Goal: Task Accomplishment & Management: Complete application form

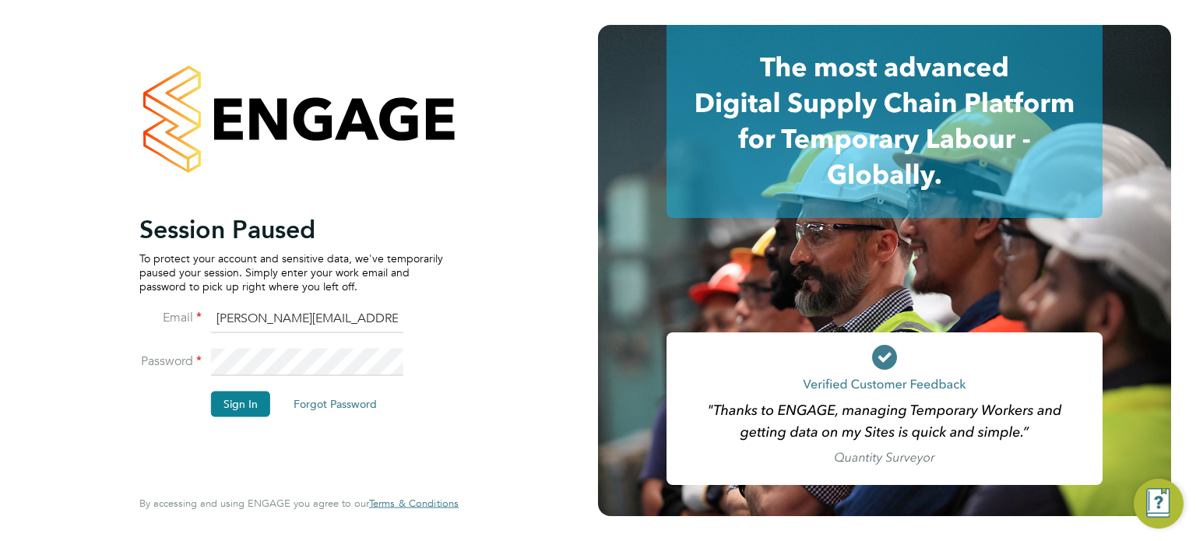
click at [249, 392] on li "Sign In Forgot Password" at bounding box center [291, 412] width 304 height 40
click at [240, 407] on button "Sign In" at bounding box center [240, 404] width 59 height 25
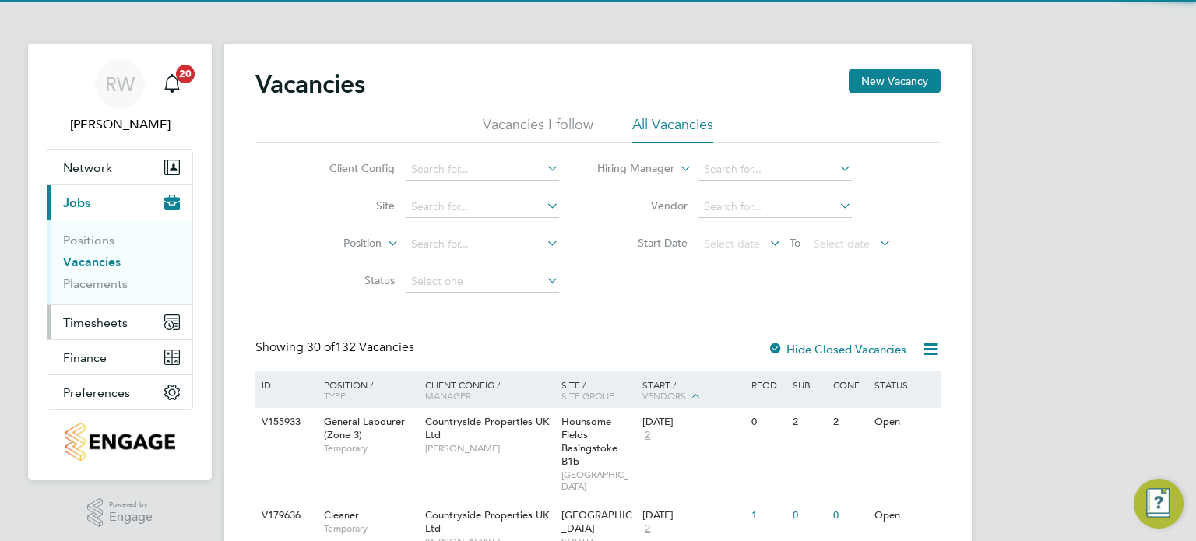
click at [115, 319] on span "Timesheets" at bounding box center [95, 322] width 65 height 15
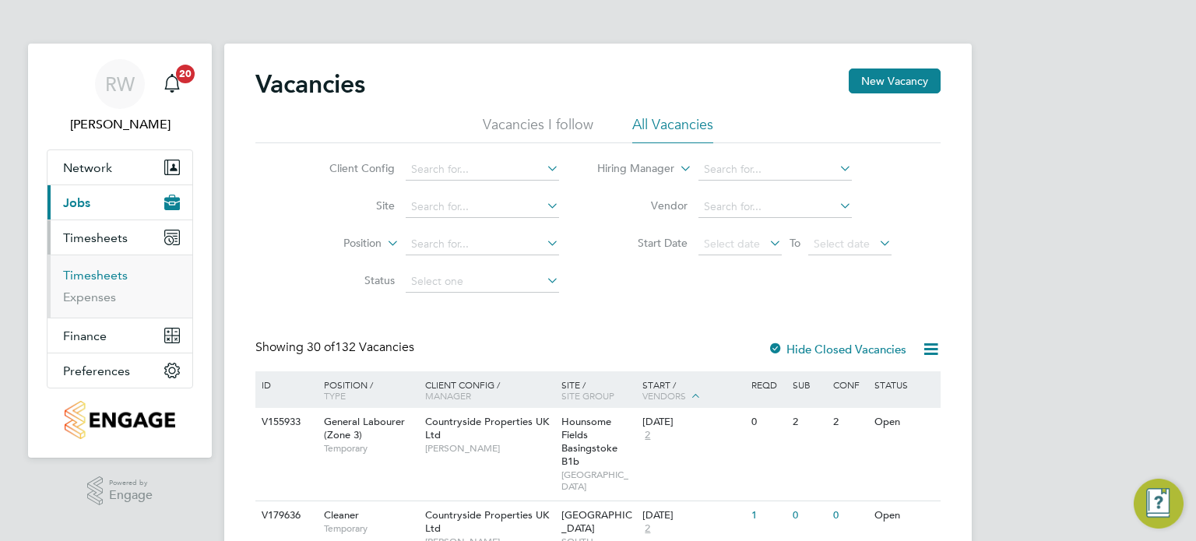
click at [100, 271] on link "Timesheets" at bounding box center [95, 275] width 65 height 15
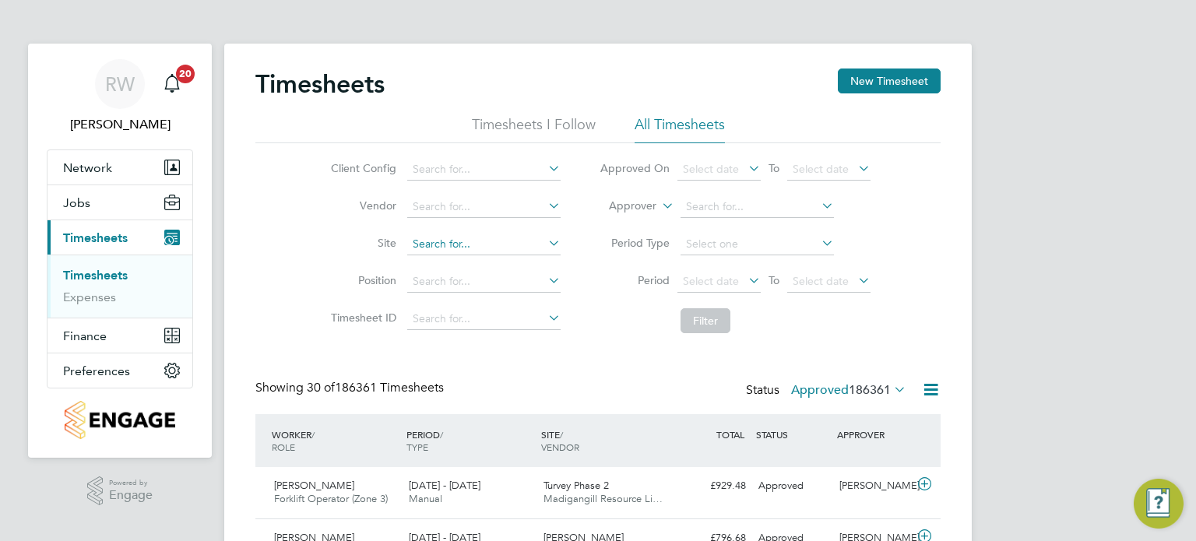
click at [442, 249] on input at bounding box center [483, 245] width 153 height 22
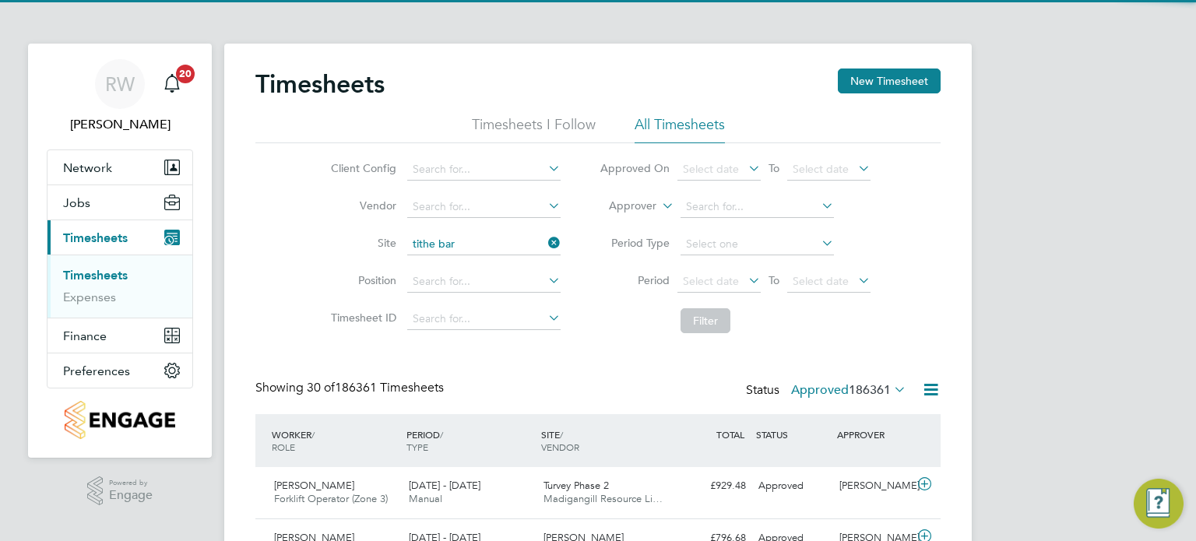
click at [458, 262] on li "Tithe Bar n, Phase 6 (Exeter)" at bounding box center [522, 265] width 231 height 21
type input "Tithe Barn, Phase 6 (Exeter)"
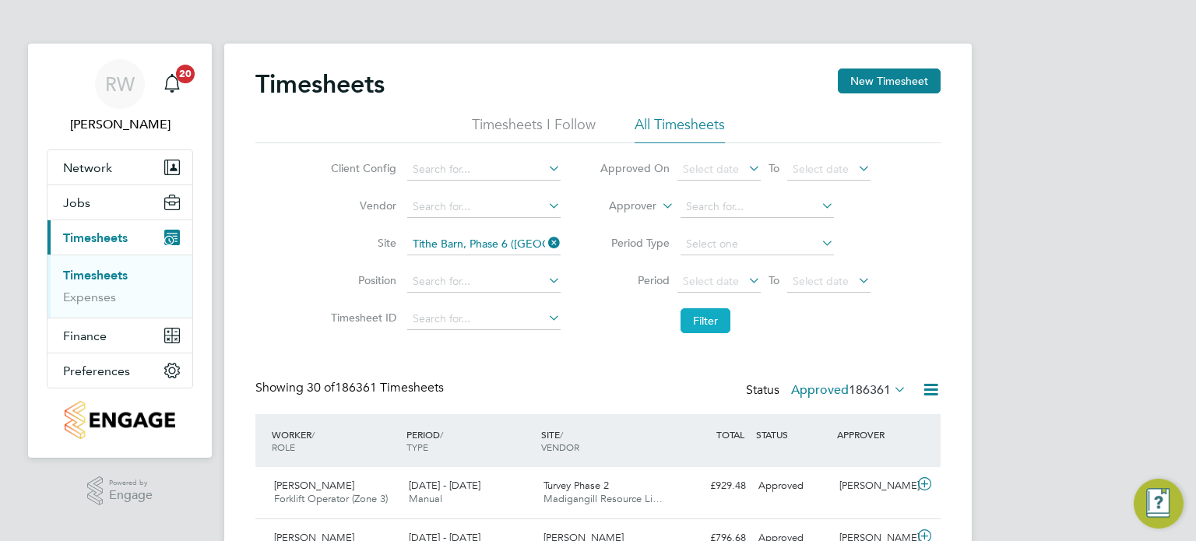
click at [710, 325] on button "Filter" at bounding box center [706, 320] width 50 height 25
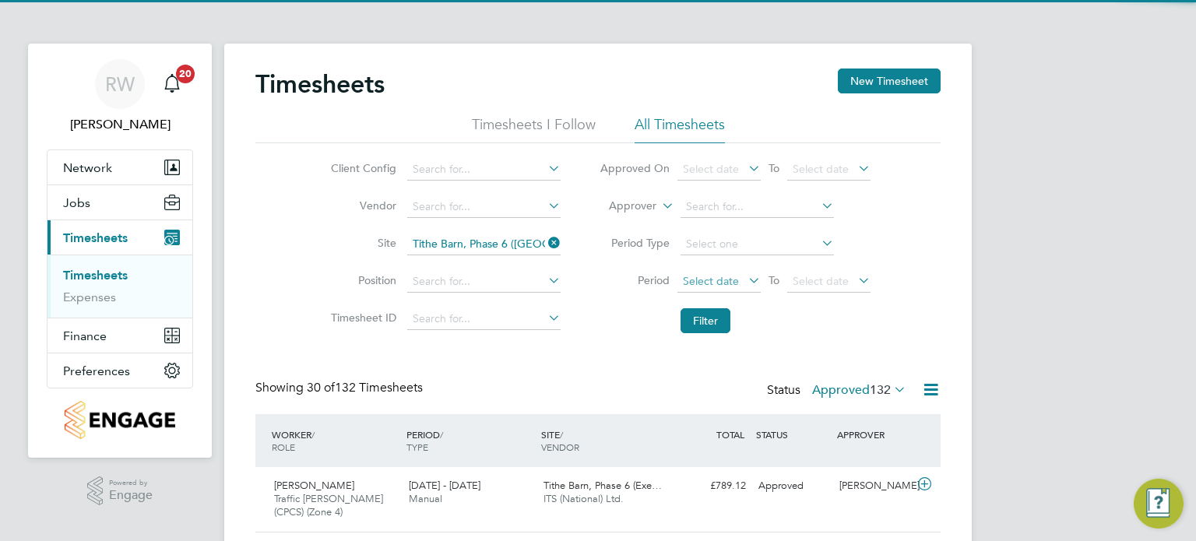
click at [720, 283] on span "Select date" at bounding box center [711, 281] width 56 height 14
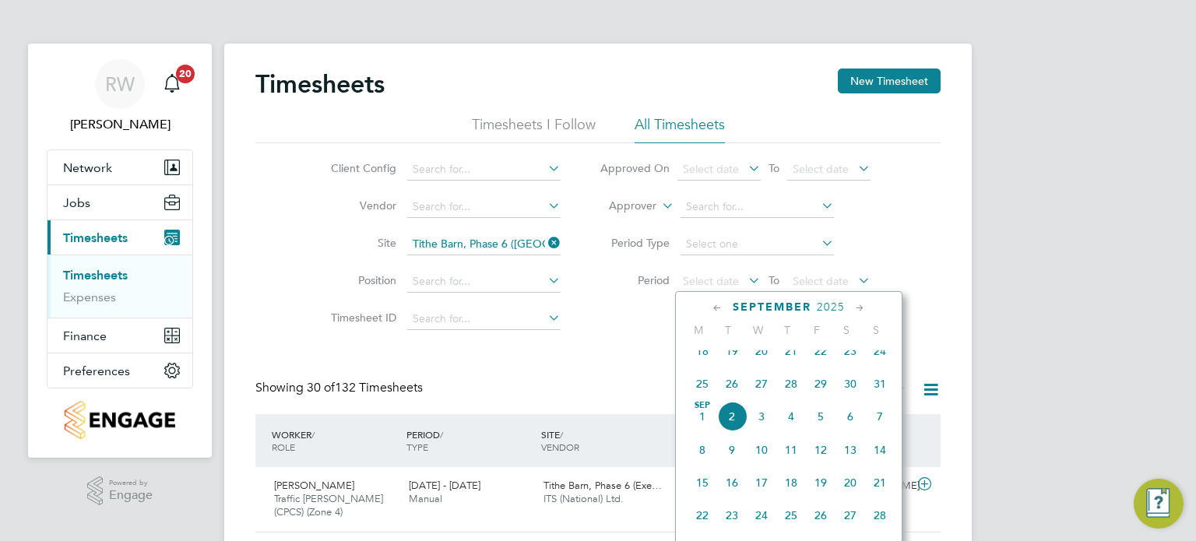
click at [705, 394] on span "25" at bounding box center [703, 384] width 30 height 30
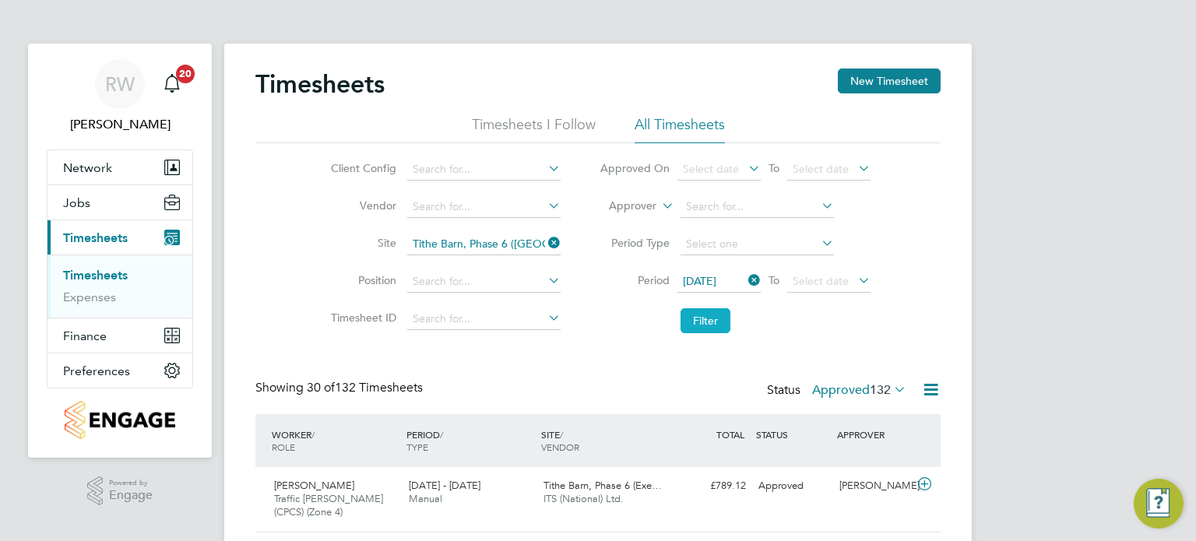
click at [708, 323] on button "Filter" at bounding box center [706, 320] width 50 height 25
click at [872, 389] on label "Approved 2" at bounding box center [866, 390] width 80 height 16
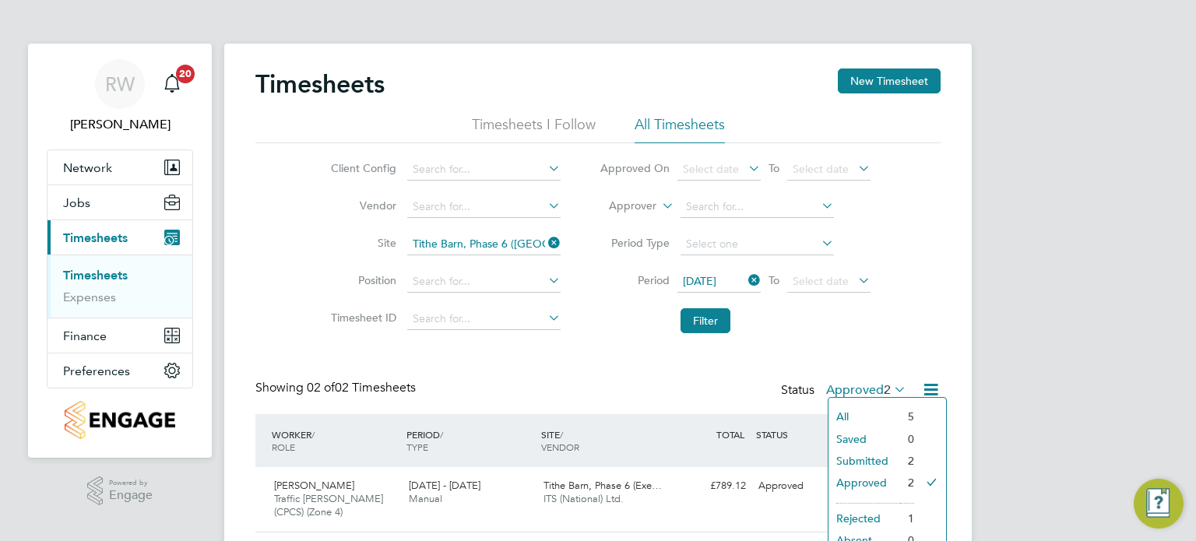
click at [868, 409] on li "All" at bounding box center [865, 417] width 72 height 22
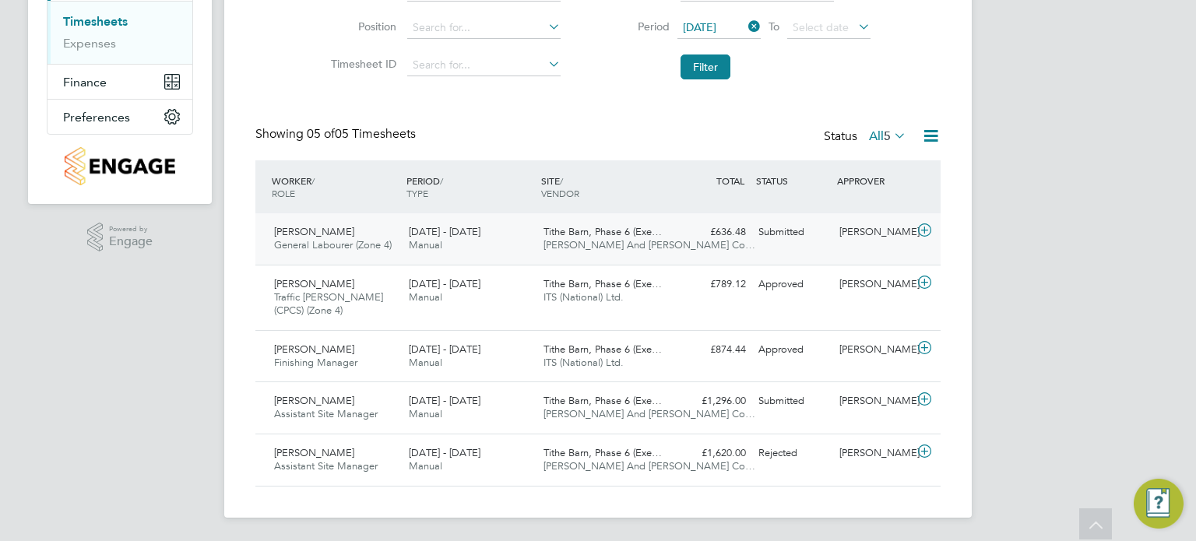
click at [519, 242] on div "25 - 31 Aug 2025 Manual" at bounding box center [470, 239] width 135 height 39
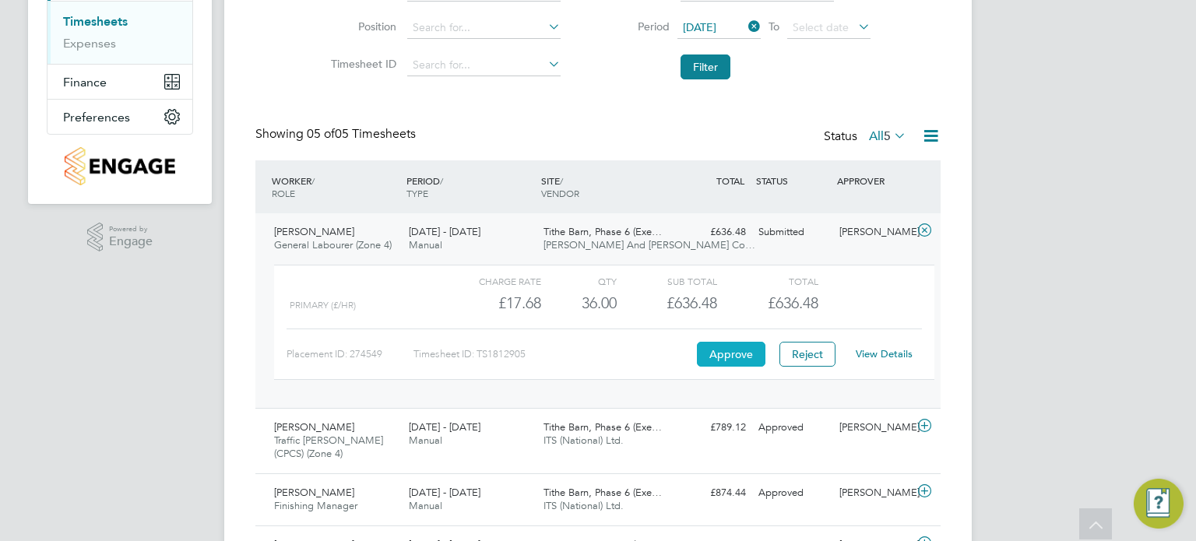
click at [733, 357] on button "Approve" at bounding box center [731, 354] width 69 height 25
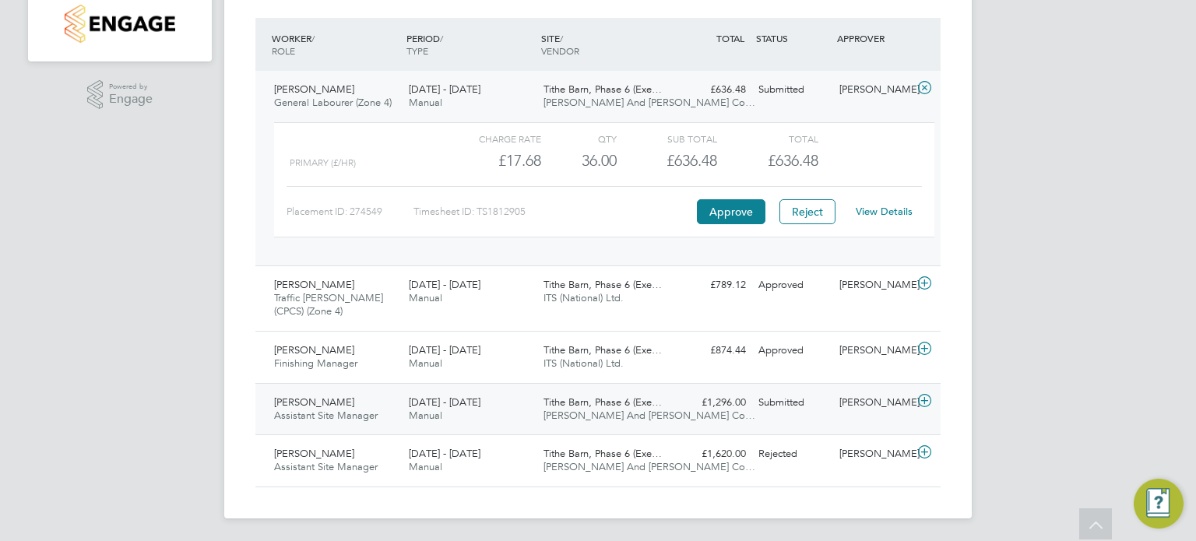
click at [519, 414] on div "25 - 31 Aug 2025 Manual" at bounding box center [470, 409] width 135 height 39
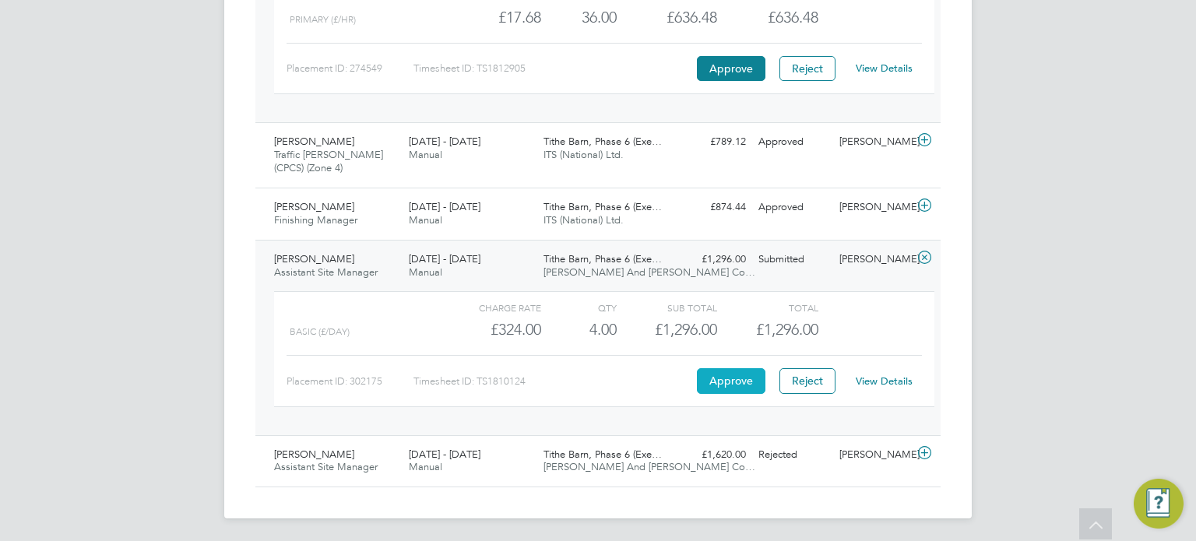
click at [725, 374] on button "Approve" at bounding box center [731, 380] width 69 height 25
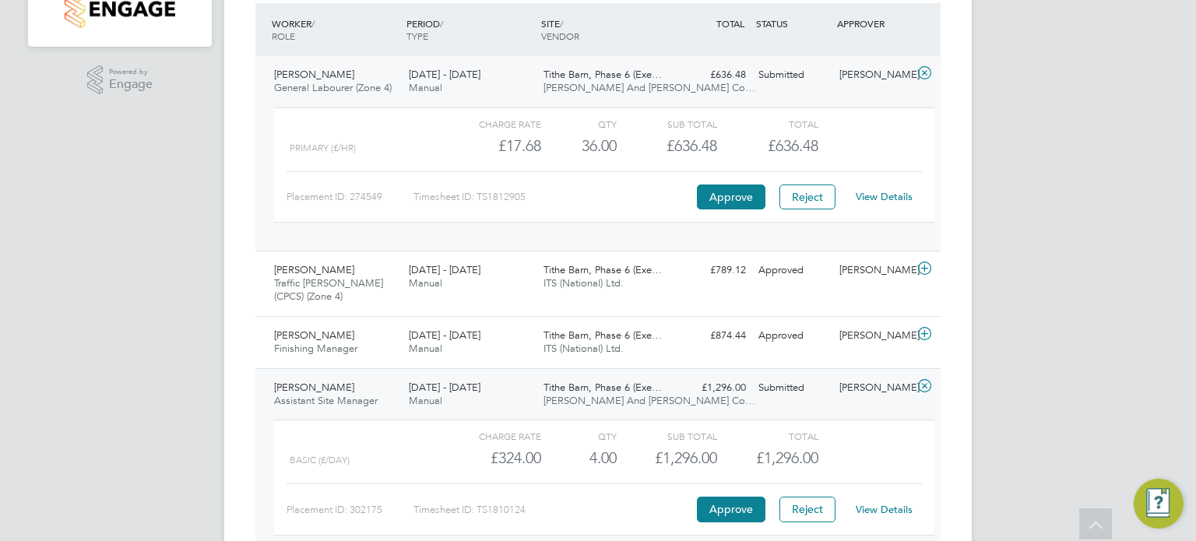
scroll to position [410, 0]
click at [615, 83] on span "O'Neill And Brennan Co…" at bounding box center [650, 89] width 212 height 13
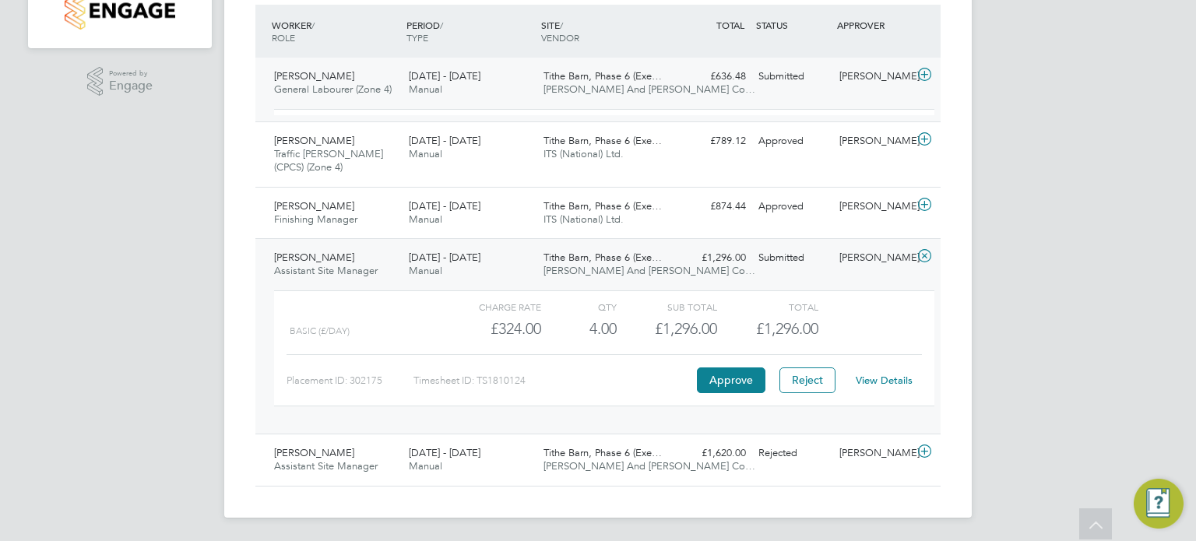
scroll to position [396, 0]
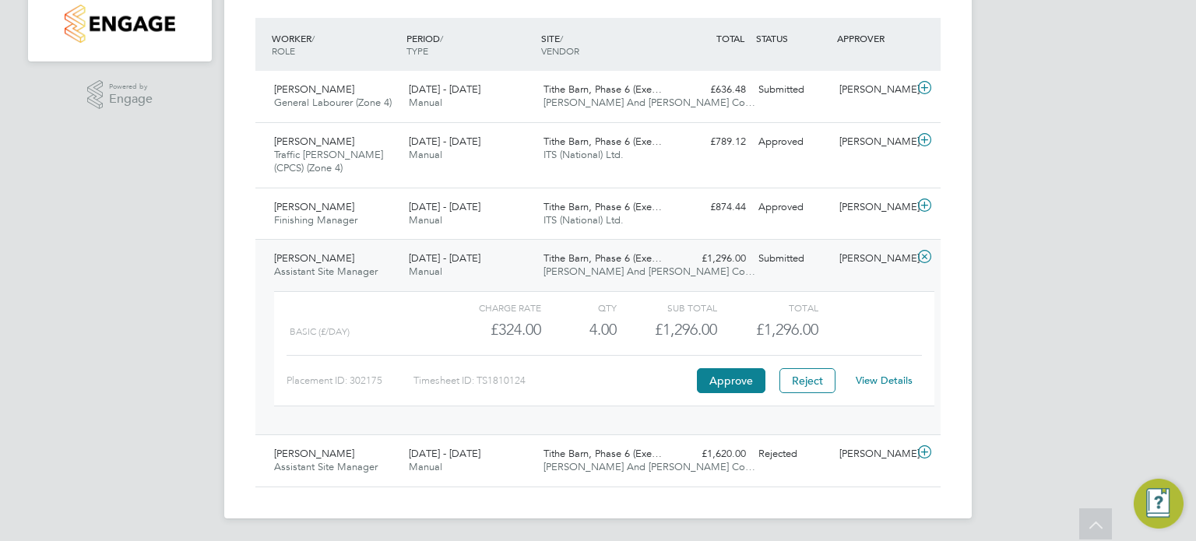
click at [589, 261] on span "Tithe Barn, Phase 6 (Exe…" at bounding box center [603, 258] width 118 height 13
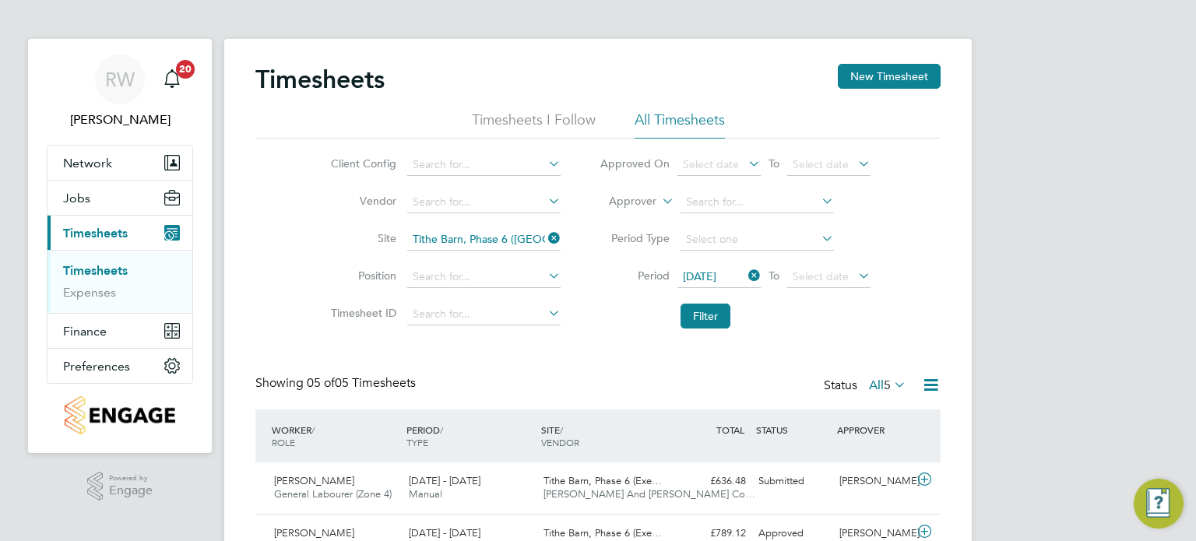
scroll to position [2, 0]
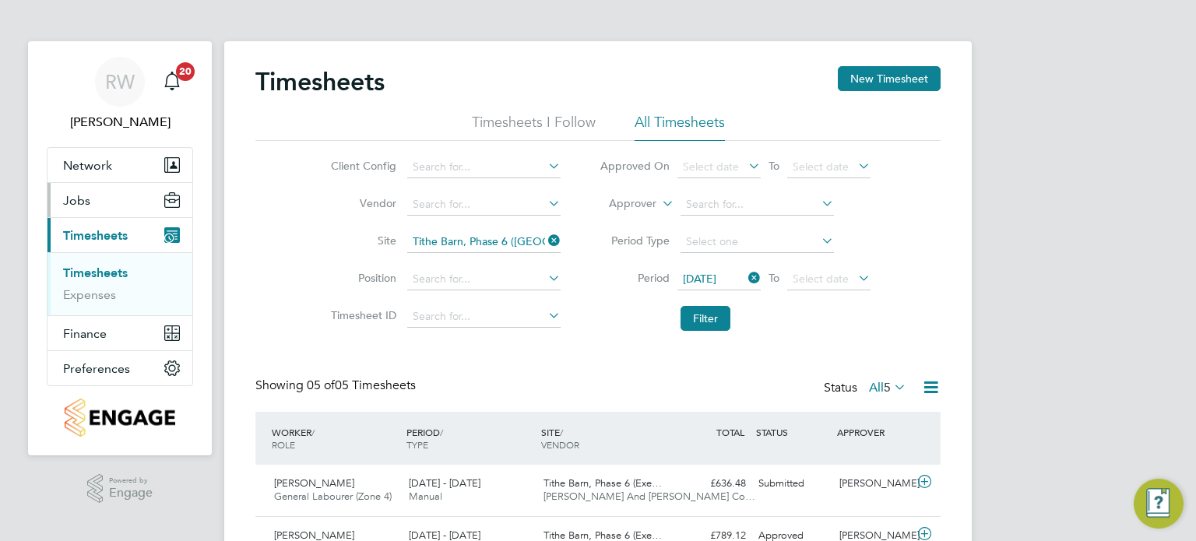
click at [86, 195] on span "Jobs" at bounding box center [76, 200] width 27 height 15
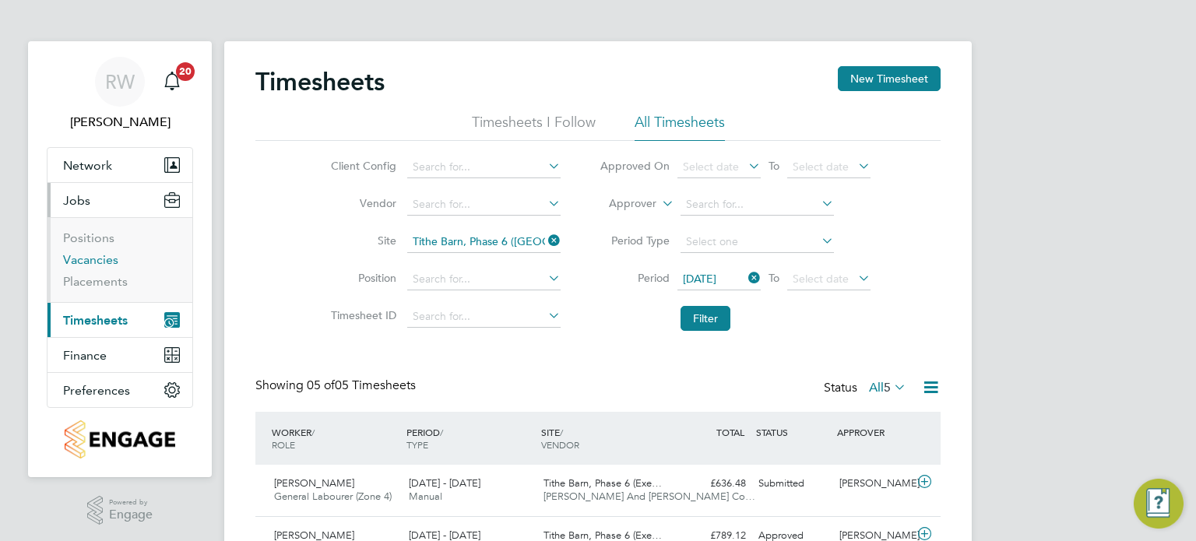
click at [95, 259] on link "Vacancies" at bounding box center [90, 259] width 55 height 15
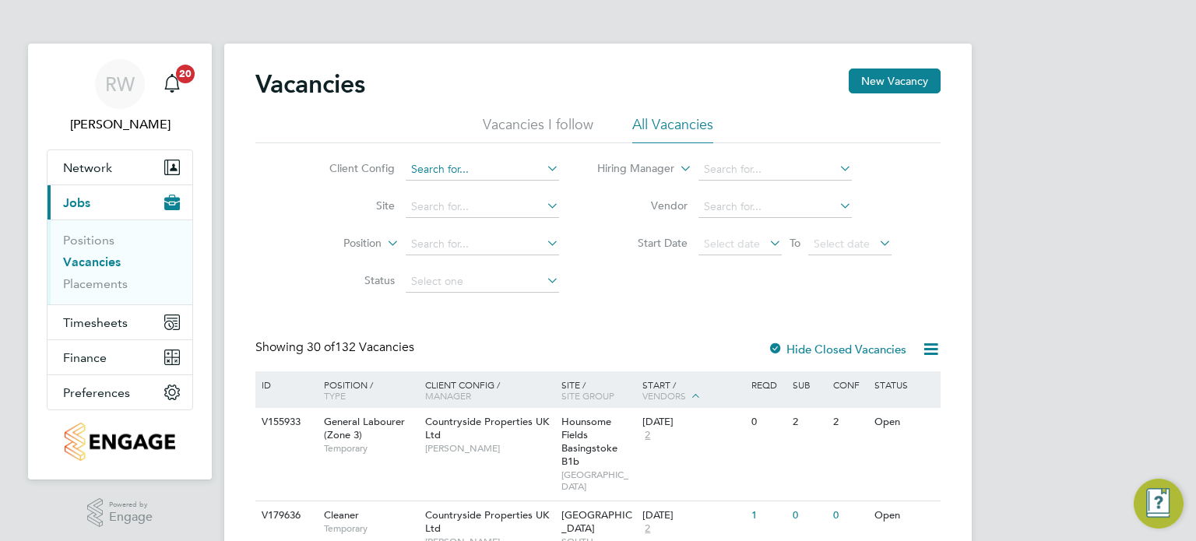
click at [483, 170] on input at bounding box center [482, 170] width 153 height 22
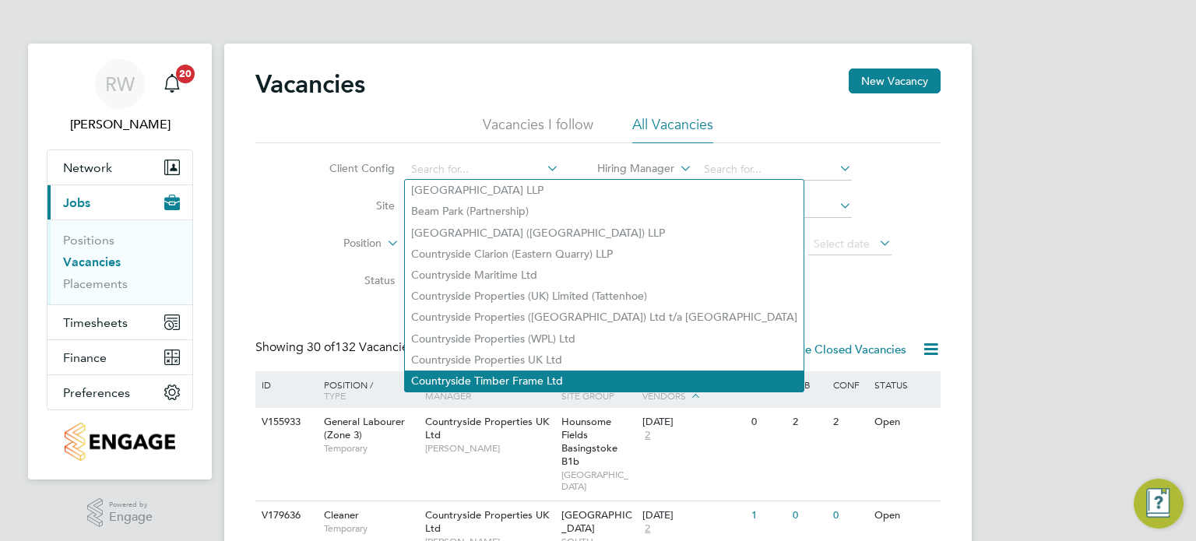
click at [530, 376] on li "Countryside Timber Frame Ltd" at bounding box center [604, 381] width 399 height 21
type input "Countryside Timber Frame Ltd"
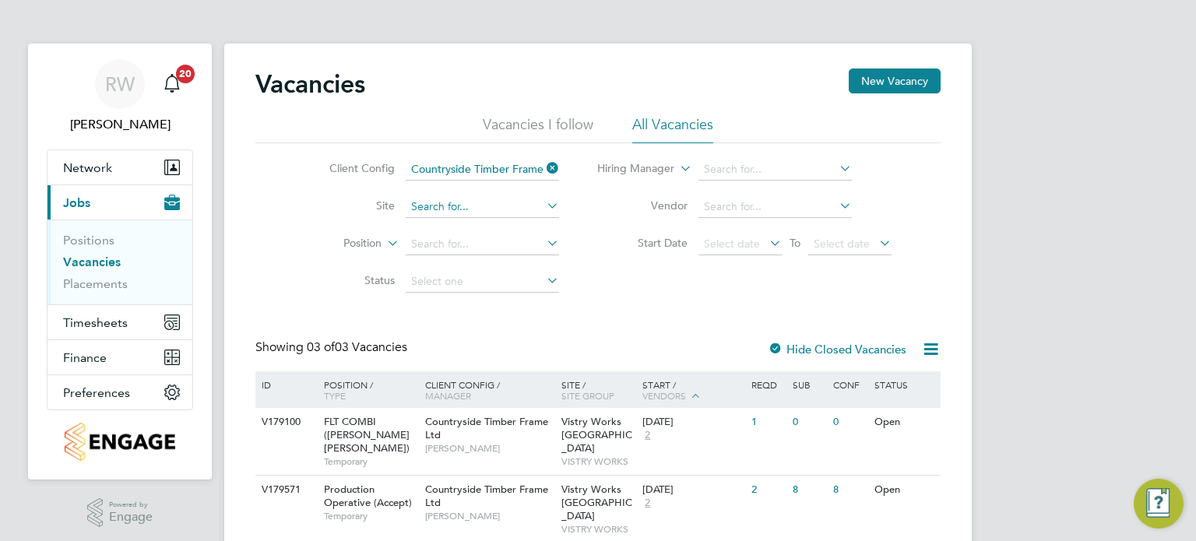
click at [484, 208] on input at bounding box center [482, 207] width 153 height 22
click at [502, 224] on li "Vistry W orks East Midlands" at bounding box center [500, 227] width 190 height 21
type input "Vistry Works [GEOGRAPHIC_DATA]"
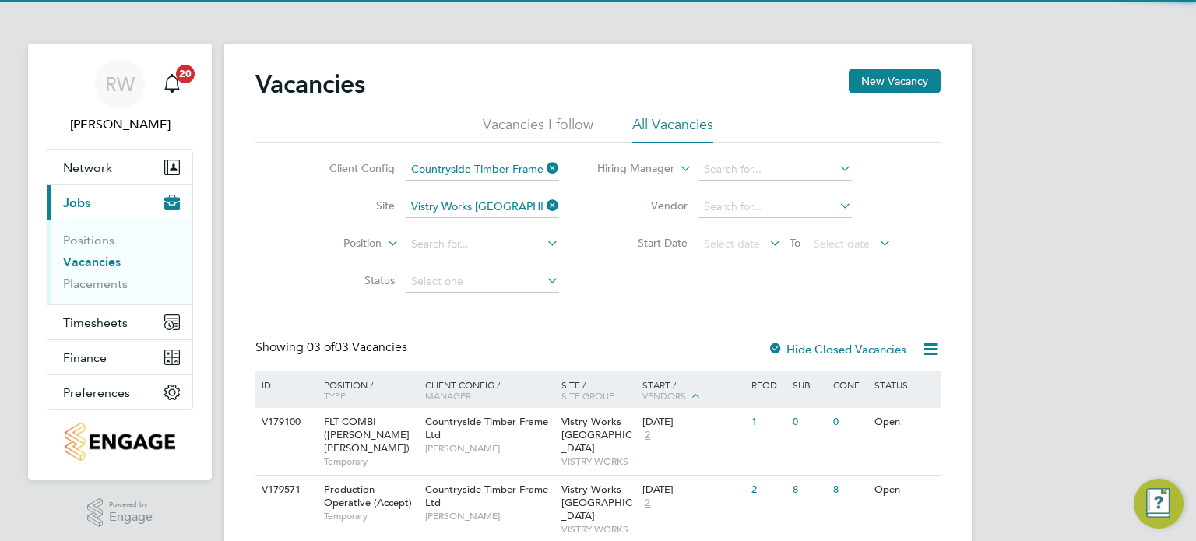
scroll to position [86, 0]
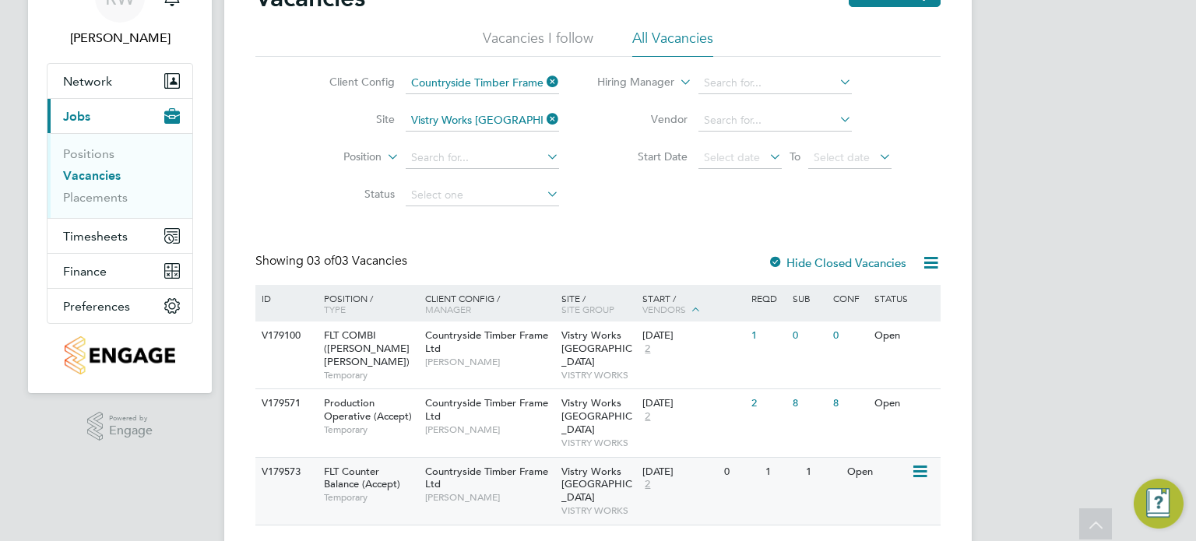
click at [922, 463] on icon at bounding box center [919, 472] width 16 height 19
click at [895, 521] on li "Update Status" at bounding box center [881, 526] width 90 height 22
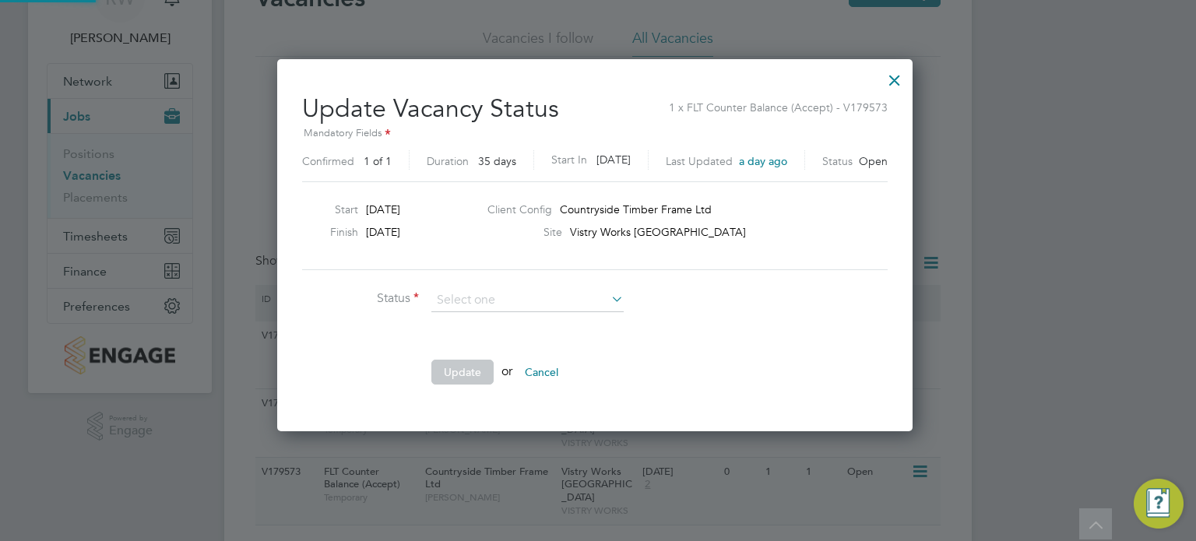
scroll to position [370, 642]
click at [517, 316] on li "Completed" at bounding box center [527, 320] width 193 height 20
type input "Completed"
click at [455, 379] on button "Update" at bounding box center [462, 372] width 62 height 25
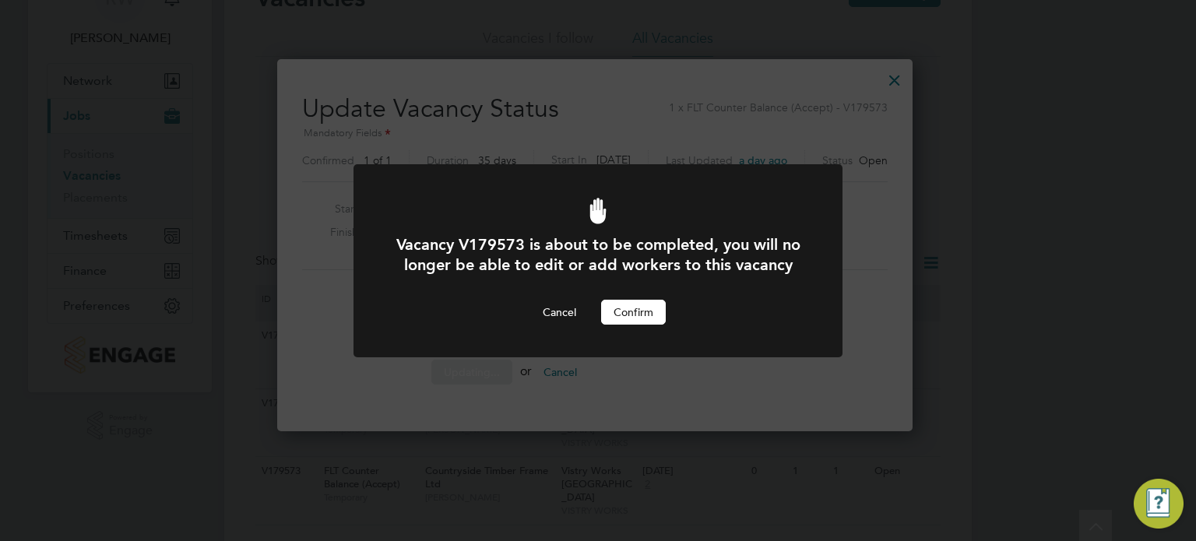
scroll to position [0, 0]
click at [663, 325] on button "Confirm" at bounding box center [633, 312] width 65 height 25
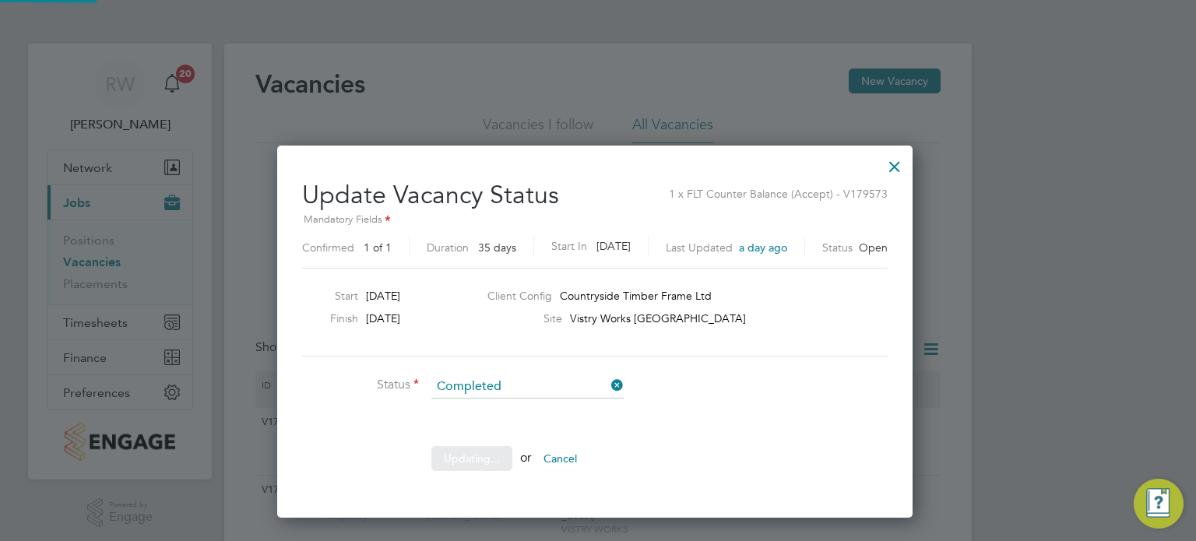
scroll to position [86, 0]
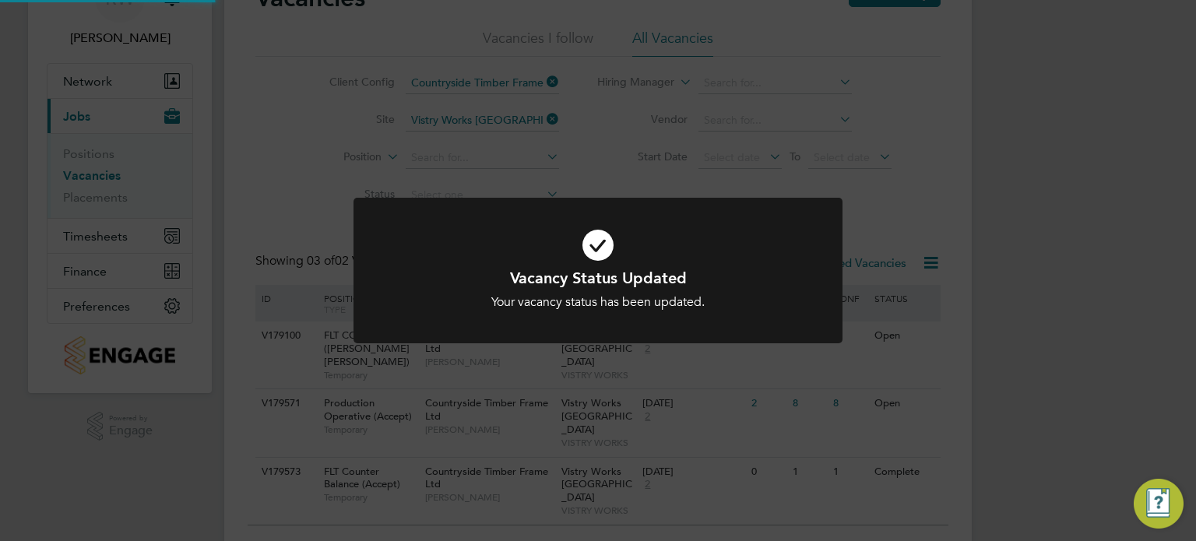
click at [828, 381] on div "Vacancy Status Updated Your vacancy status has been updated. Cancel Okay" at bounding box center [598, 270] width 1196 height 541
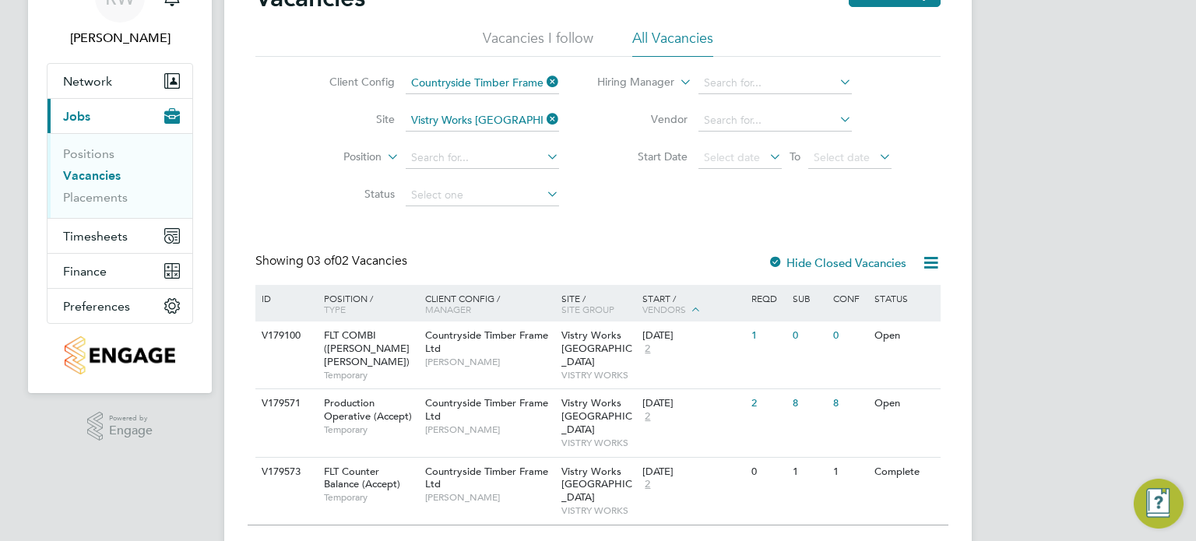
click at [1016, 345] on div "RW Richard Walsh Notifications 20 Applications: Network Team Members Businesses…" at bounding box center [598, 271] width 1196 height 714
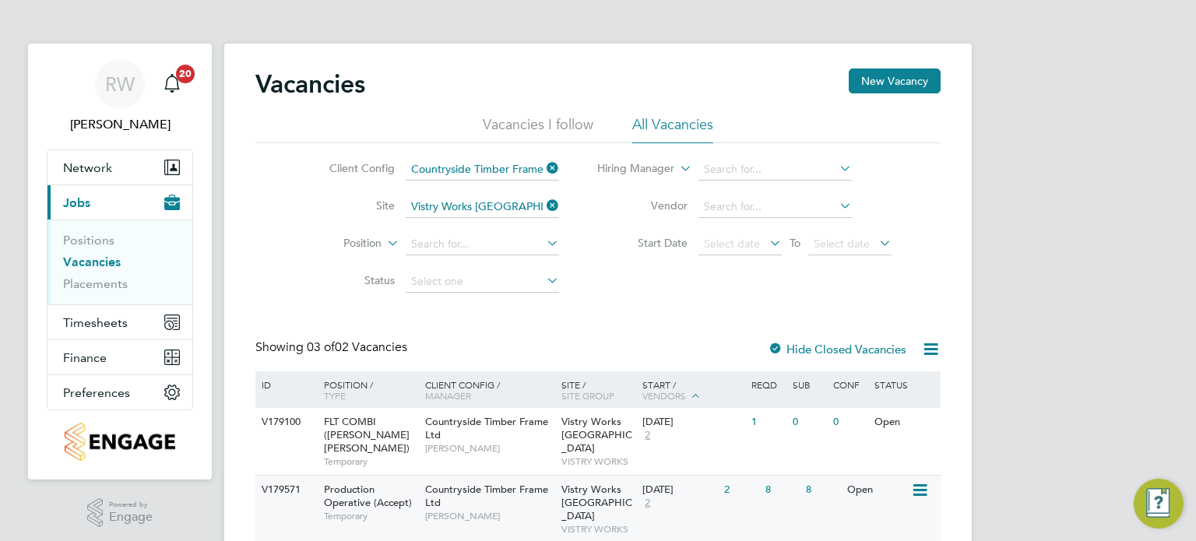
scroll to position [132, 0]
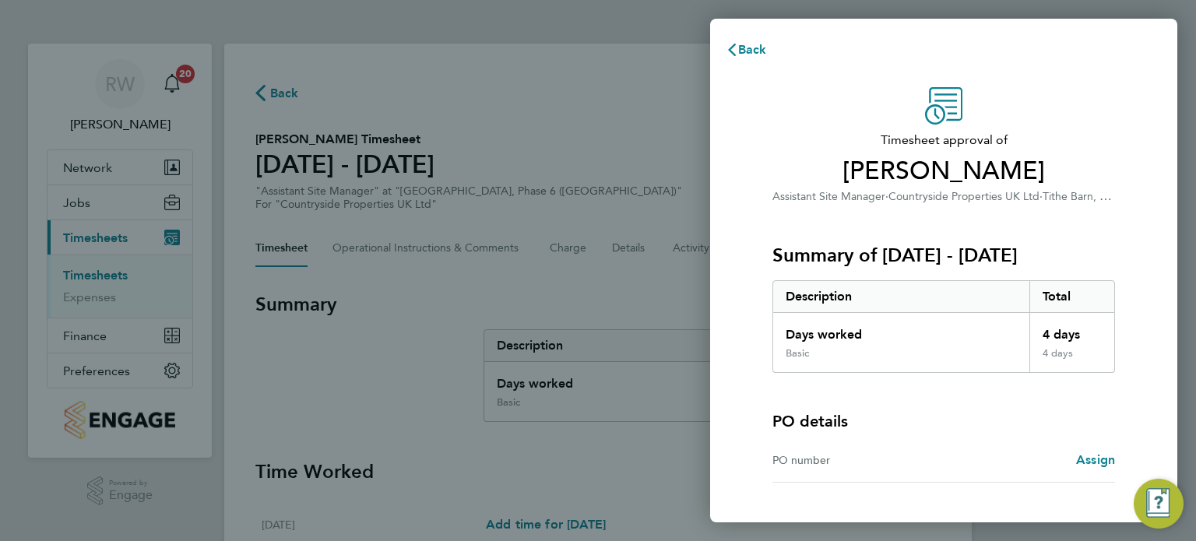
scroll to position [115, 0]
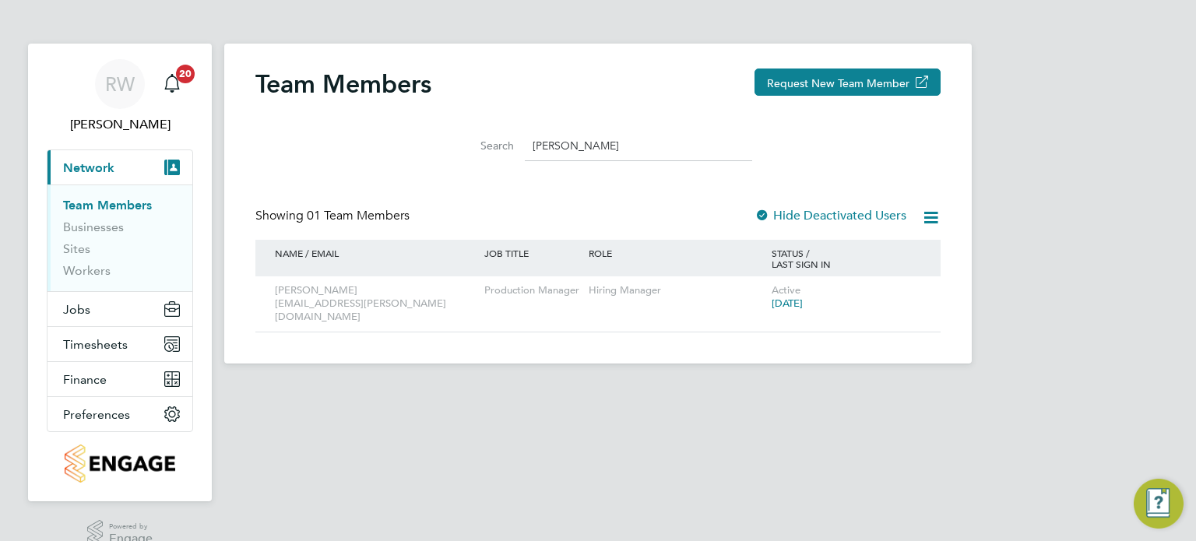
click at [102, 164] on span "Network" at bounding box center [88, 167] width 51 height 15
click at [77, 302] on span "Jobs" at bounding box center [76, 309] width 27 height 15
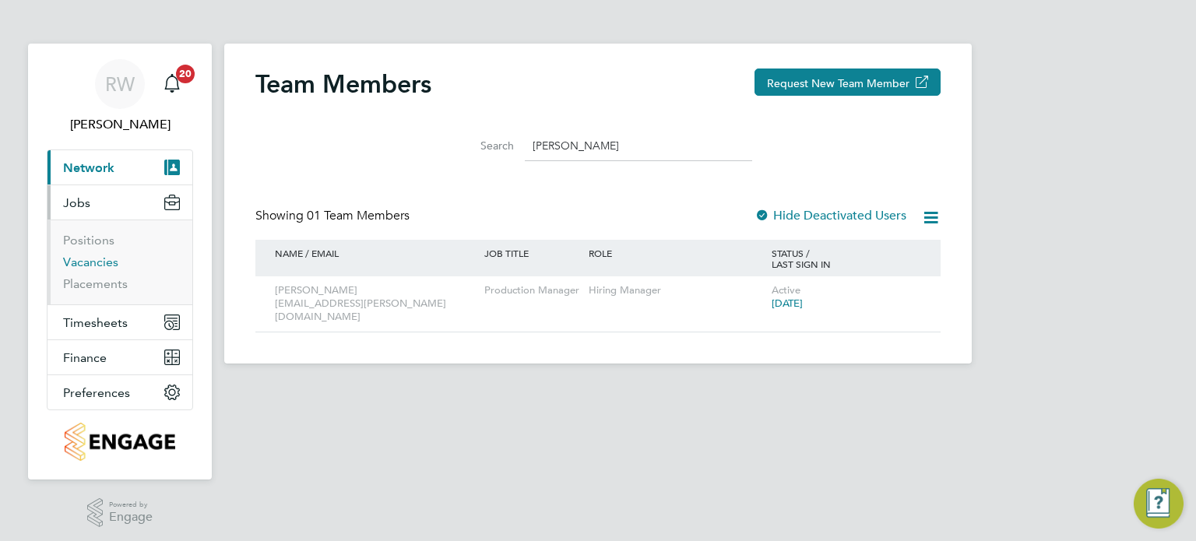
click at [90, 267] on link "Vacancies" at bounding box center [90, 262] width 55 height 15
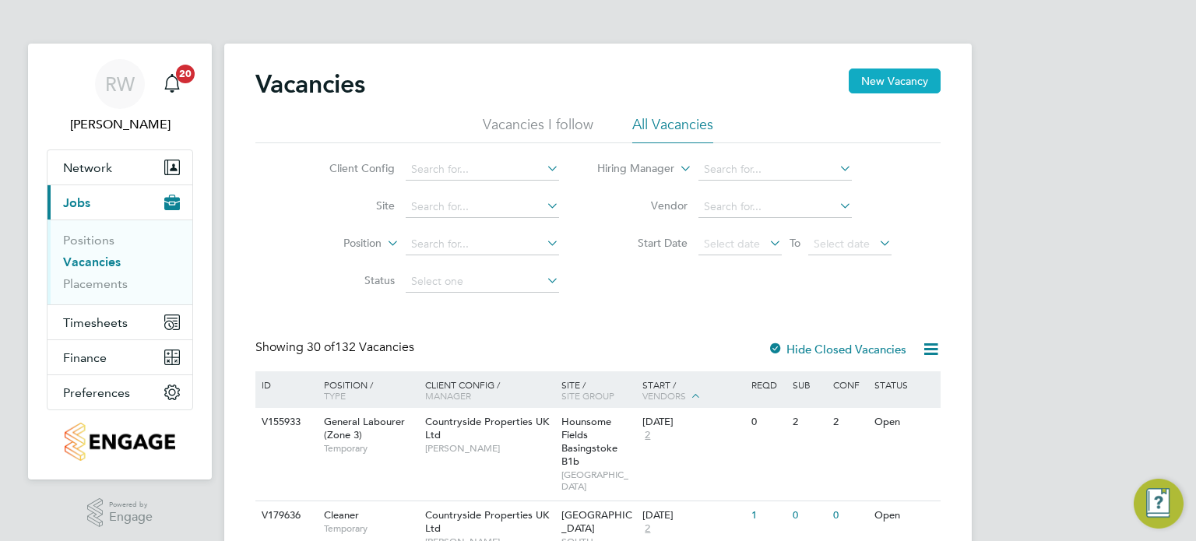
click at [900, 81] on button "New Vacancy" at bounding box center [895, 81] width 92 height 25
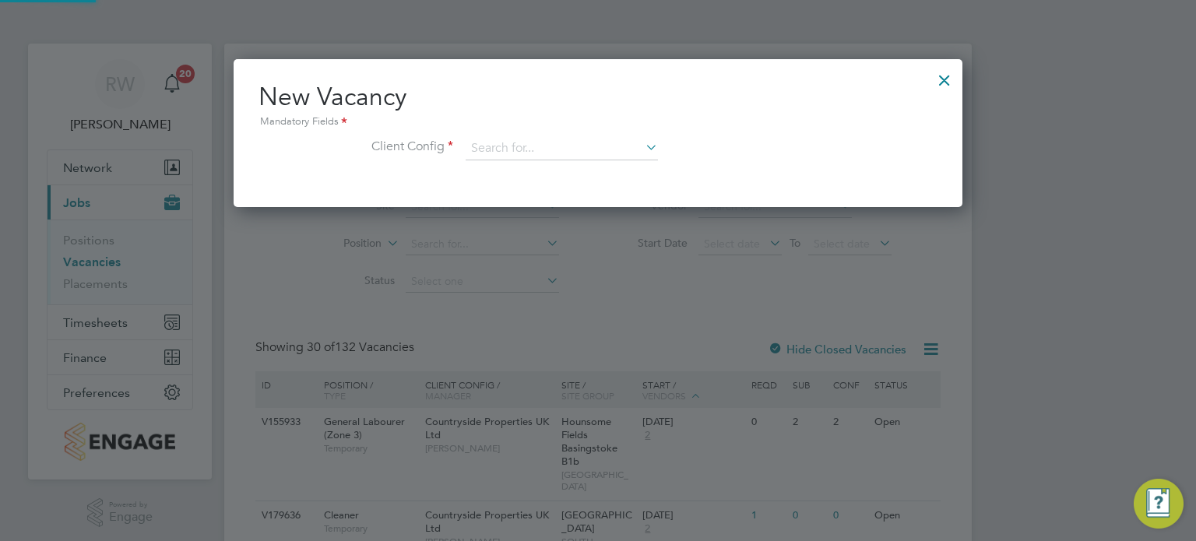
scroll to position [147, 730]
click at [565, 149] on input at bounding box center [562, 148] width 192 height 23
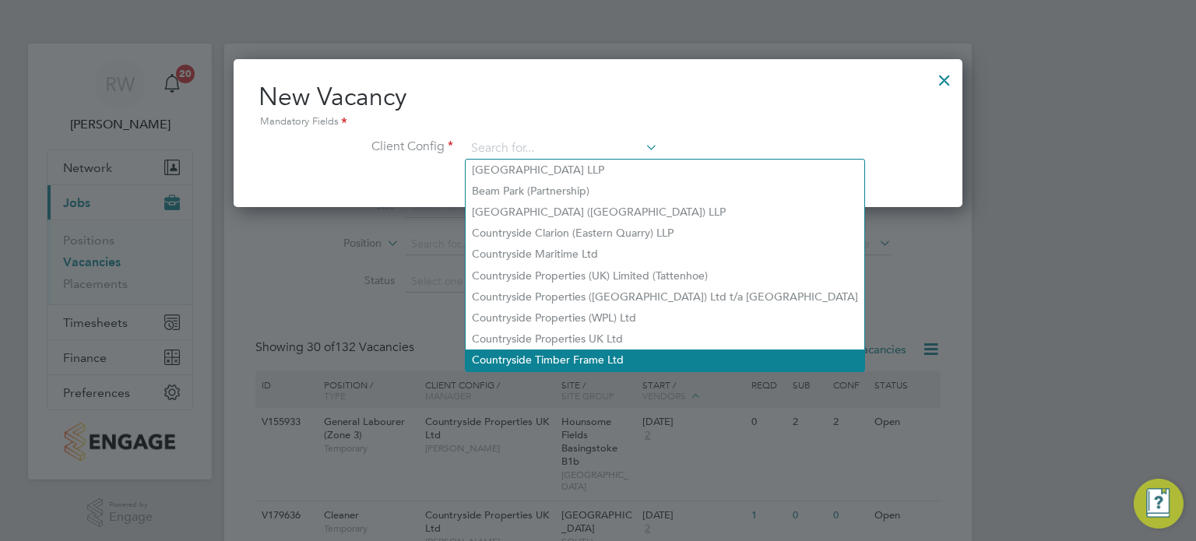
click at [604, 359] on li "Countryside Timber Frame Ltd" at bounding box center [665, 360] width 399 height 21
type input "Countryside Timber Frame Ltd"
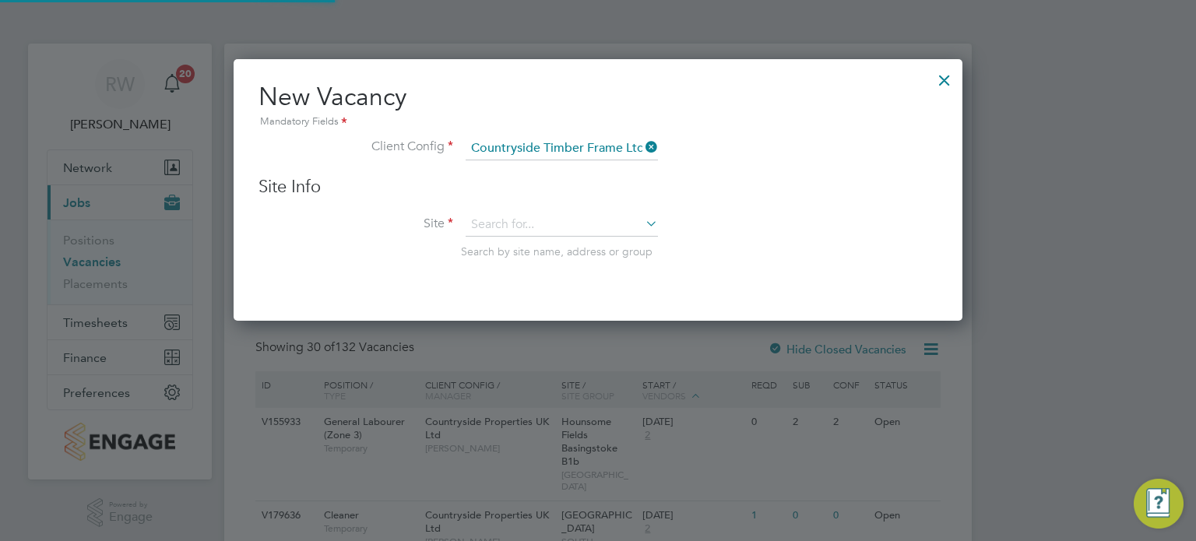
scroll to position [262, 730]
click at [562, 224] on input at bounding box center [562, 224] width 192 height 23
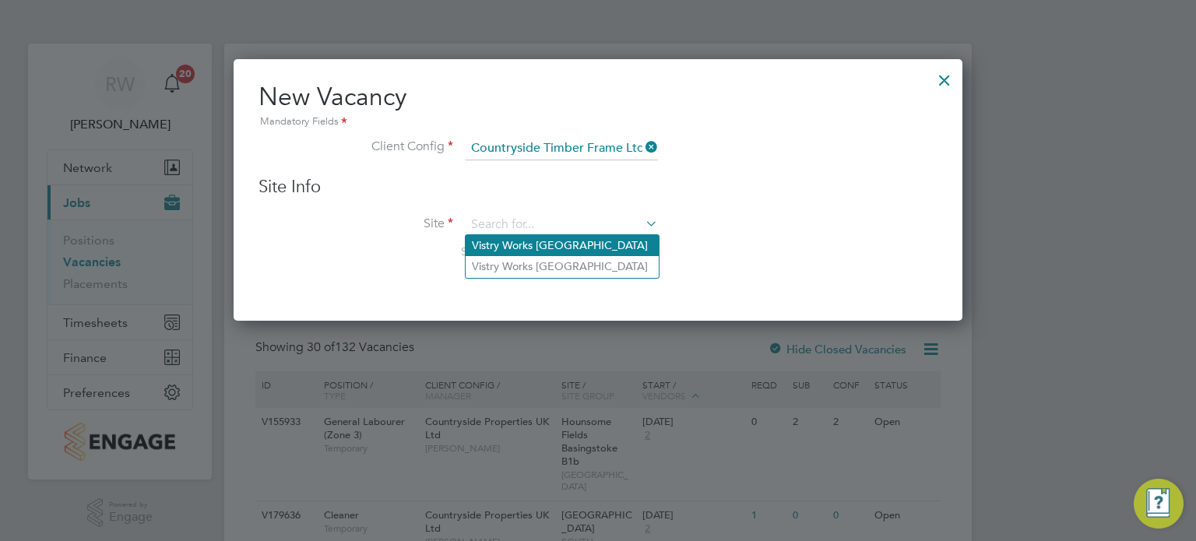
click at [571, 242] on li "Vistry Works [GEOGRAPHIC_DATA]" at bounding box center [562, 245] width 193 height 21
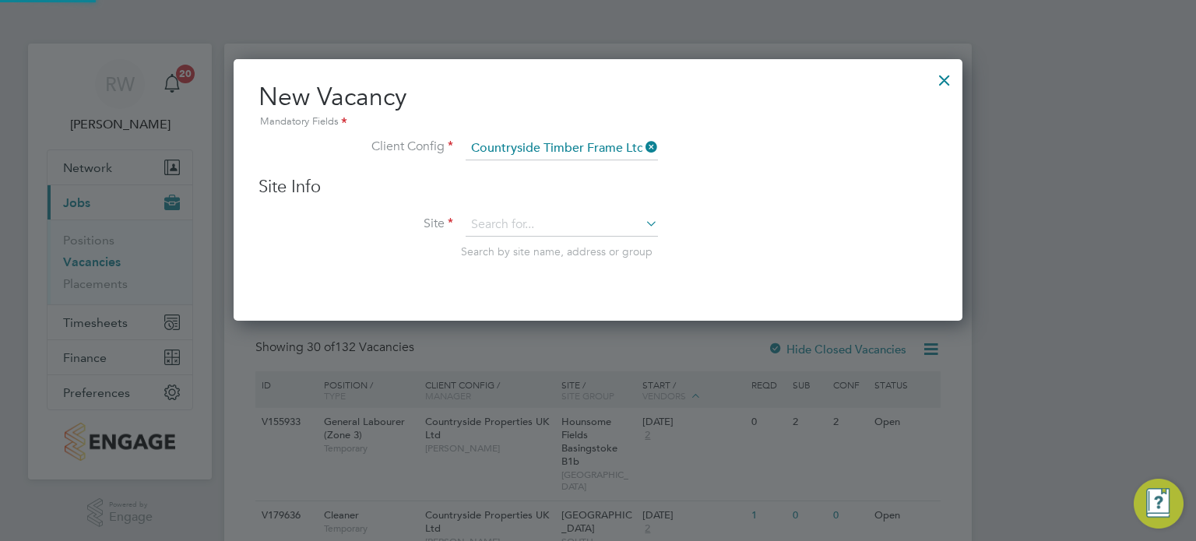
type input "Vistry Works [GEOGRAPHIC_DATA]"
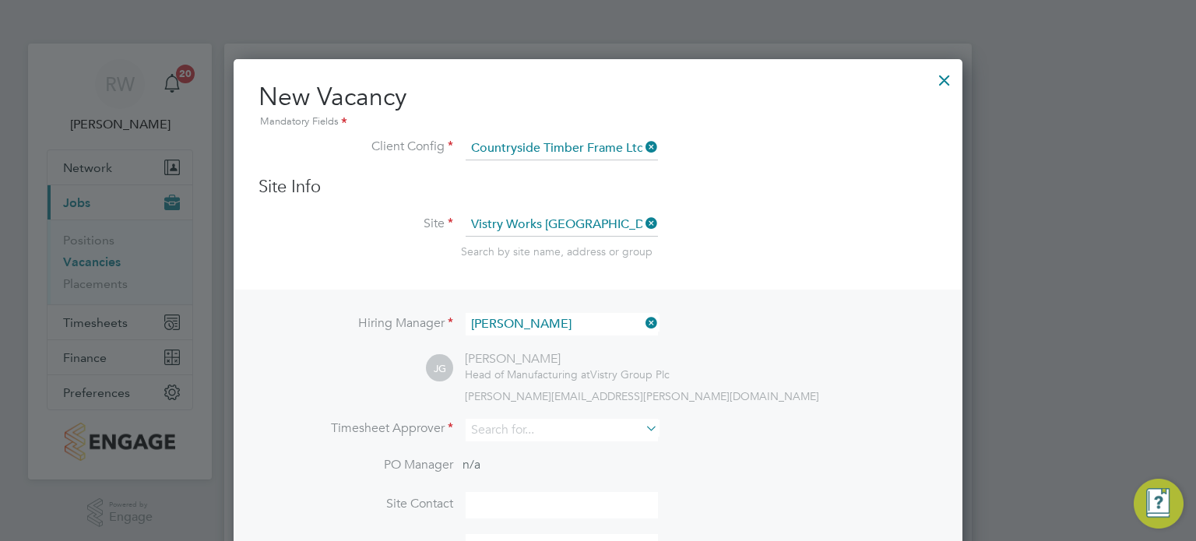
scroll to position [190, 0]
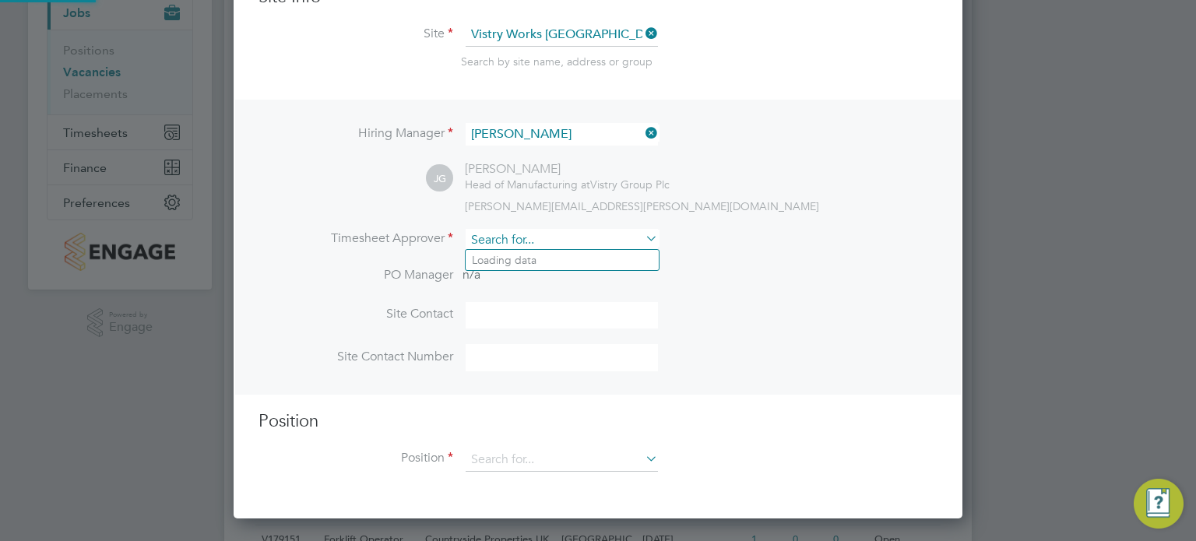
click at [601, 237] on input at bounding box center [562, 240] width 192 height 23
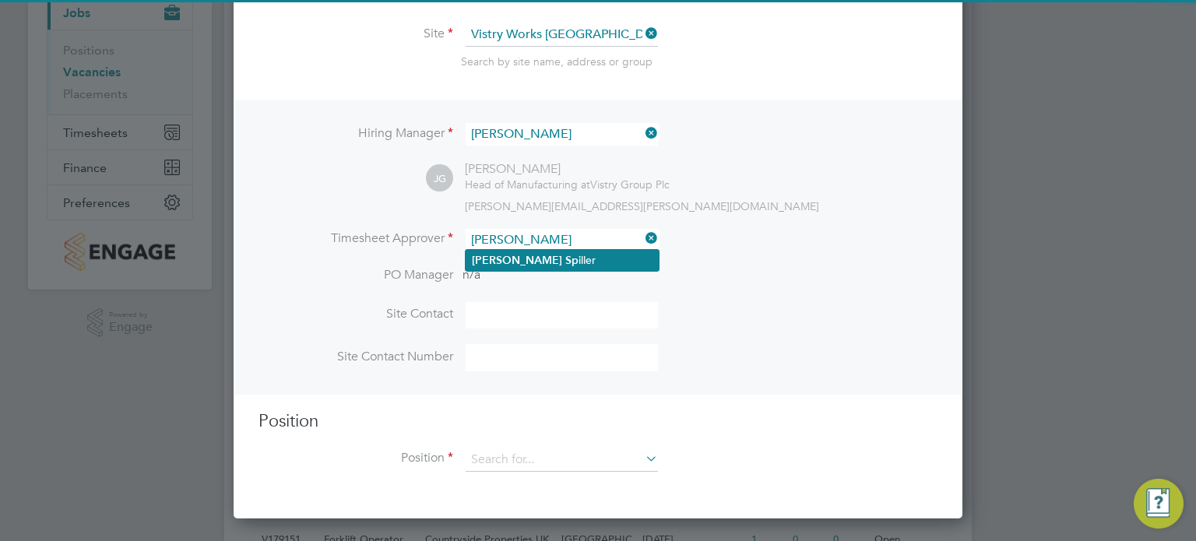
click at [551, 255] on li "Dave Sp iller" at bounding box center [562, 260] width 193 height 21
type input "[PERSON_NAME]"
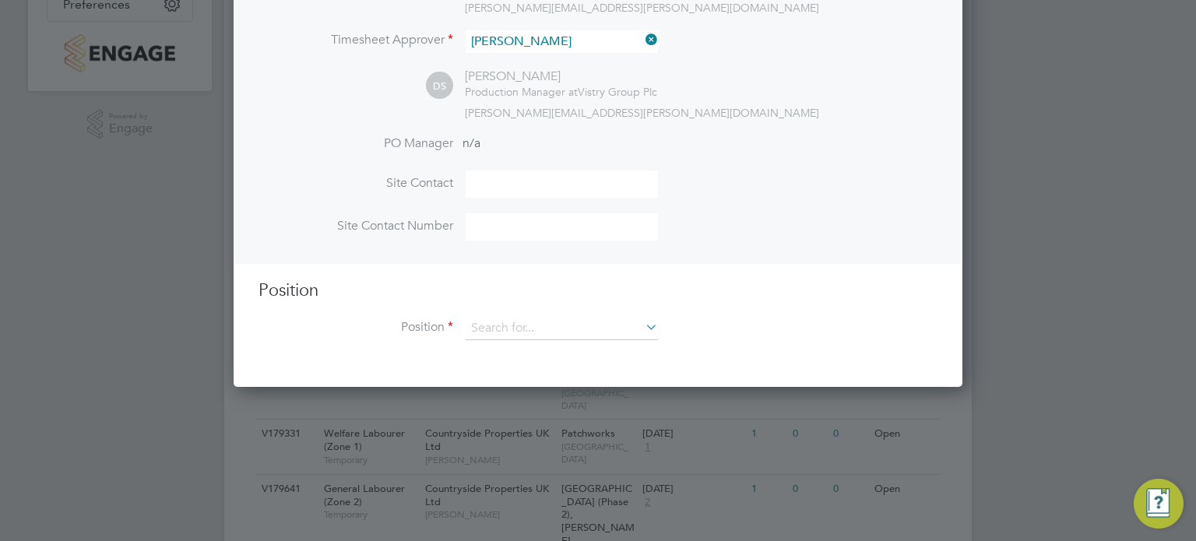
scroll to position [389, 0]
click at [573, 320] on input at bounding box center [562, 327] width 192 height 23
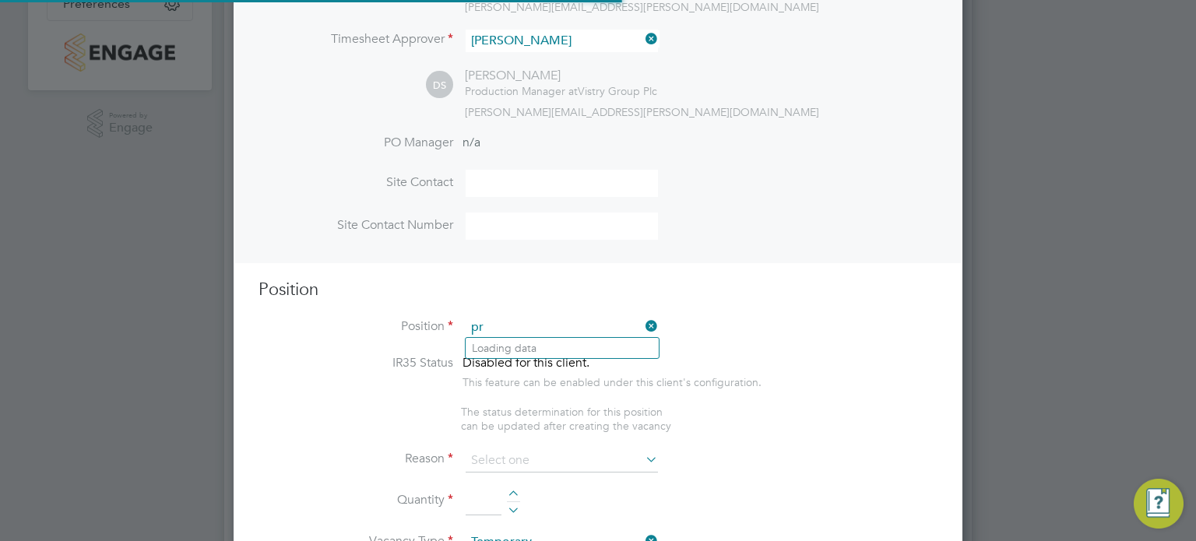
scroll to position [2236, 730]
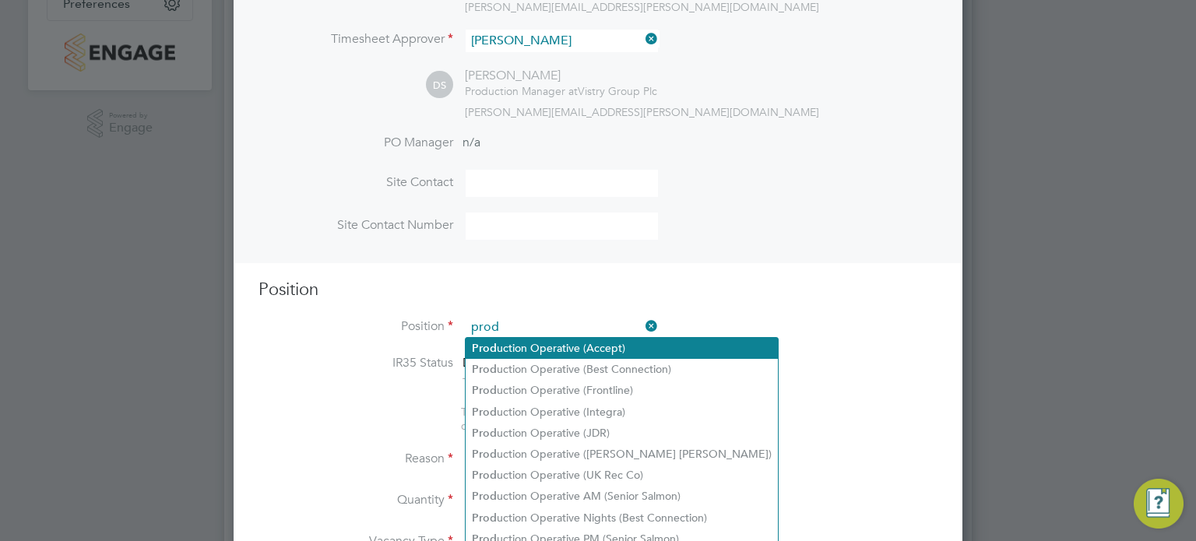
click at [570, 342] on li "Prod uction Operative (Accept)" at bounding box center [622, 348] width 312 height 21
type input "Production Operative (Accept)"
type textarea "You will be working on a semi-automated manufacturing line, producing engineere…"
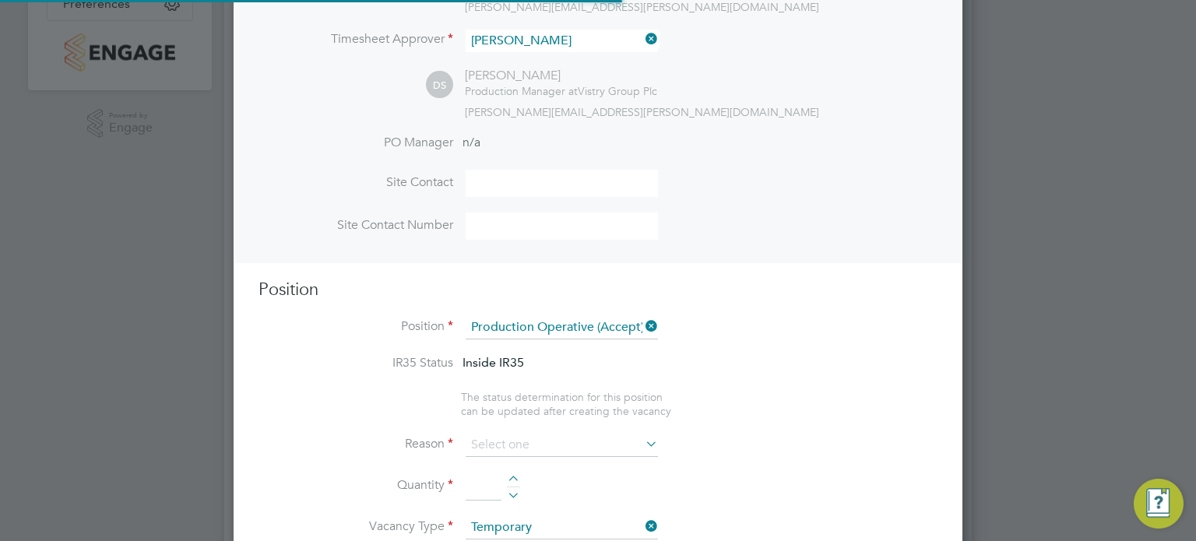
scroll to position [0, 0]
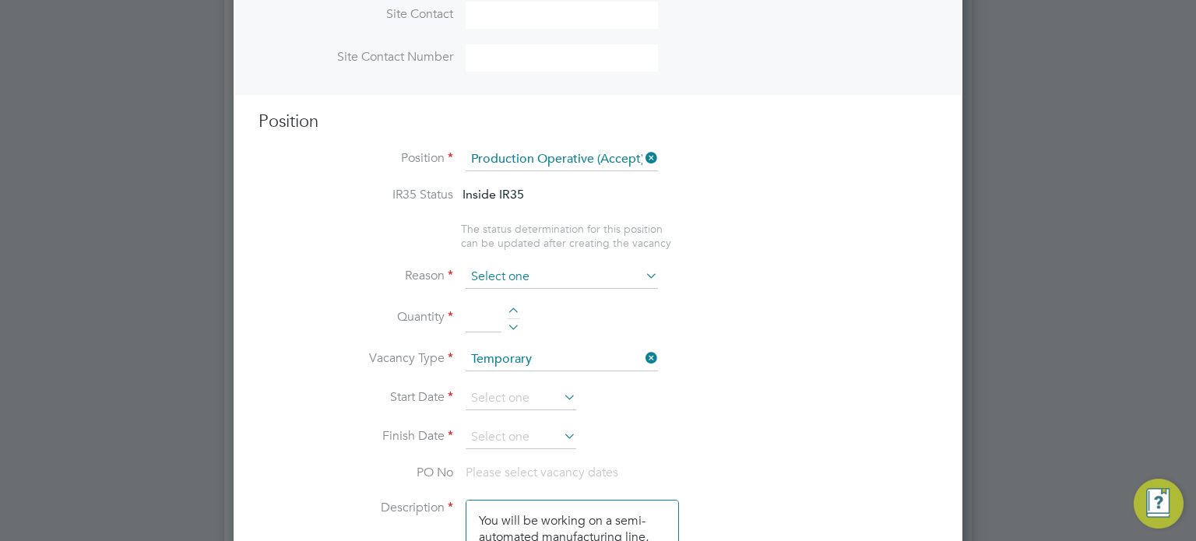
click at [607, 281] on input at bounding box center [562, 277] width 192 height 23
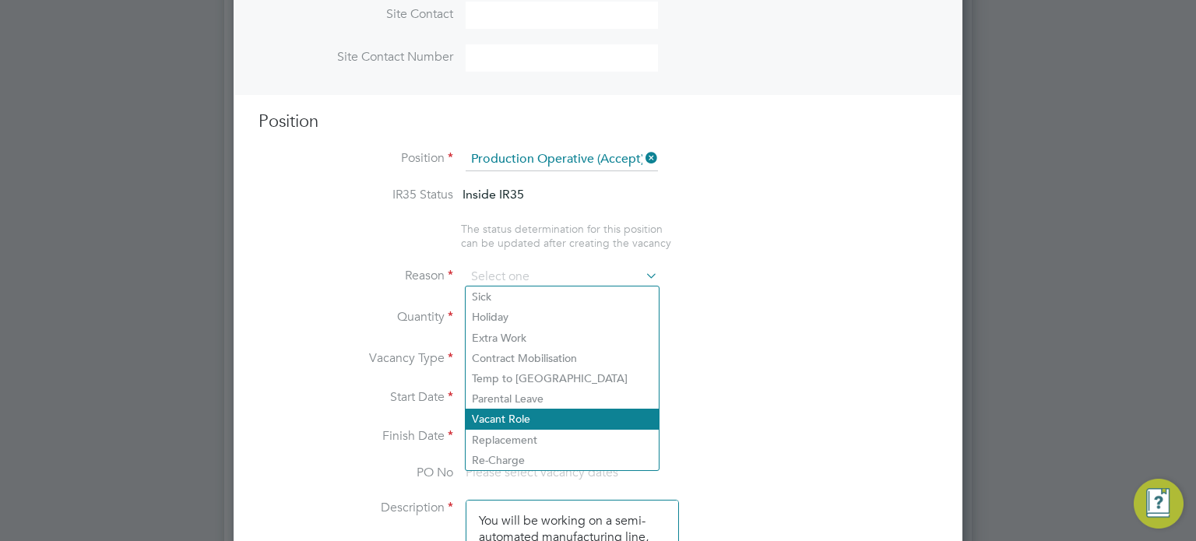
click at [531, 419] on li "Vacant Role" at bounding box center [562, 419] width 193 height 20
type input "Vacant Role"
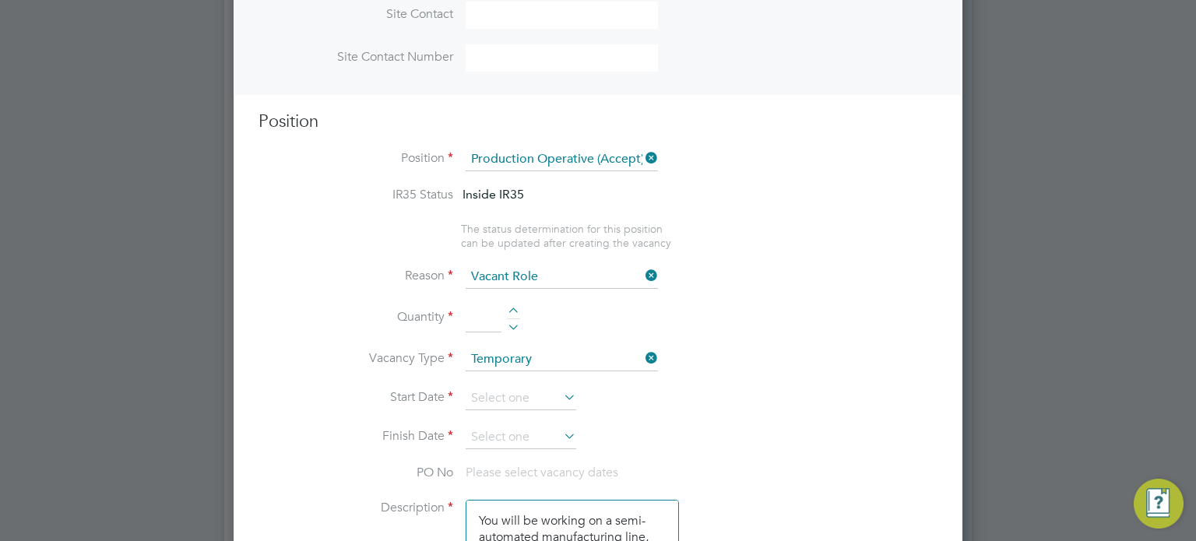
click at [516, 308] on div at bounding box center [513, 313] width 13 height 11
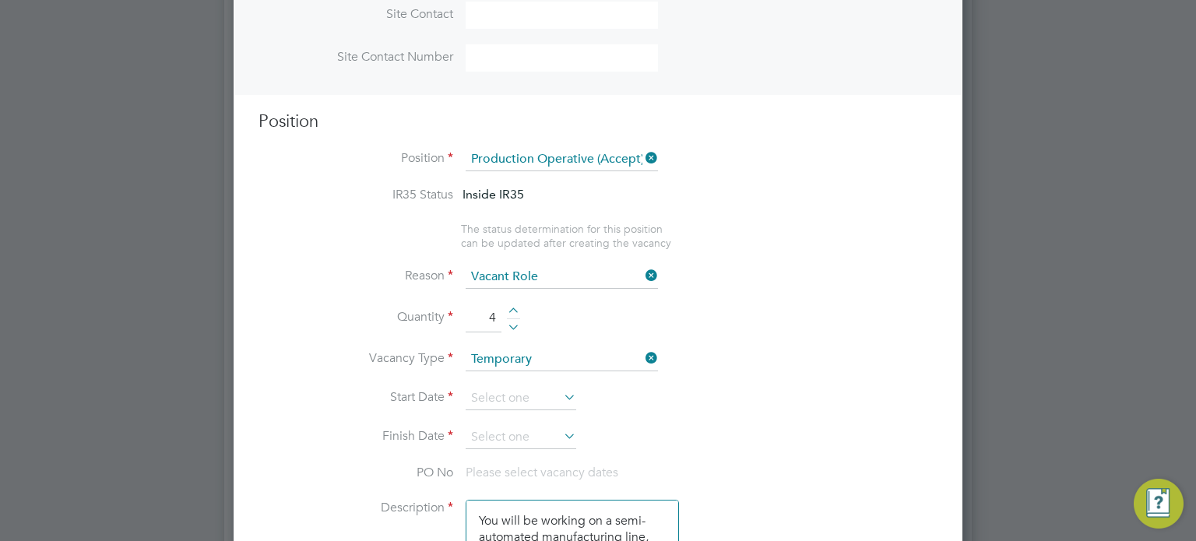
type input "5"
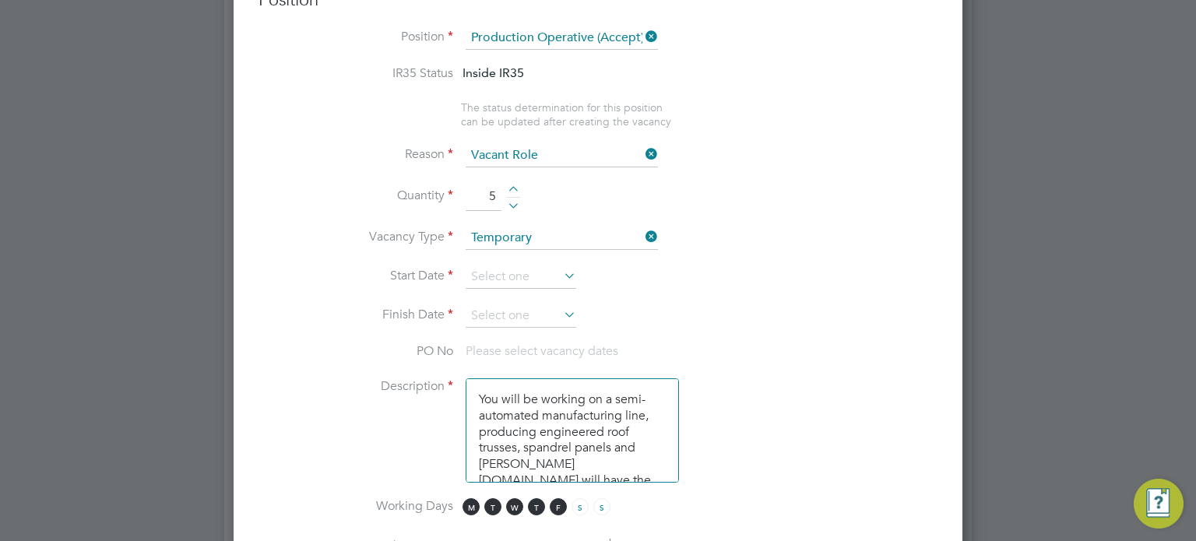
scroll to position [679, 0]
click at [510, 267] on input at bounding box center [521, 277] width 111 height 23
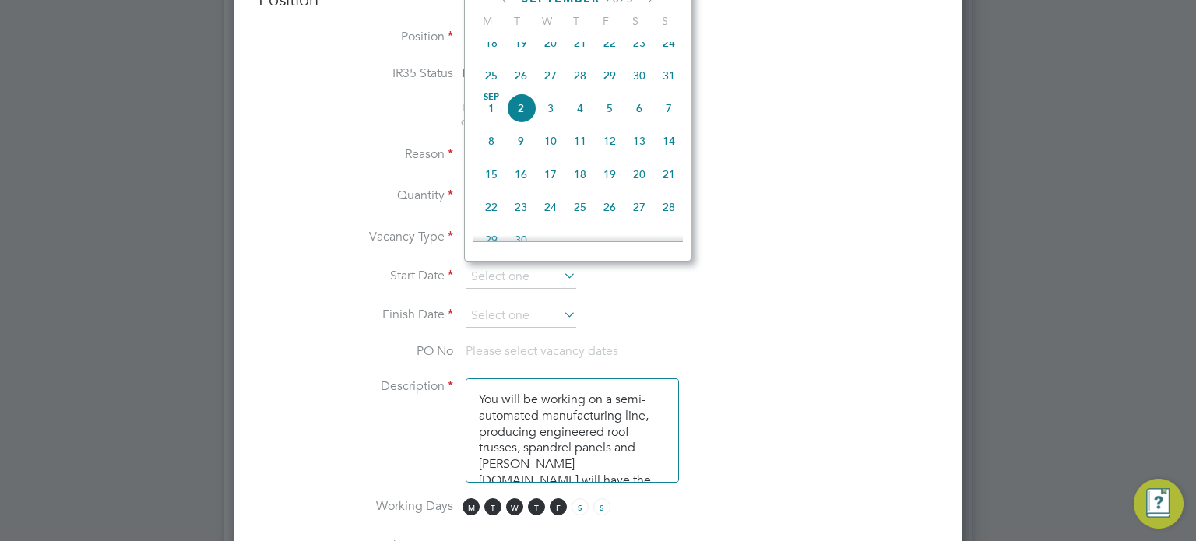
click at [517, 121] on span "2" at bounding box center [521, 108] width 30 height 30
type input "02 Sep 2025"
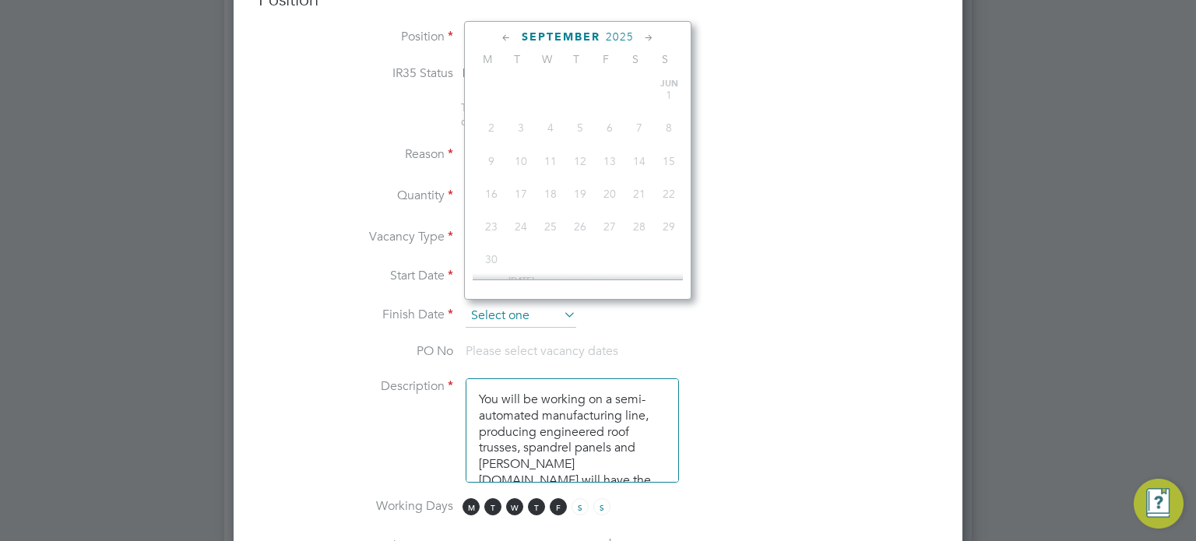
click at [523, 311] on input at bounding box center [521, 316] width 111 height 23
click at [654, 32] on icon at bounding box center [649, 38] width 15 height 17
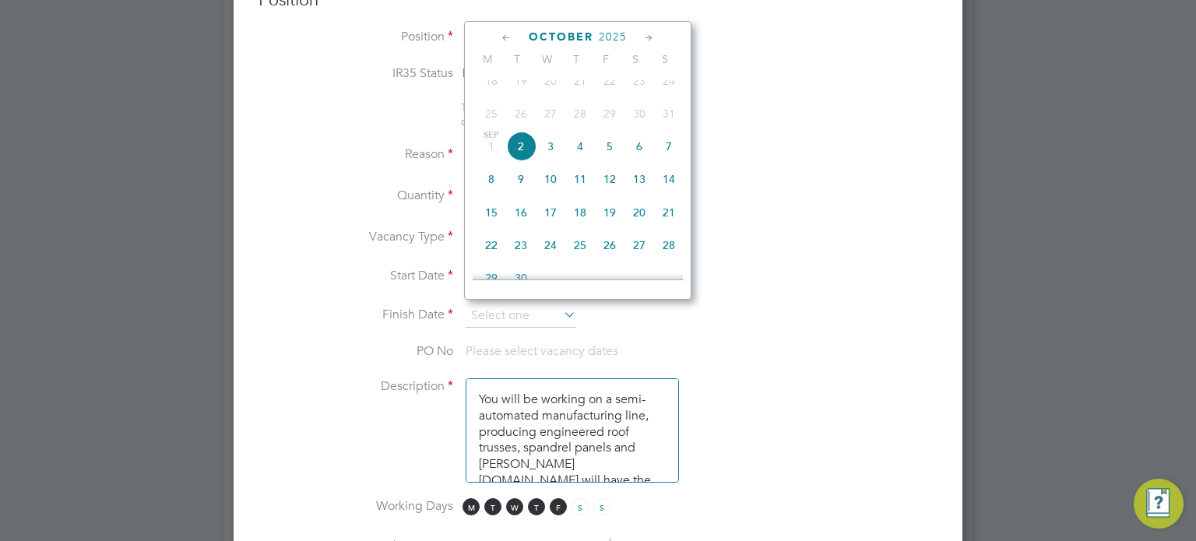
scroll to position [710, 0]
click at [666, 88] on span "5" at bounding box center [669, 76] width 30 height 30
type input "[DATE]"
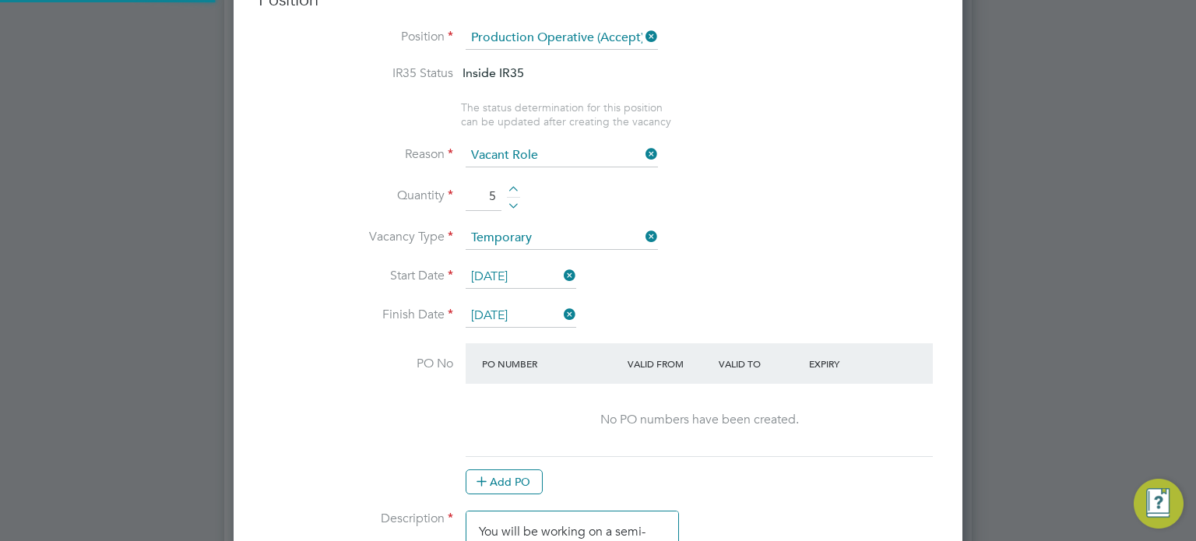
scroll to position [2640, 730]
click at [514, 475] on button "Add PO" at bounding box center [504, 482] width 77 height 25
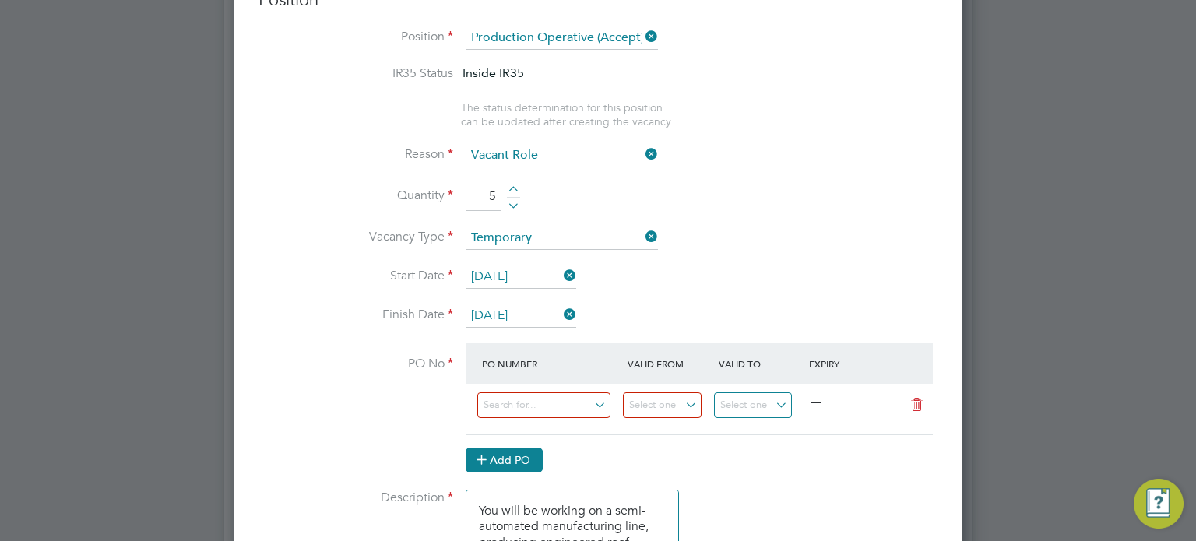
scroll to position [2618, 730]
click at [520, 396] on input at bounding box center [543, 406] width 133 height 26
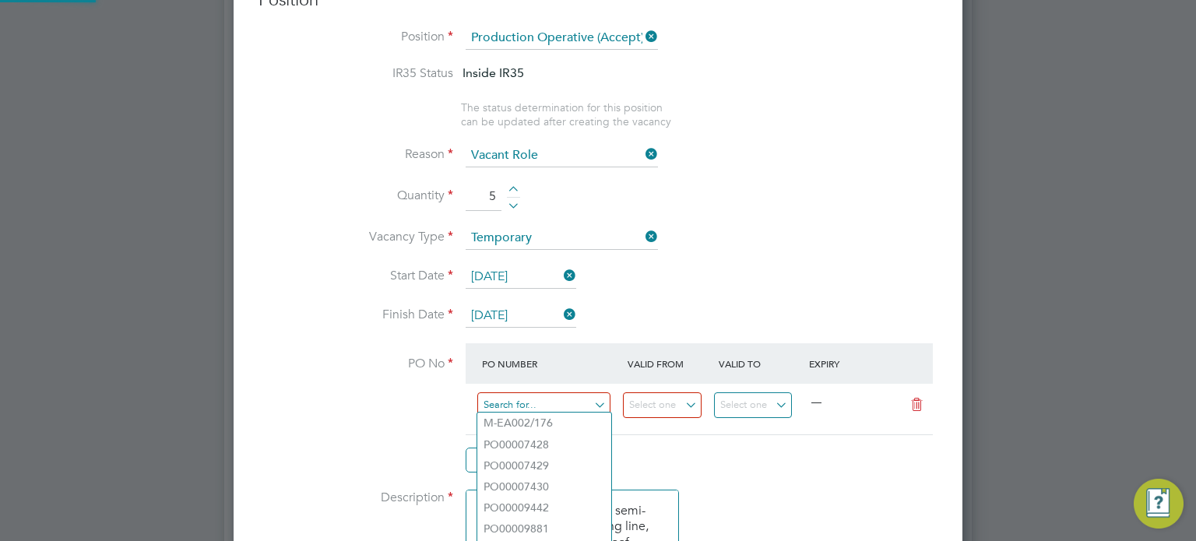
paste input "PO9081"
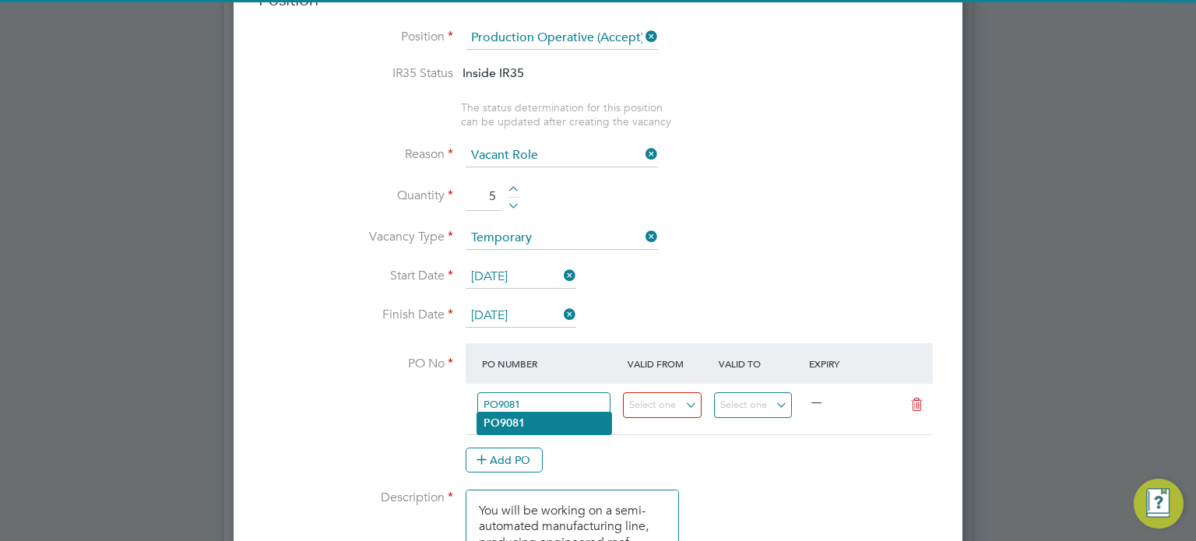
type input "PO9081"
click at [520, 431] on li "PO9081" at bounding box center [544, 423] width 134 height 21
type input "[DATE]"
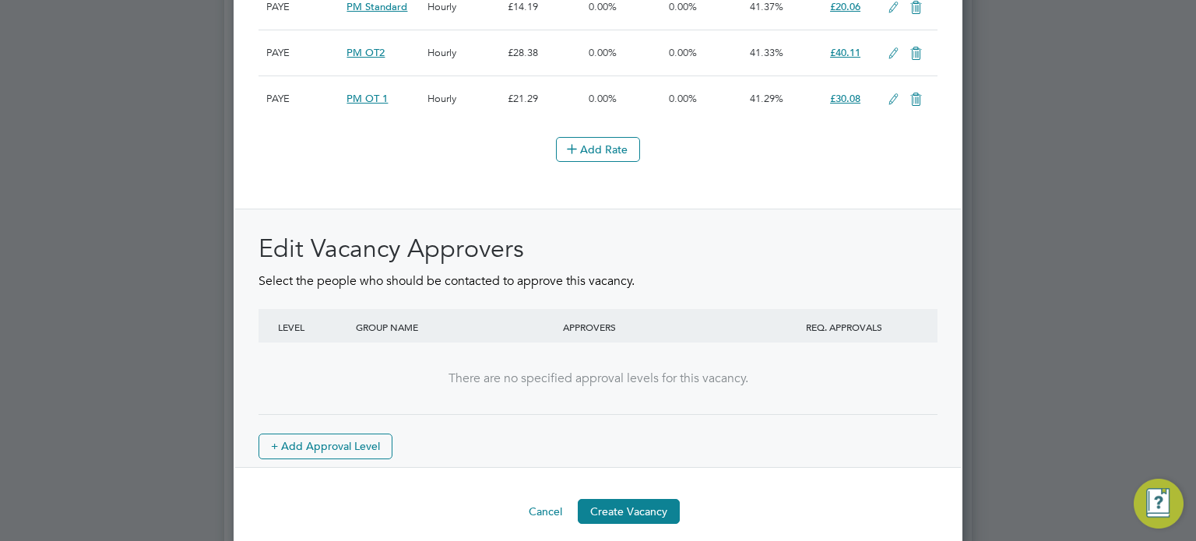
scroll to position [2135, 0]
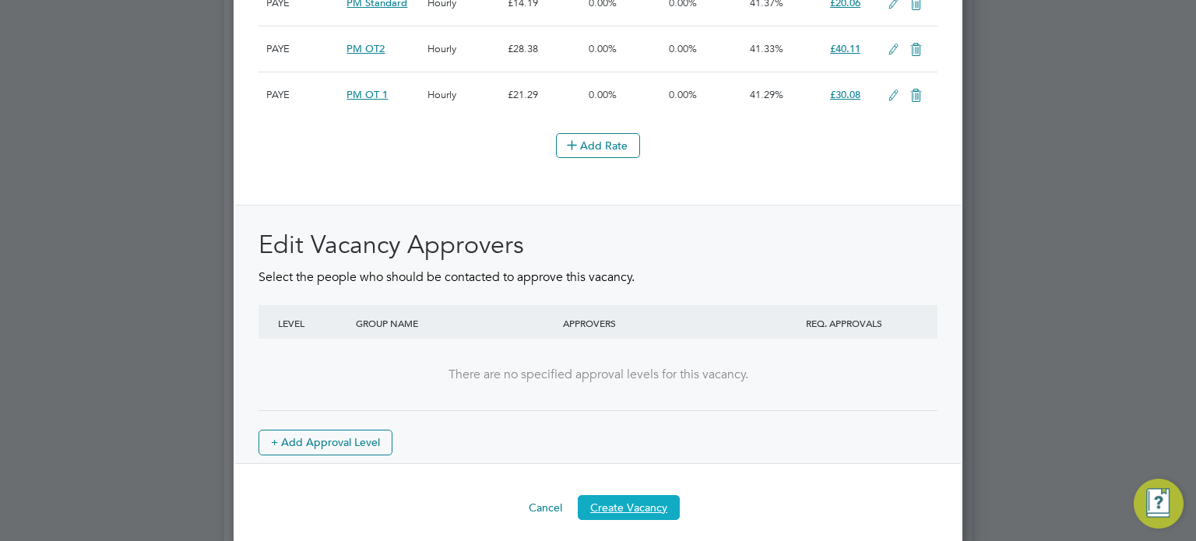
click at [632, 504] on button "Create Vacancy" at bounding box center [629, 507] width 102 height 25
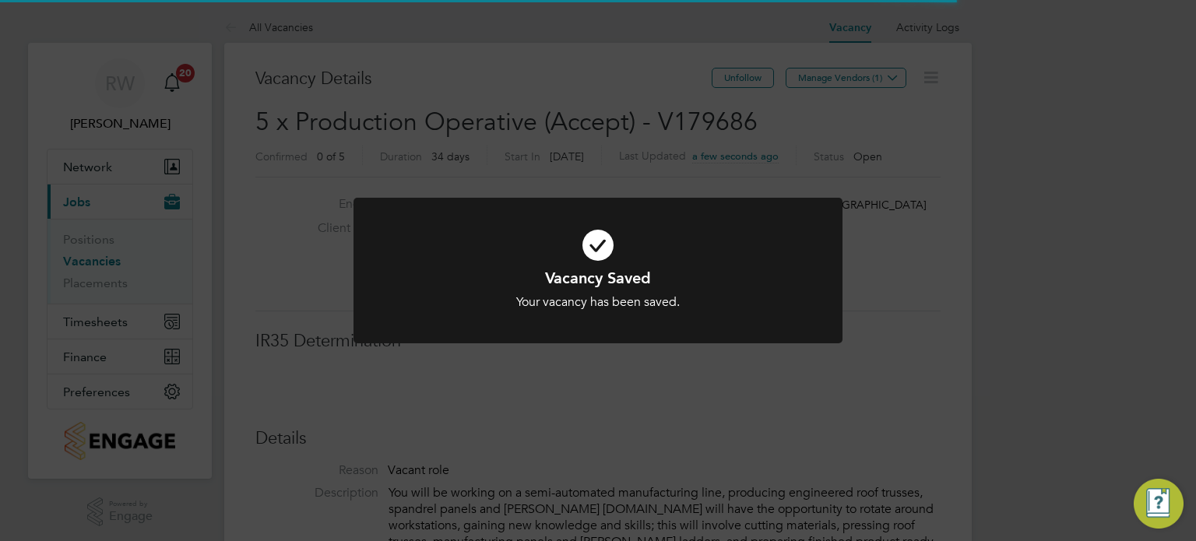
scroll to position [46, 109]
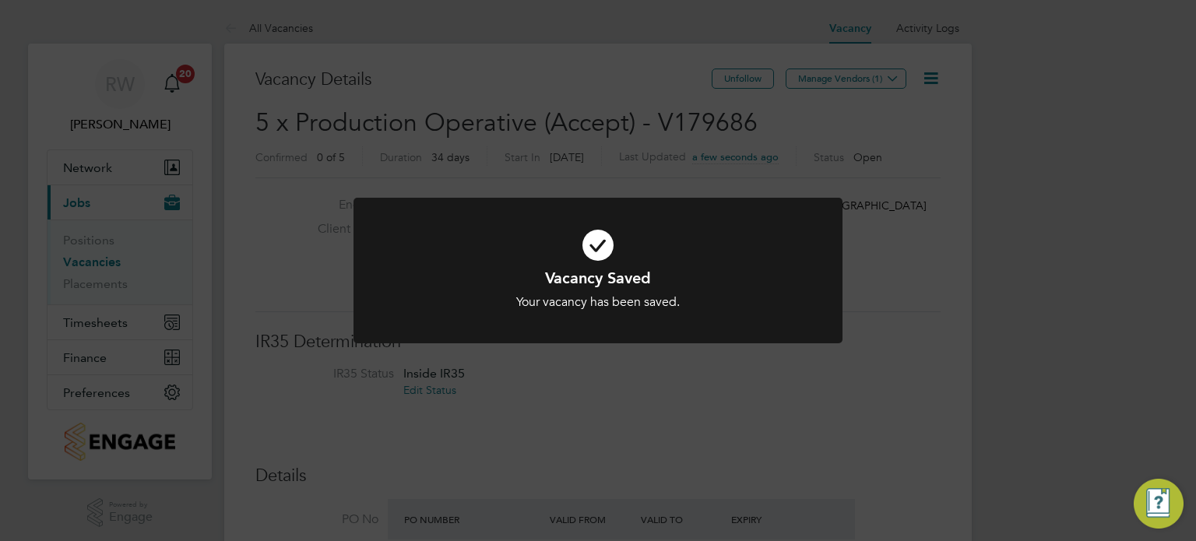
click at [981, 361] on div "Vacancy Saved Your vacancy has been saved. Cancel Okay" at bounding box center [598, 270] width 1196 height 541
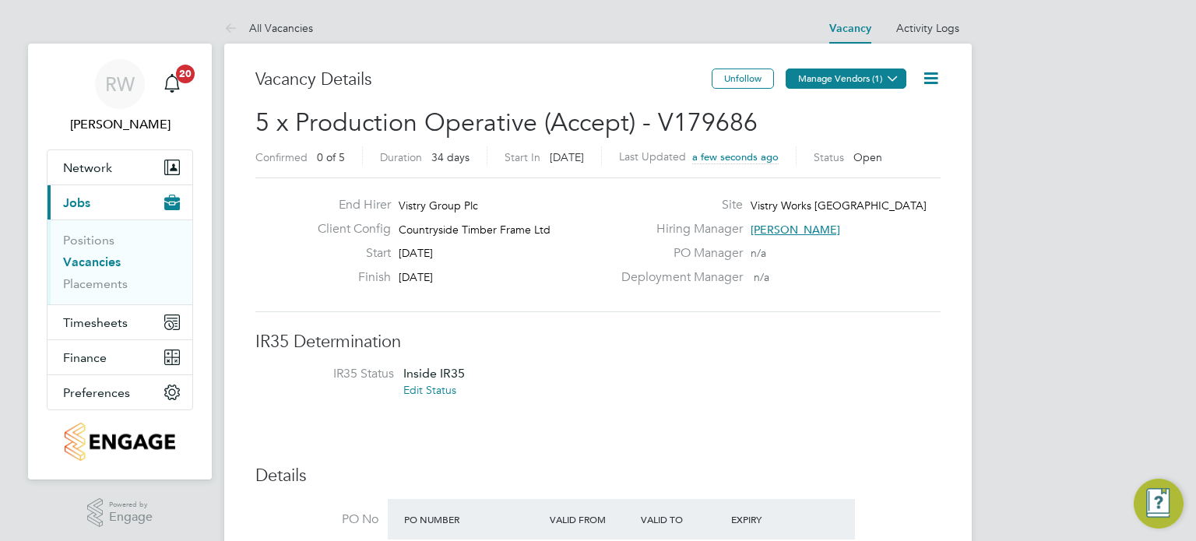
click at [879, 78] on button "Manage Vendors (1)" at bounding box center [846, 79] width 121 height 20
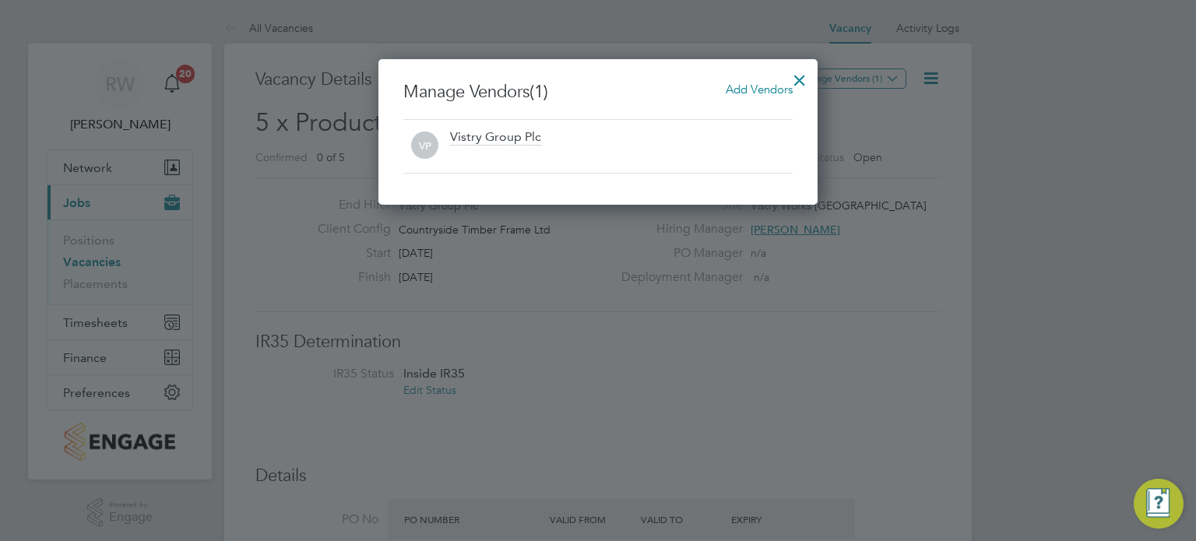
click at [753, 88] on span "Add Vendors" at bounding box center [759, 89] width 67 height 15
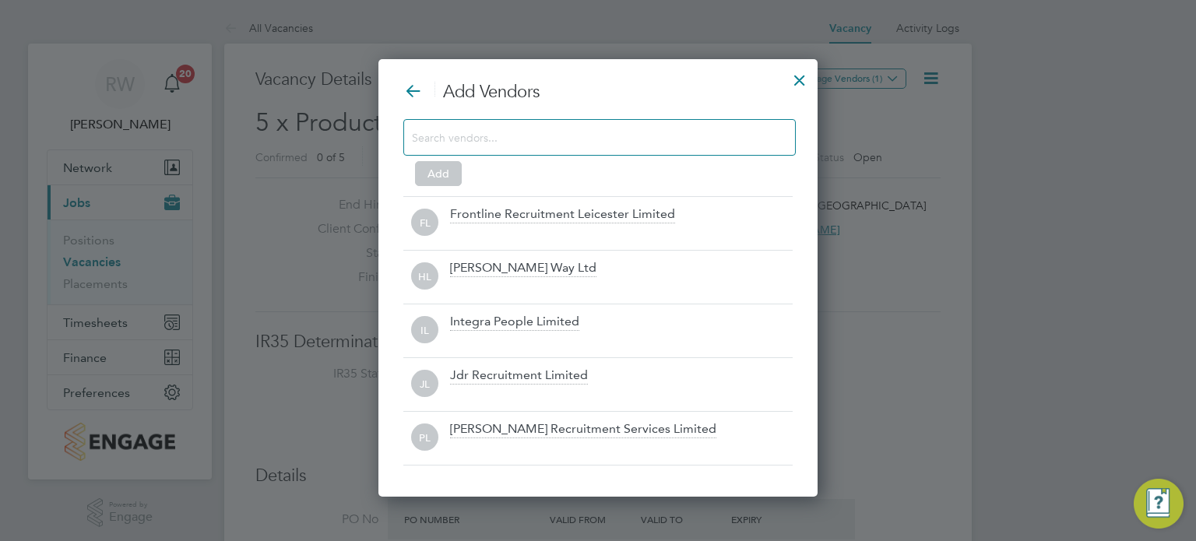
click at [604, 139] on input at bounding box center [587, 137] width 350 height 20
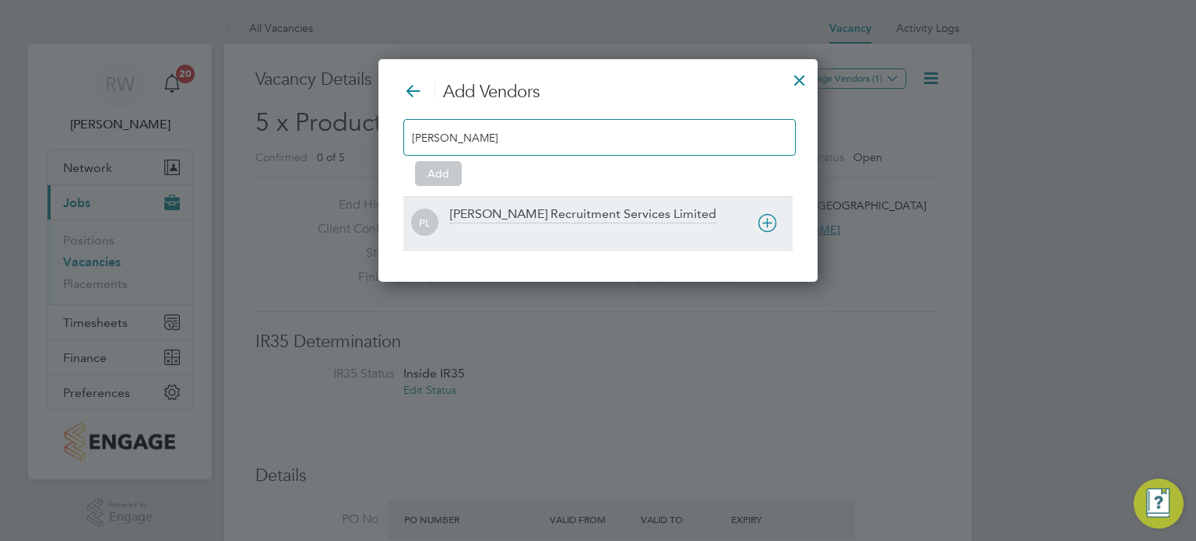
type input "pearce"
click at [584, 218] on div "Pearce Recruitment Services Limited" at bounding box center [583, 214] width 266 height 17
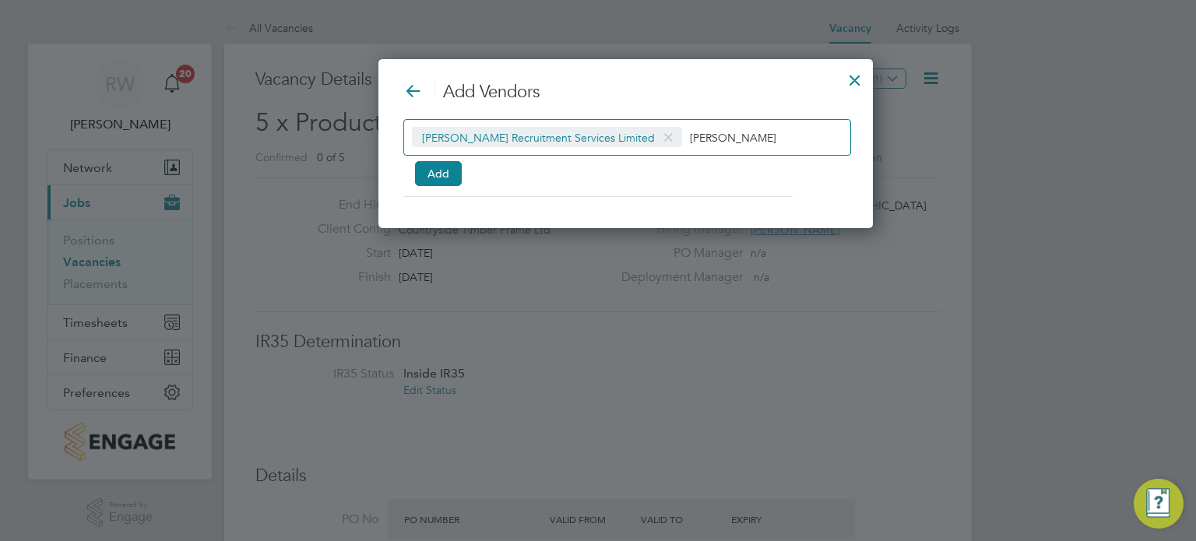
click at [435, 156] on div "Pearce Recruitment Services Limited pearce Add" at bounding box center [625, 150] width 445 height 62
click at [436, 171] on button "Add" at bounding box center [438, 173] width 47 height 25
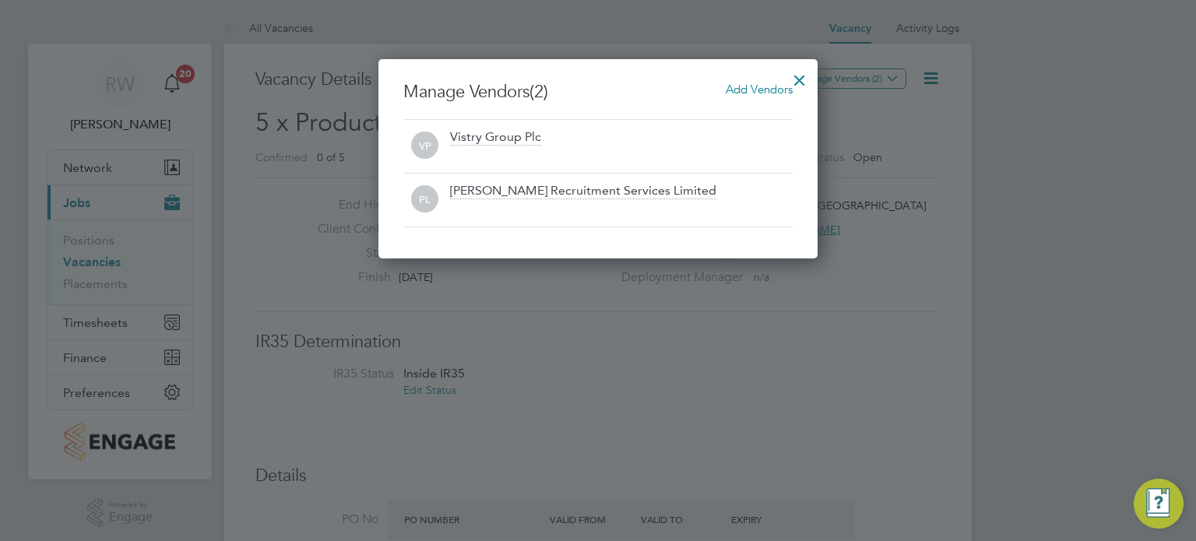
click at [798, 75] on div at bounding box center [800, 76] width 28 height 28
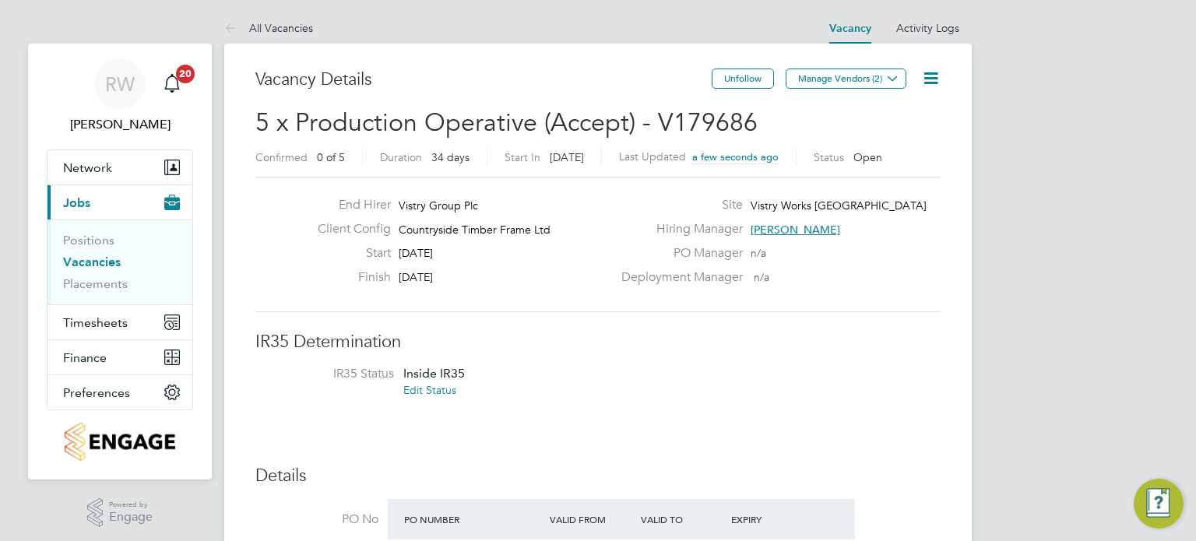
click at [79, 260] on link "Vacancies" at bounding box center [92, 262] width 58 height 15
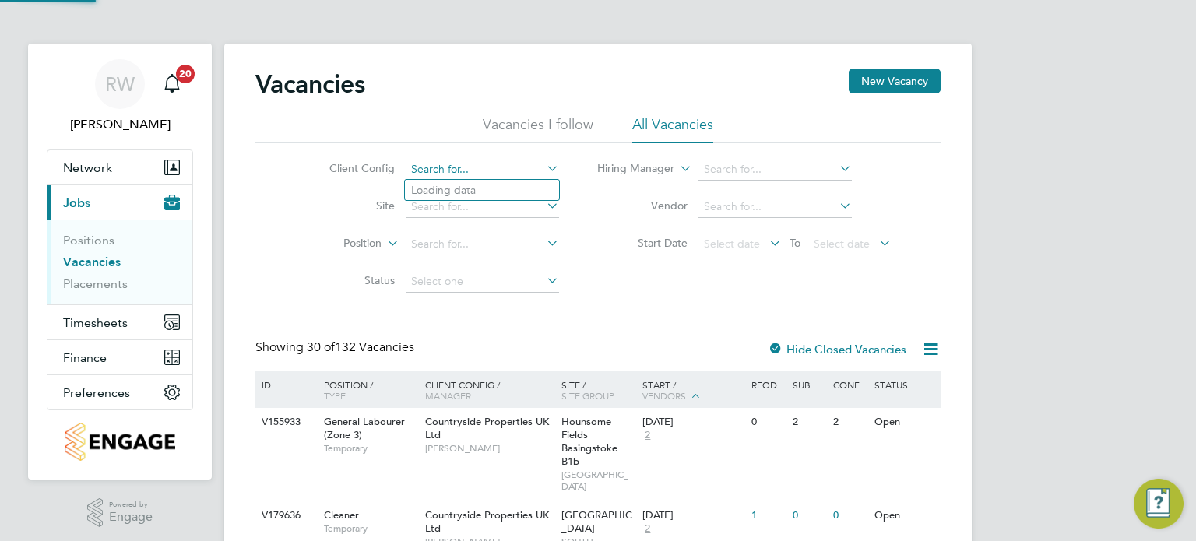
click at [445, 172] on input at bounding box center [482, 170] width 153 height 22
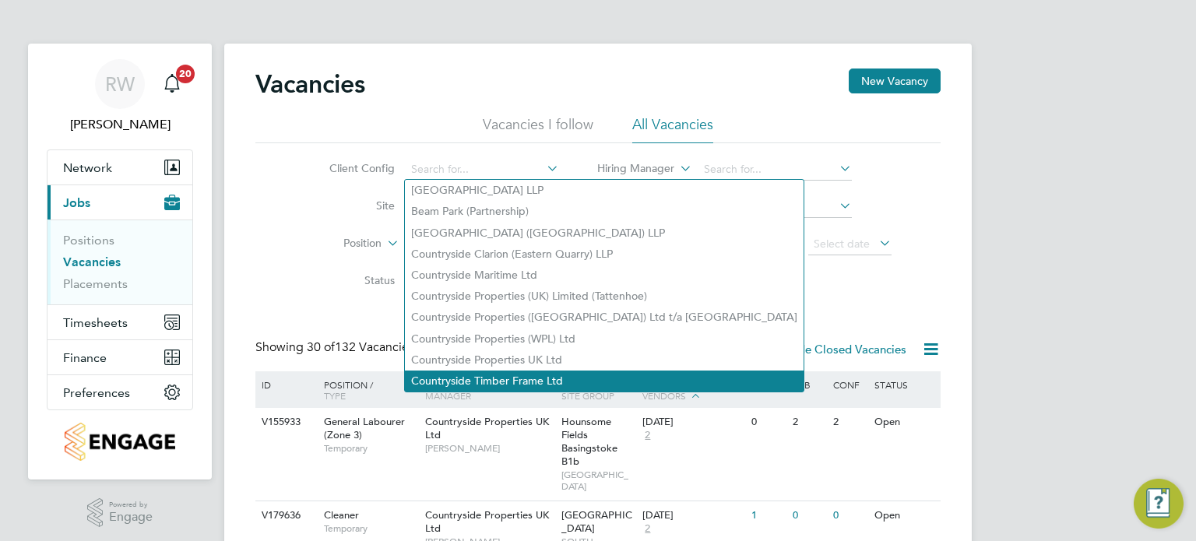
click at [480, 371] on li "Countryside Timber Frame Ltd" at bounding box center [604, 381] width 399 height 21
type input "Countryside Timber Frame Ltd"
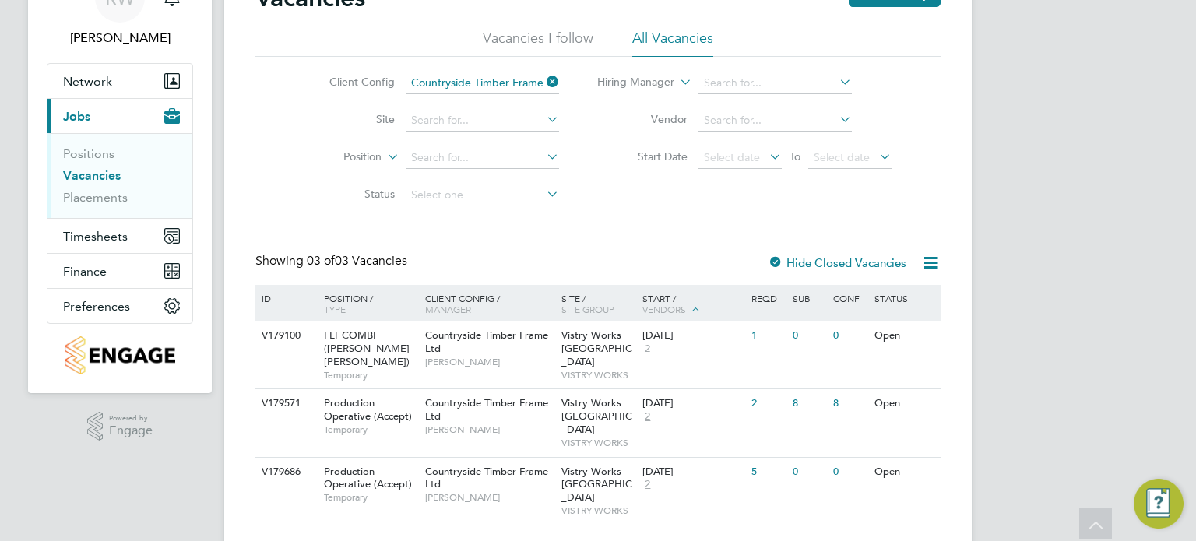
click at [773, 263] on div at bounding box center [776, 264] width 16 height 16
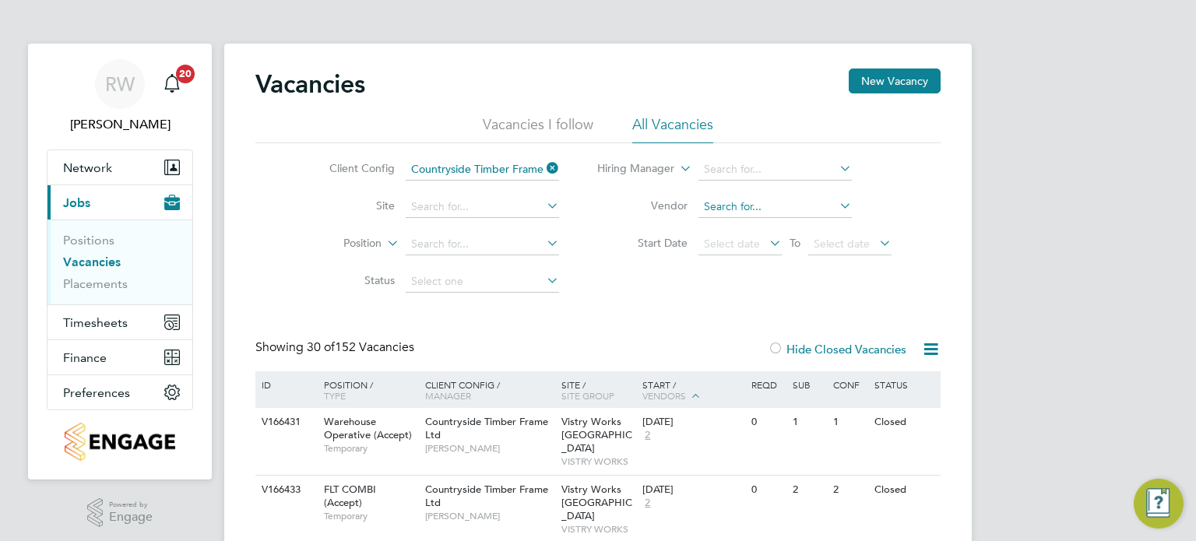
click at [779, 202] on input at bounding box center [775, 207] width 153 height 22
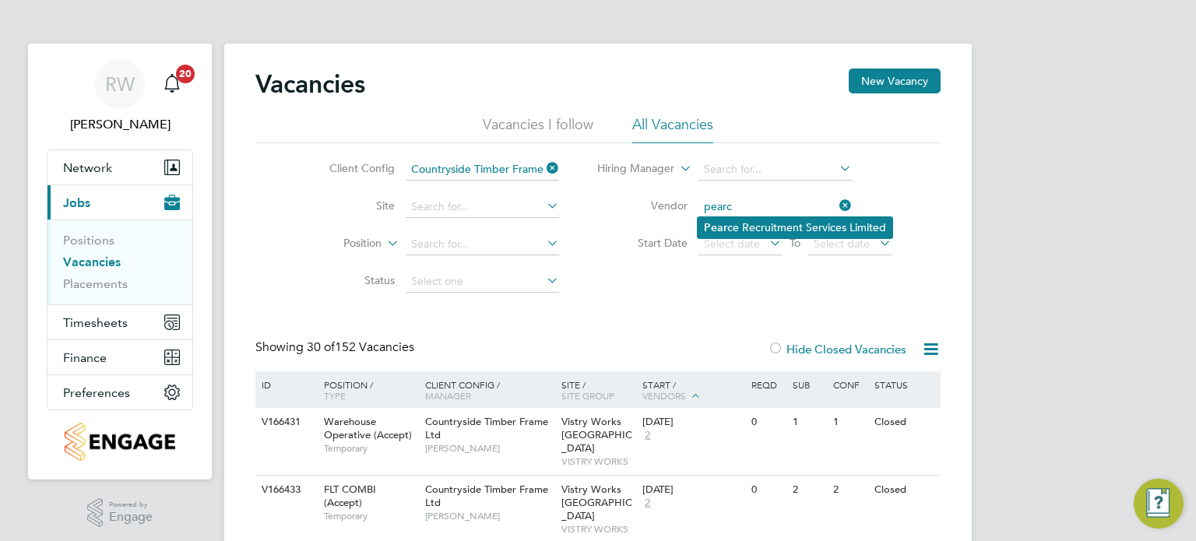
click at [774, 226] on li "Pearc e Recruitment Services Limited" at bounding box center [795, 227] width 195 height 21
type input "Pearce Recruitment Services Limited"
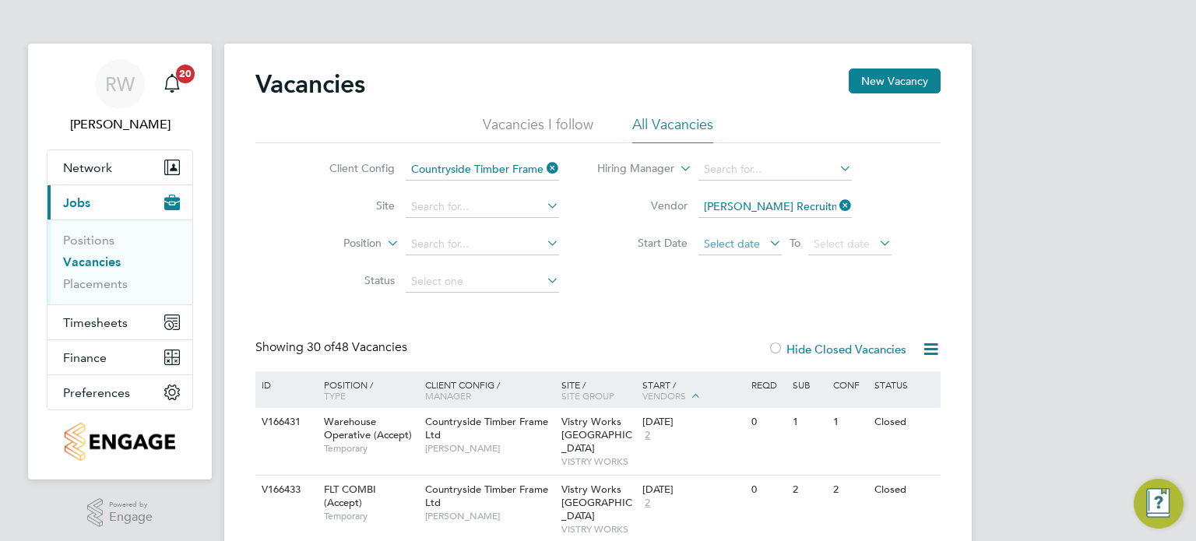
click at [741, 238] on span "Select date" at bounding box center [732, 244] width 56 height 14
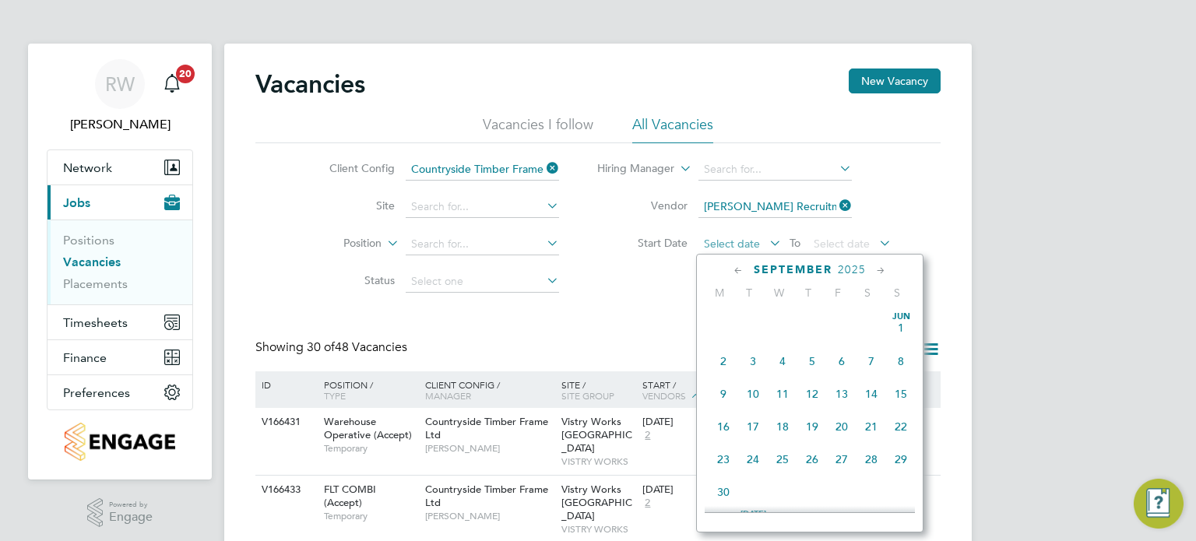
scroll to position [474, 0]
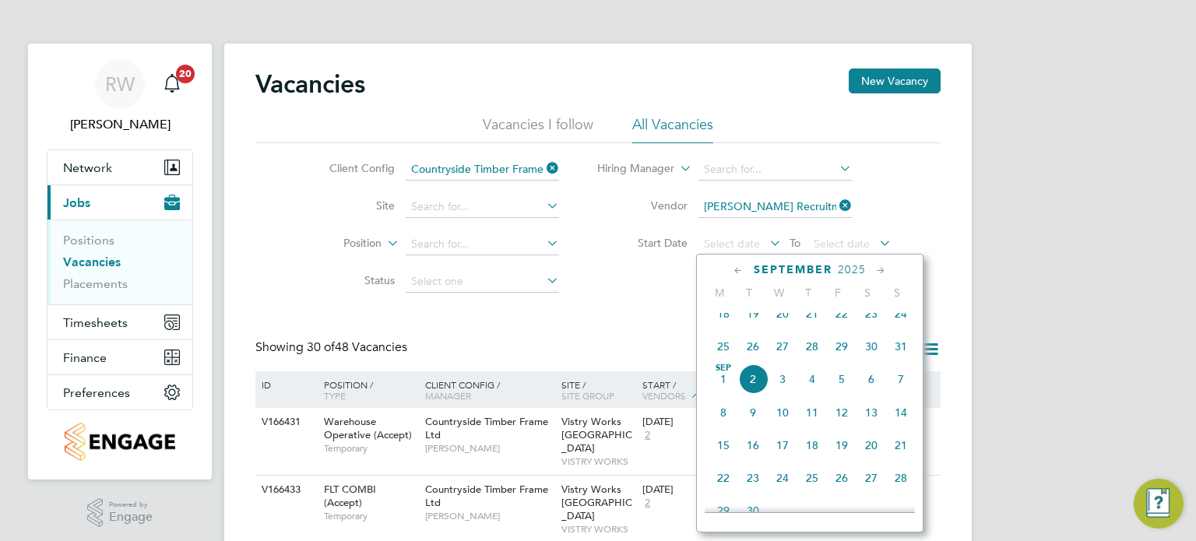
click at [725, 393] on span "Sep 1" at bounding box center [724, 379] width 30 height 30
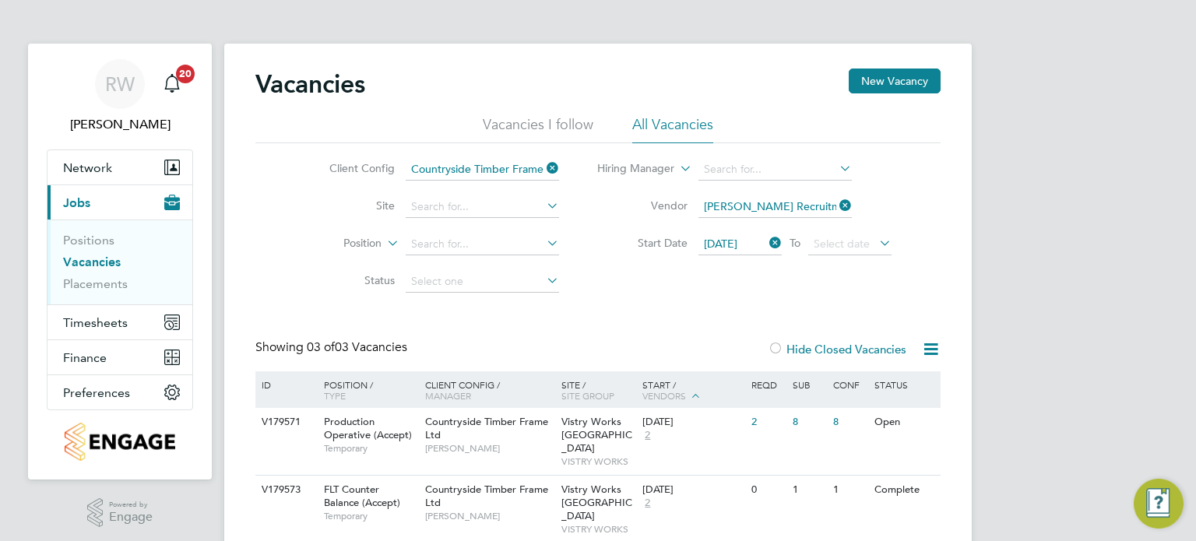
scroll to position [86, 0]
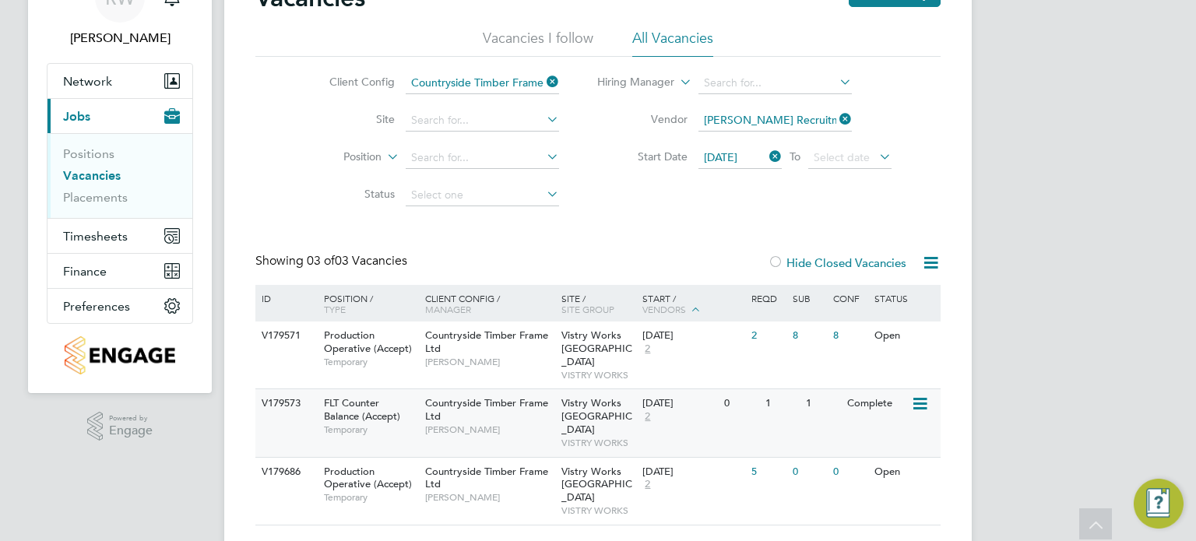
click at [562, 407] on span "Vistry Works East Midlands" at bounding box center [597, 416] width 71 height 40
click at [86, 200] on link "Placements" at bounding box center [95, 197] width 65 height 15
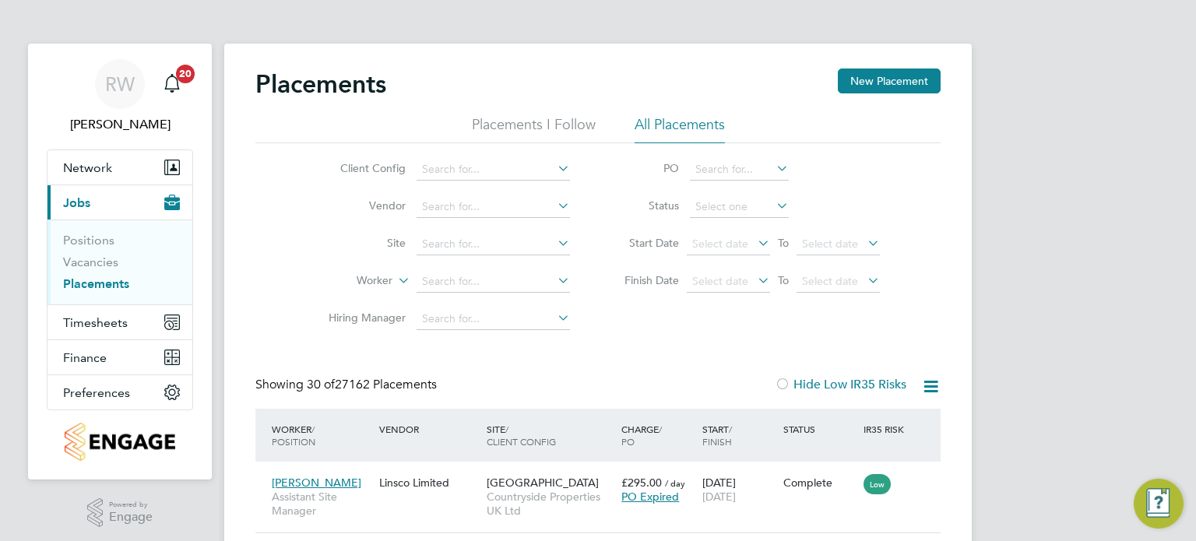
scroll to position [58, 136]
click at [444, 242] on input at bounding box center [493, 245] width 153 height 22
click at [453, 262] on b "Dracan" at bounding box center [441, 265] width 37 height 13
type input "Dracan Village"
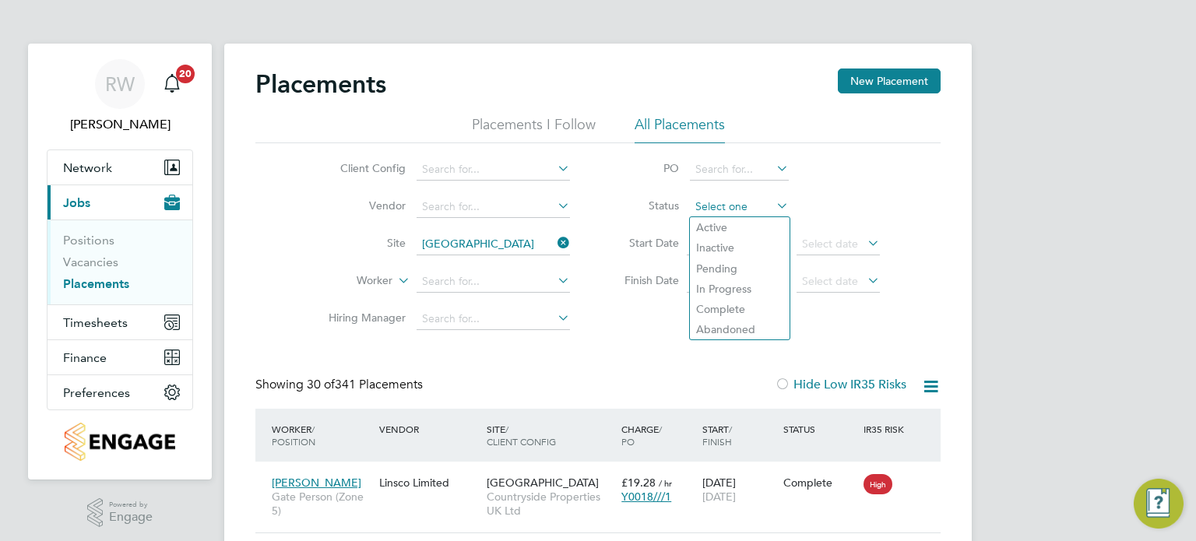
click at [708, 198] on input at bounding box center [739, 207] width 99 height 22
click at [715, 287] on li "In Progress" at bounding box center [740, 289] width 100 height 20
type input "In Progress"
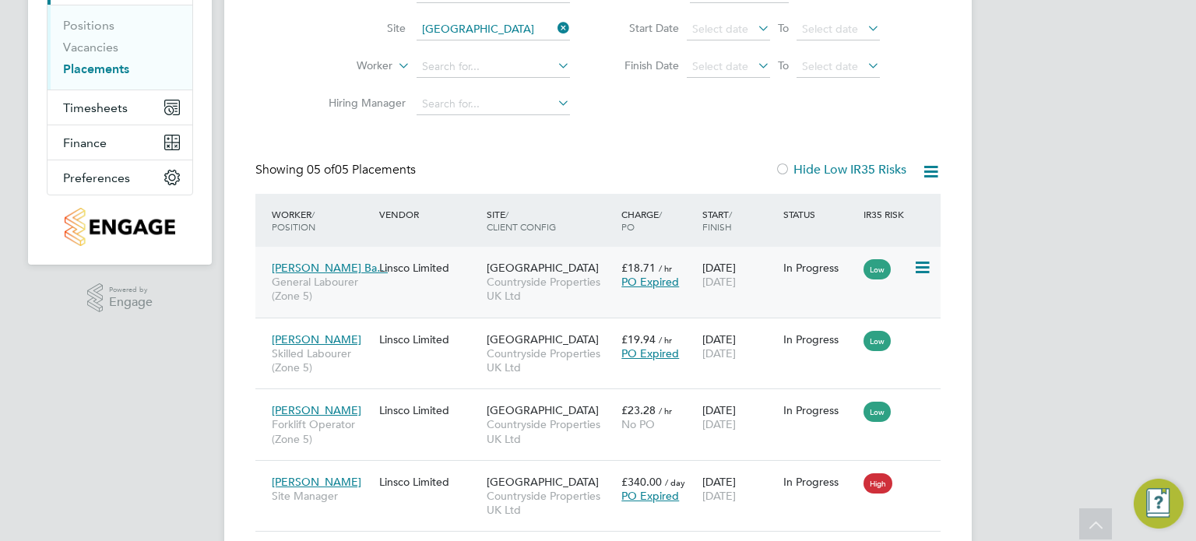
click at [515, 279] on span "Countryside Properties UK Ltd" at bounding box center [550, 289] width 127 height 28
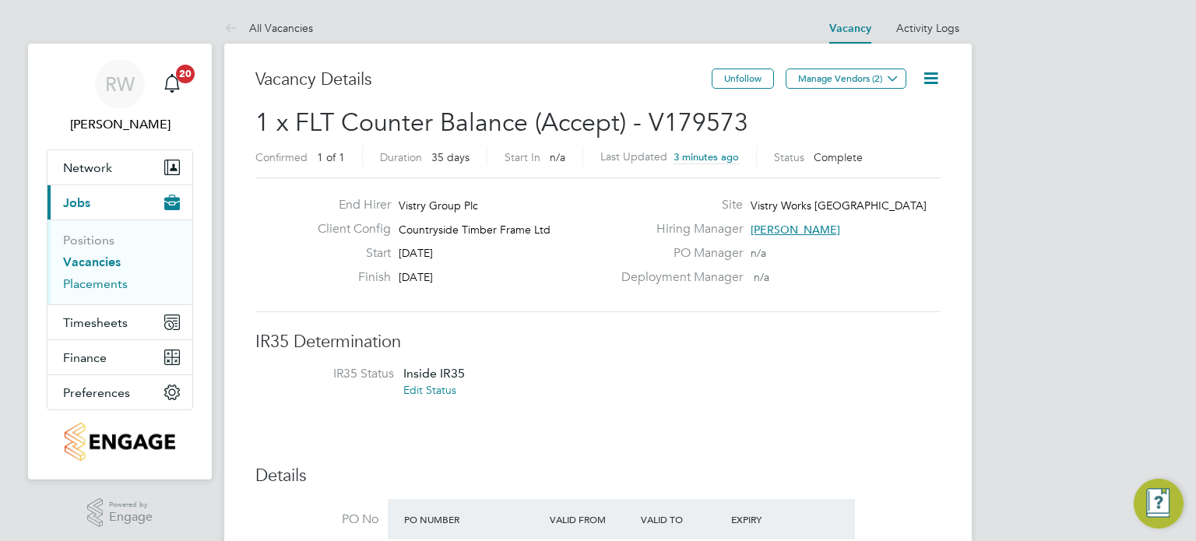
click at [86, 286] on link "Placements" at bounding box center [95, 283] width 65 height 15
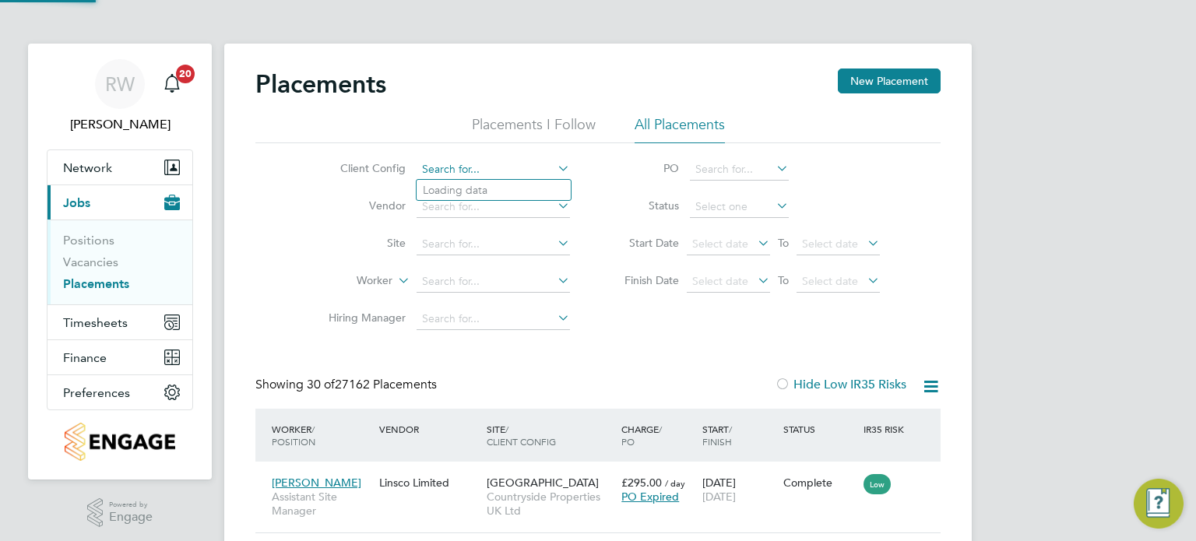
click at [455, 166] on input at bounding box center [493, 170] width 153 height 22
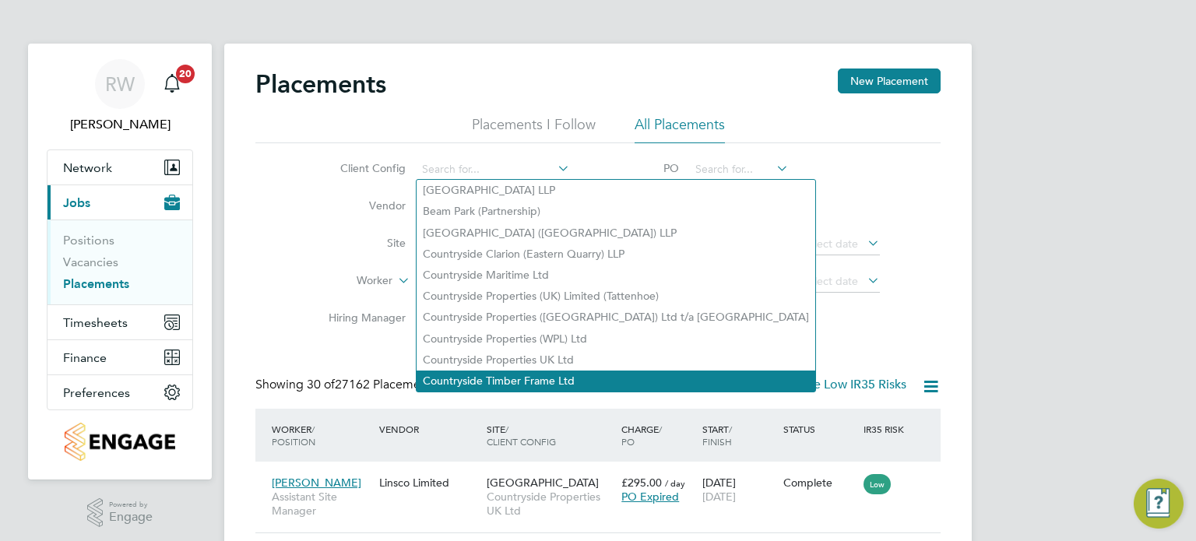
click at [510, 373] on li "Countryside Timber Frame Ltd" at bounding box center [616, 381] width 399 height 21
type input "Countryside Timber Frame Ltd"
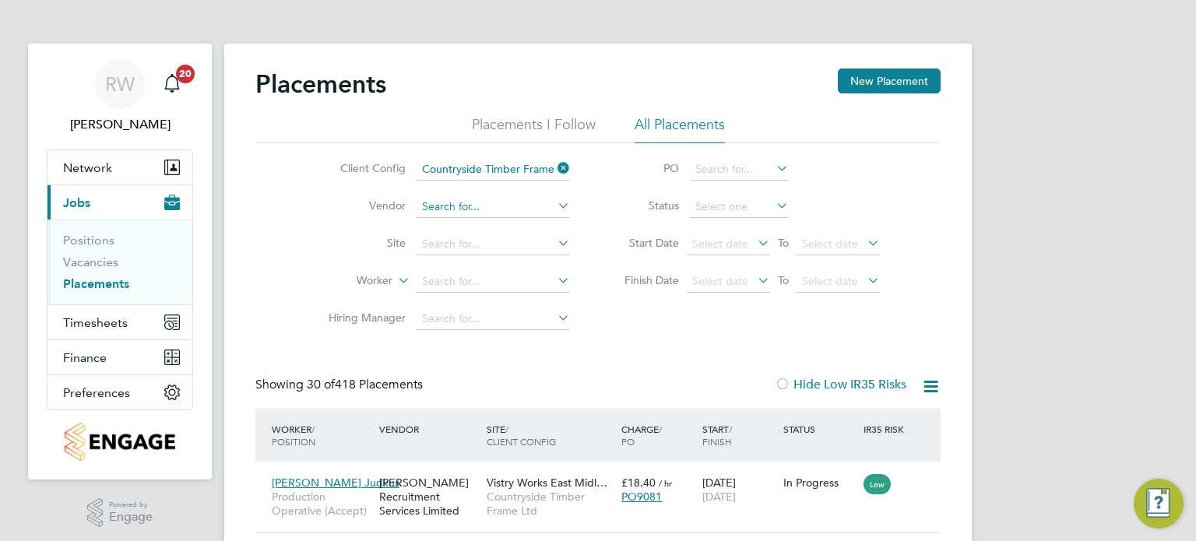
click at [440, 207] on input at bounding box center [493, 207] width 153 height 22
click at [467, 227] on li "Pearc e Recruitment Services Limited" at bounding box center [514, 227] width 195 height 21
type input "[PERSON_NAME] Recruitment Services Limited"
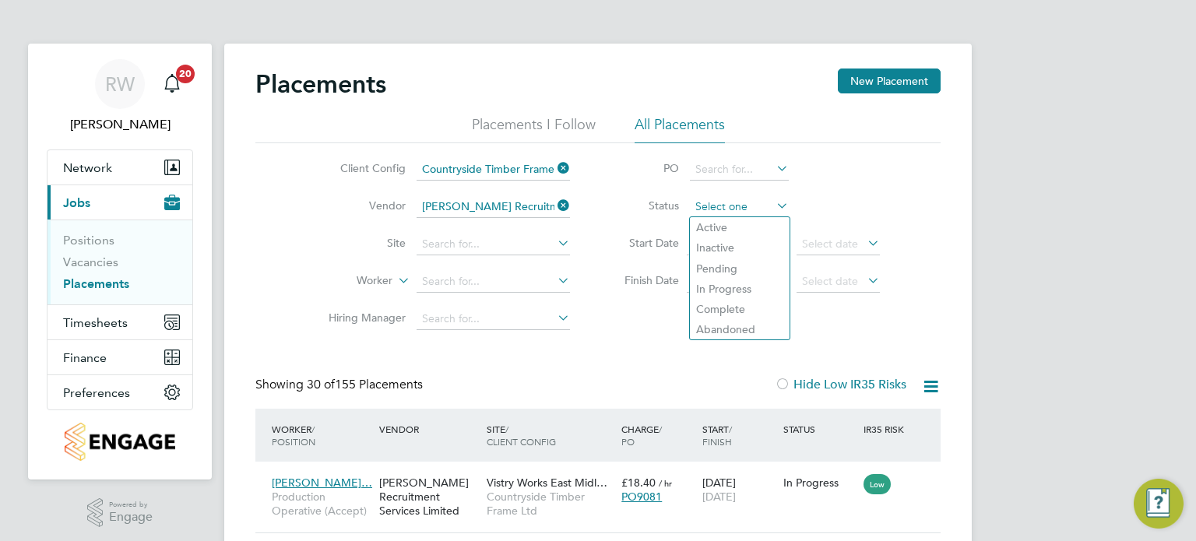
click at [715, 211] on input at bounding box center [739, 207] width 99 height 22
click at [717, 227] on li "Active" at bounding box center [740, 227] width 100 height 20
type input "Active"
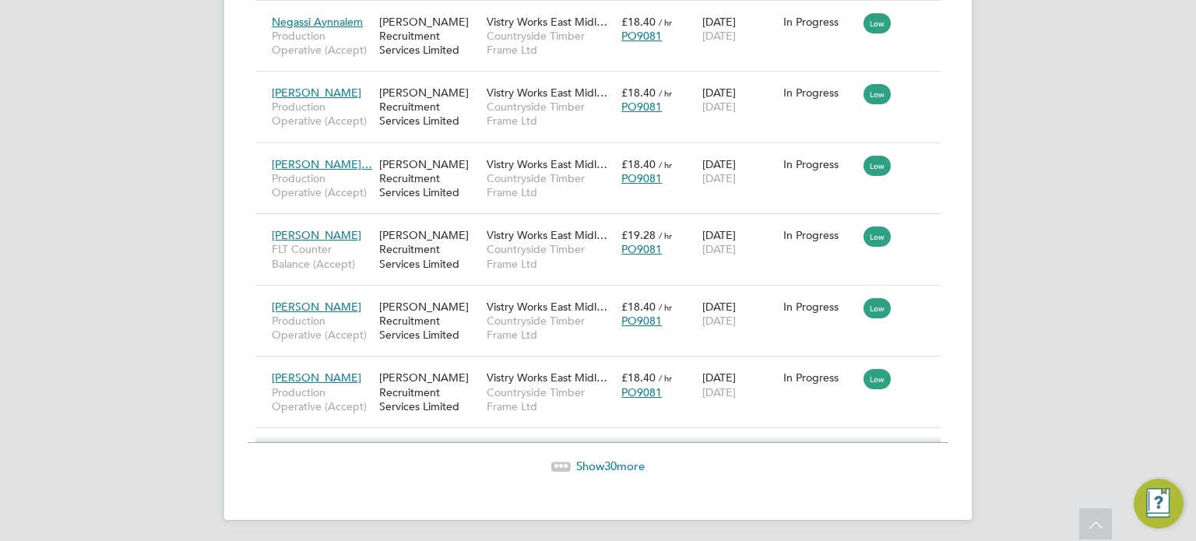
click at [621, 463] on span "Show 30 more" at bounding box center [610, 466] width 69 height 15
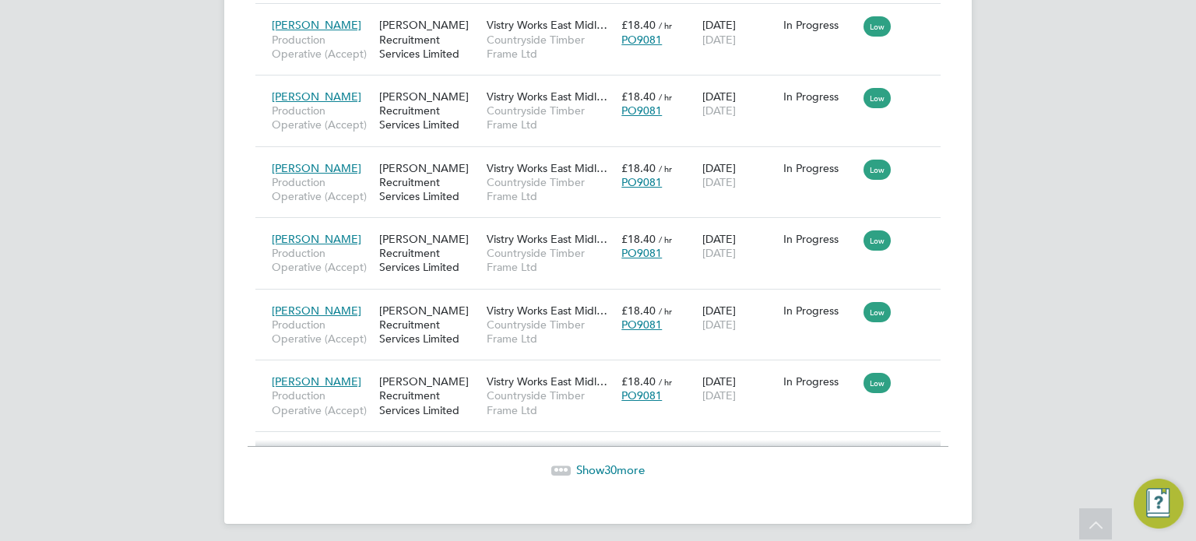
click at [614, 464] on span "30" at bounding box center [610, 470] width 12 height 15
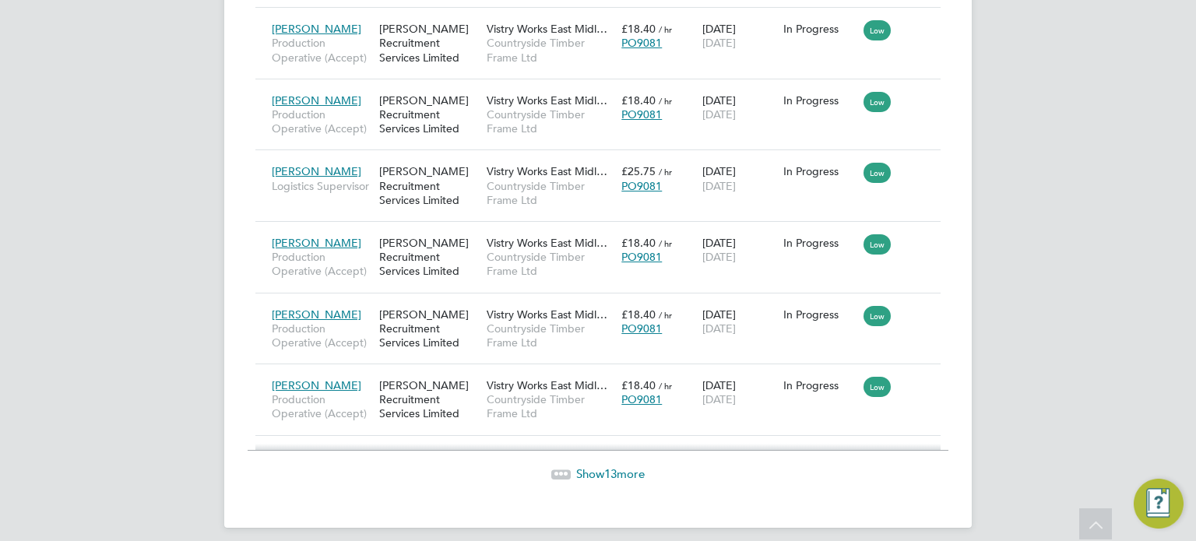
click at [593, 467] on span "Show 13 more" at bounding box center [610, 474] width 69 height 15
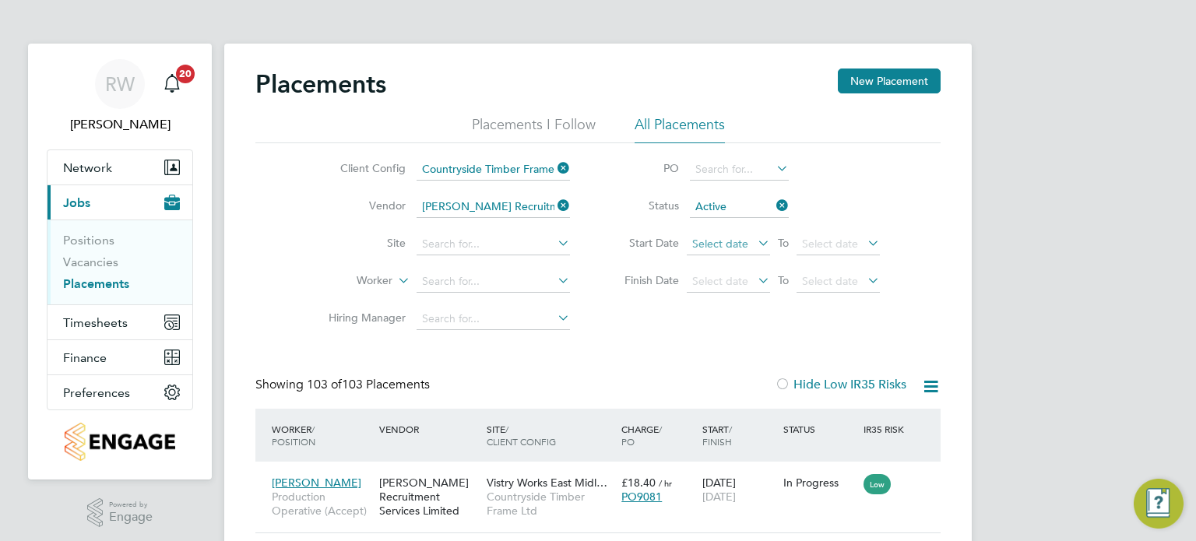
click at [713, 246] on span "Select date" at bounding box center [720, 244] width 56 height 14
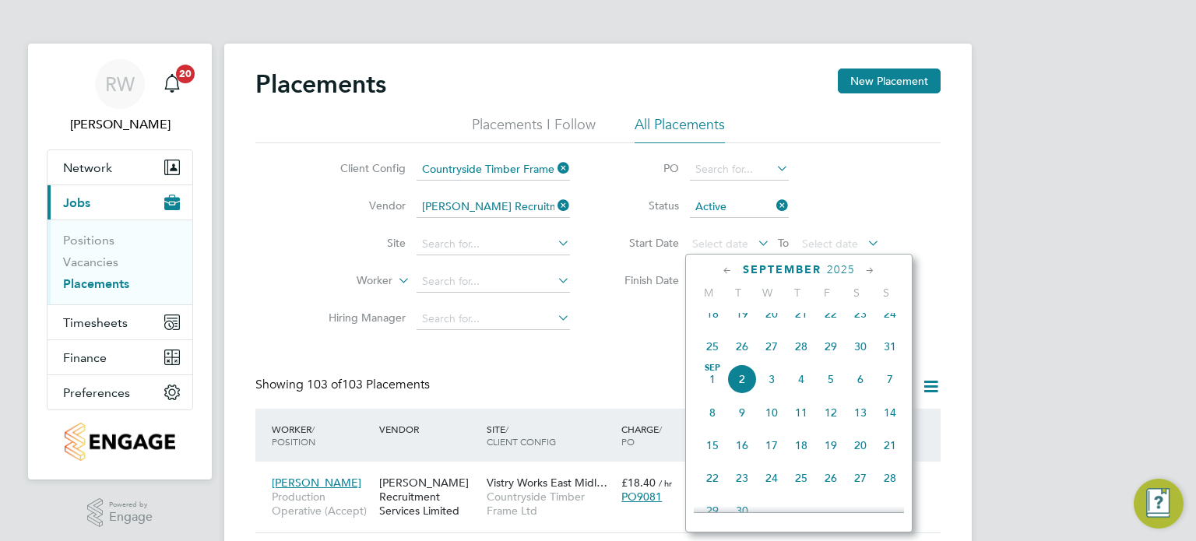
click at [713, 372] on span "Sep" at bounding box center [713, 368] width 30 height 8
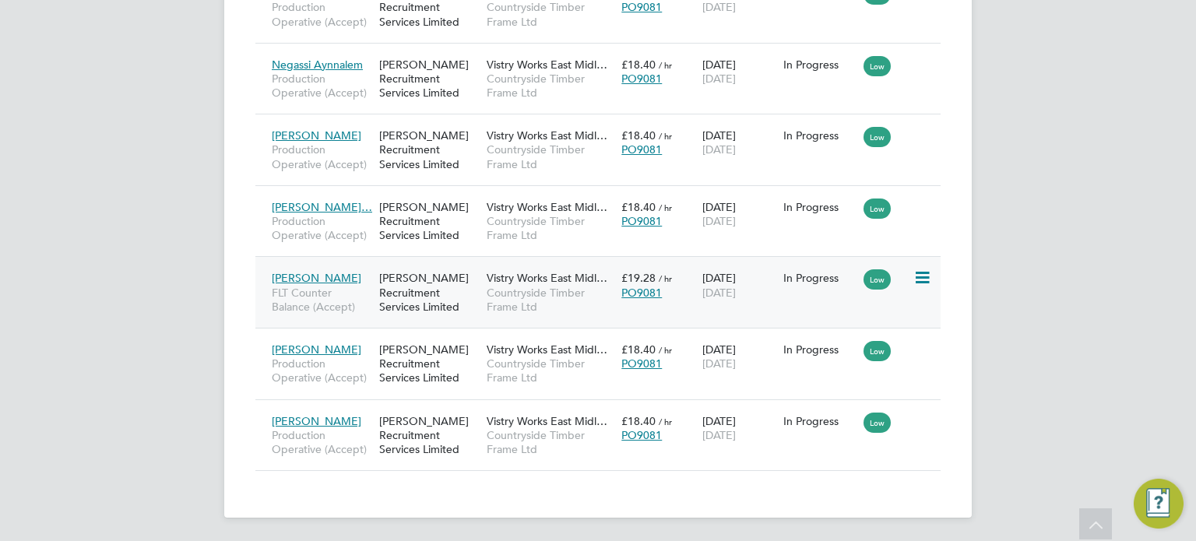
click at [540, 297] on span "Countryside Timber Frame Ltd" at bounding box center [550, 300] width 127 height 28
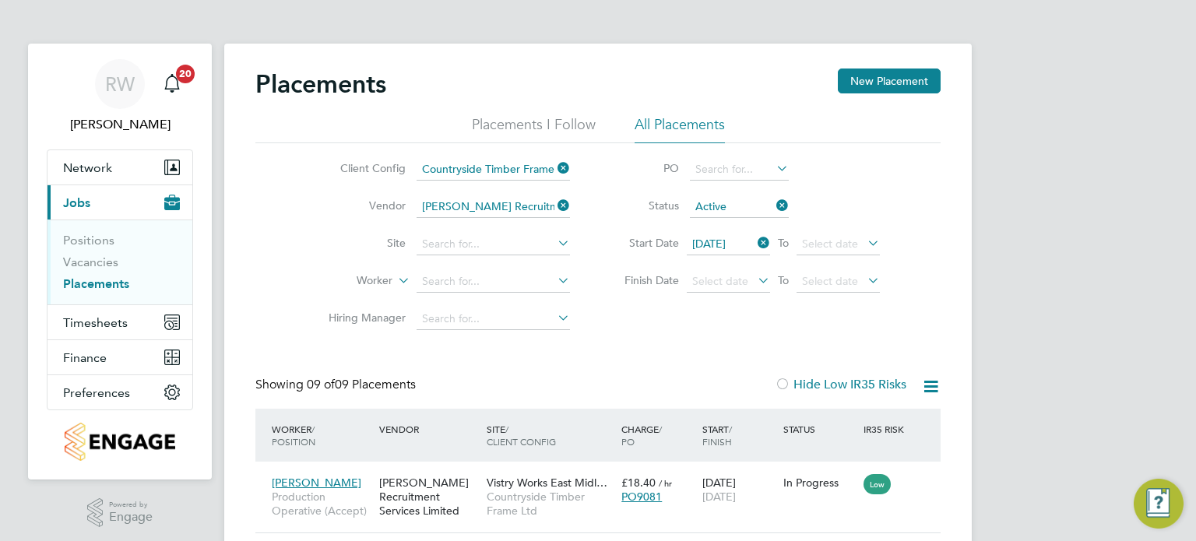
click at [755, 241] on icon at bounding box center [755, 243] width 0 height 22
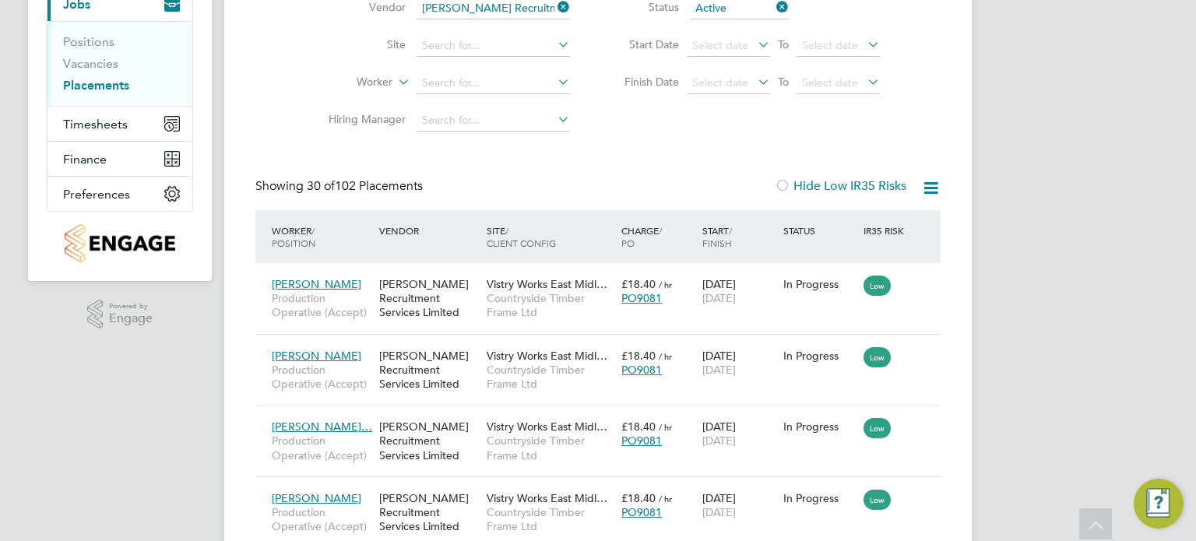
click at [931, 189] on icon at bounding box center [930, 187] width 19 height 19
click at [872, 226] on li "Download Placements Report" at bounding box center [855, 225] width 166 height 22
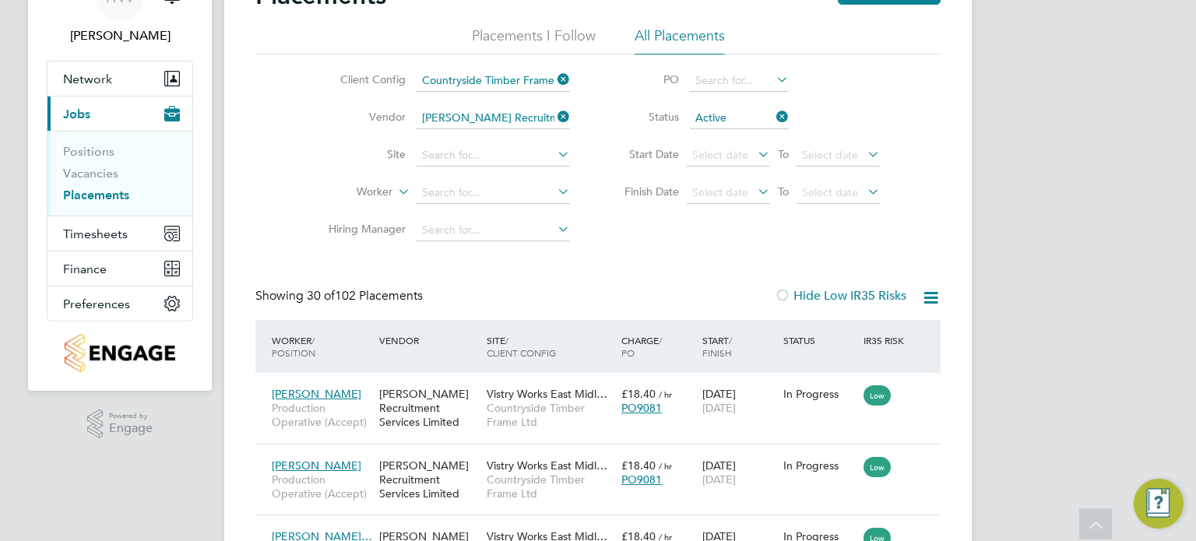
scroll to position [86, 0]
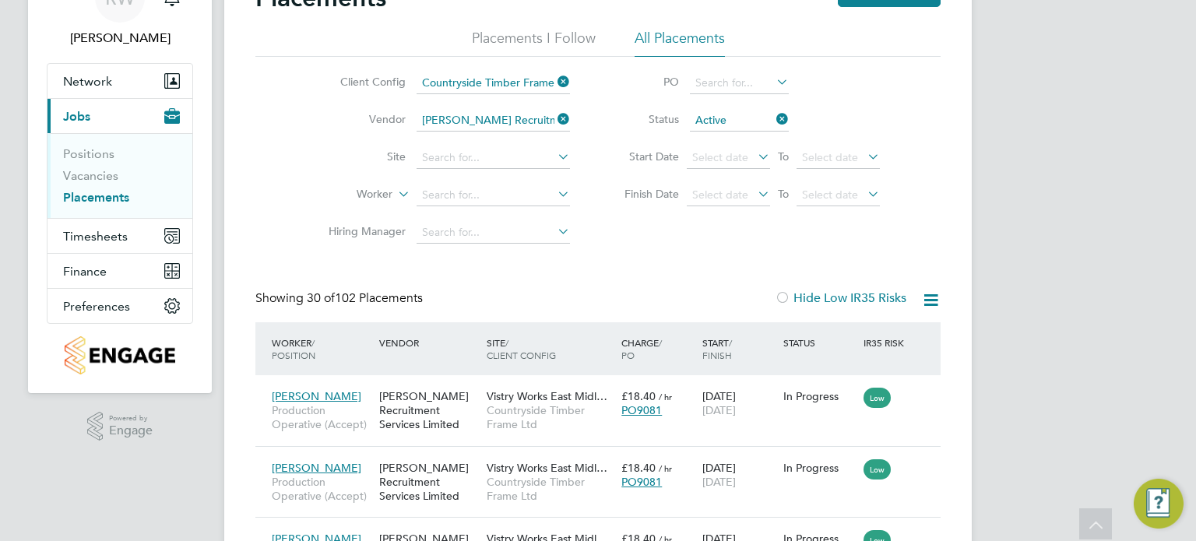
click at [729, 115] on input "Active" at bounding box center [739, 121] width 99 height 22
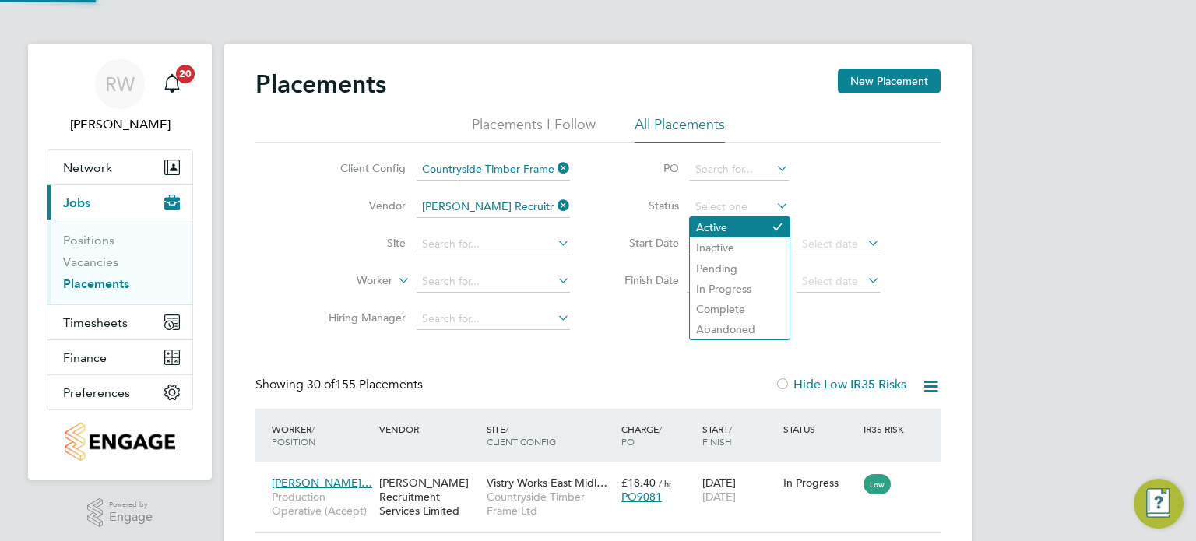
scroll to position [8, 8]
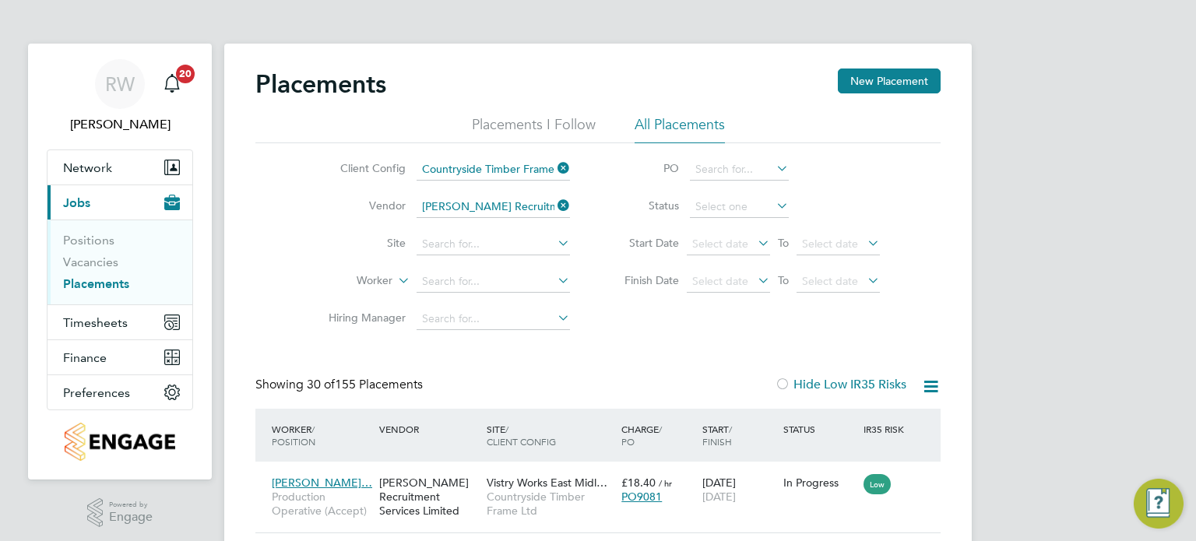
click at [711, 213] on input at bounding box center [739, 207] width 99 height 22
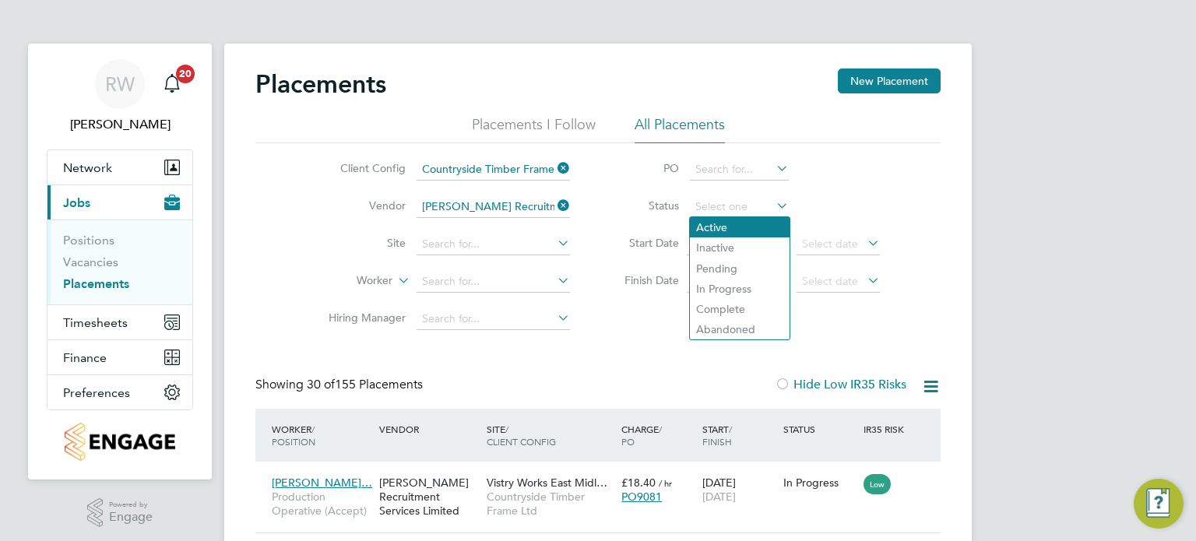
click at [713, 227] on li "Active" at bounding box center [740, 227] width 100 height 20
type input "Active"
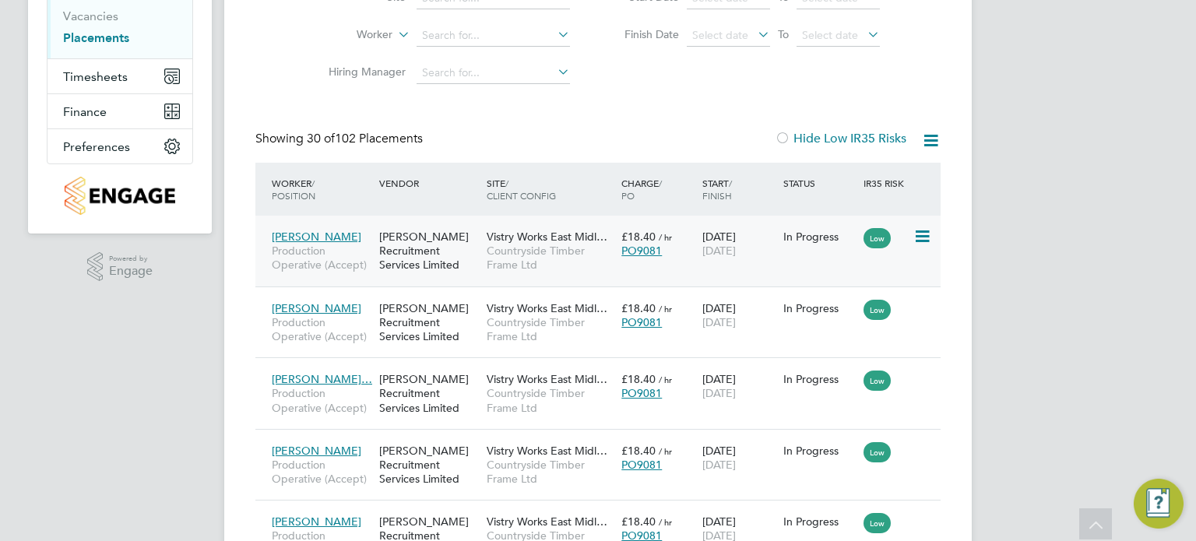
click at [521, 245] on span "Countryside Timber Frame Ltd" at bounding box center [550, 258] width 127 height 28
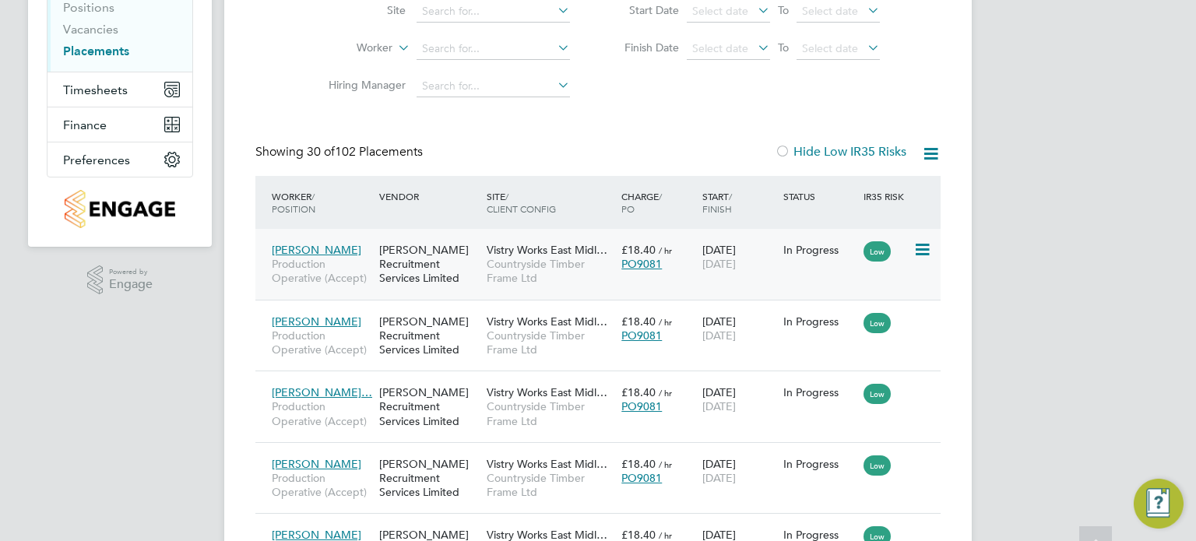
scroll to position [282, 0]
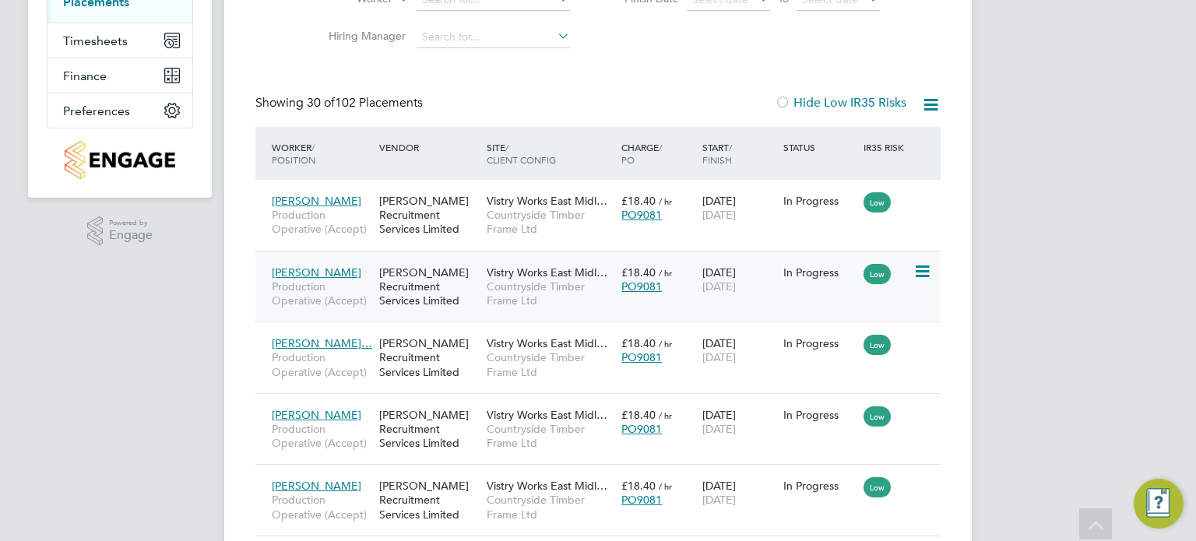
click at [511, 274] on span "Vistry Works East Midl…" at bounding box center [547, 273] width 121 height 14
click at [502, 206] on span "Vistry Works East Midl…" at bounding box center [547, 201] width 121 height 14
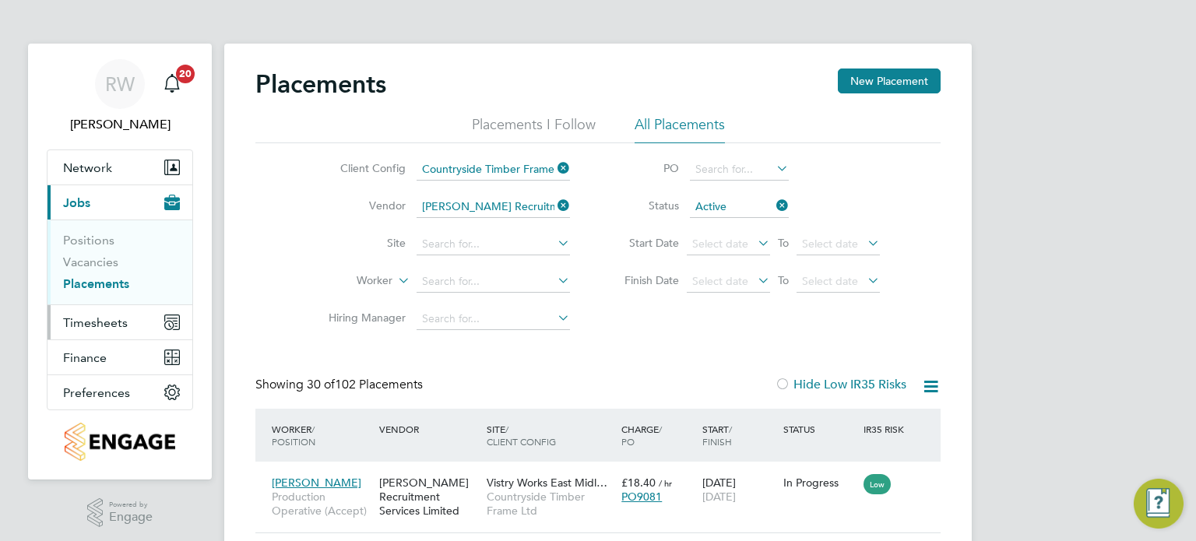
click at [92, 315] on span "Timesheets" at bounding box center [95, 322] width 65 height 15
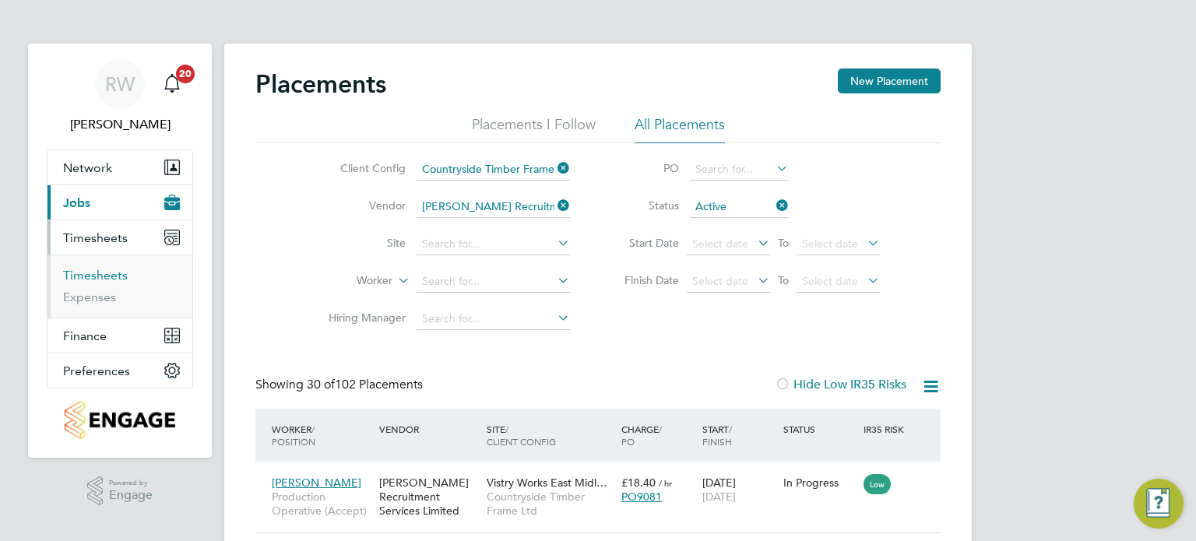
click at [100, 275] on link "Timesheets" at bounding box center [95, 275] width 65 height 15
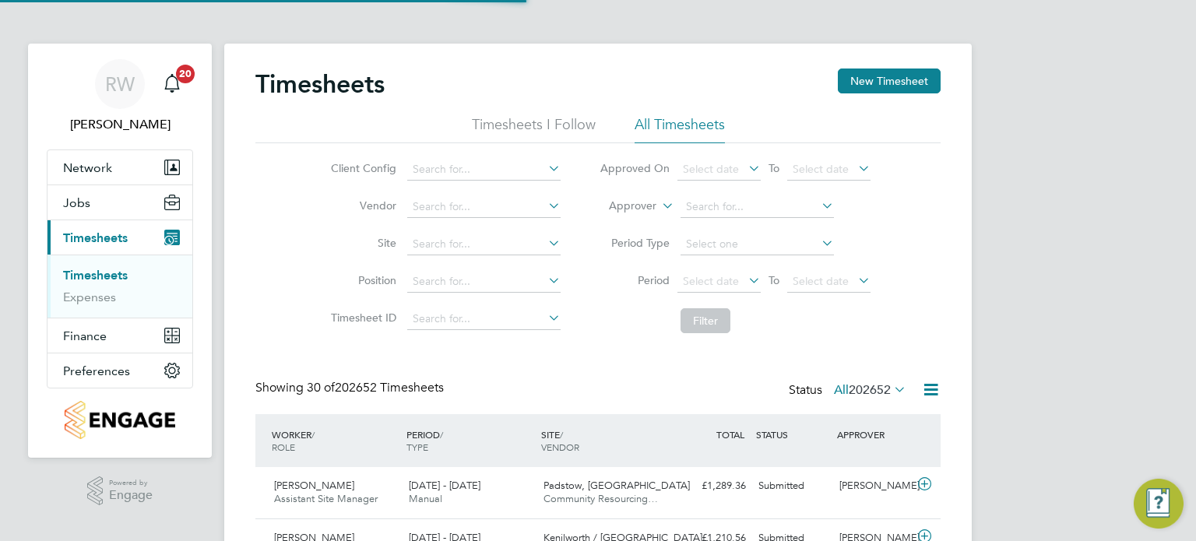
scroll to position [39, 136]
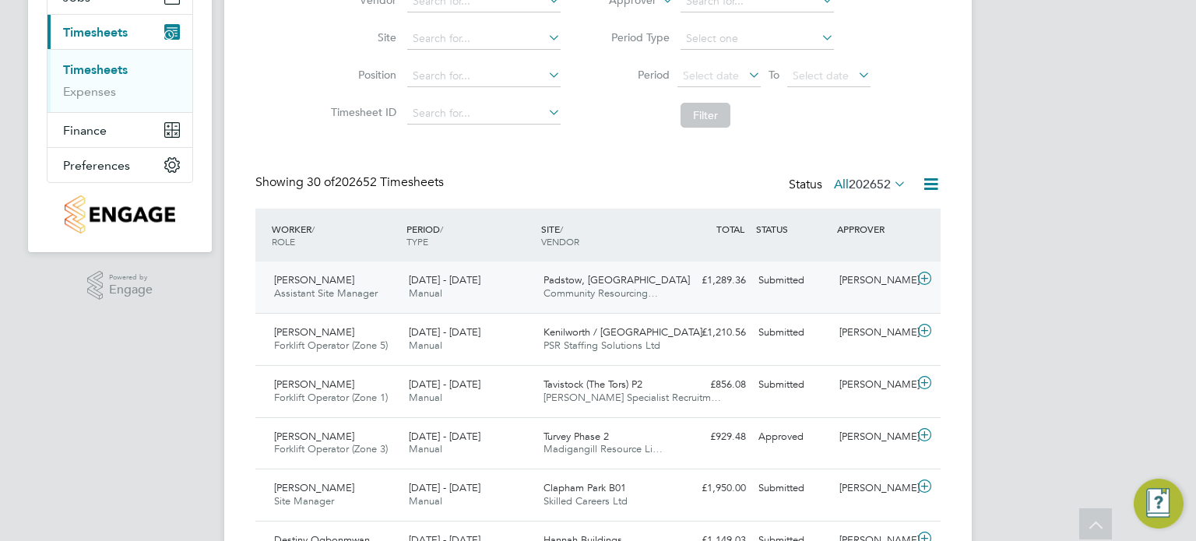
click at [567, 292] on span "Community Resourcing…" at bounding box center [601, 293] width 114 height 13
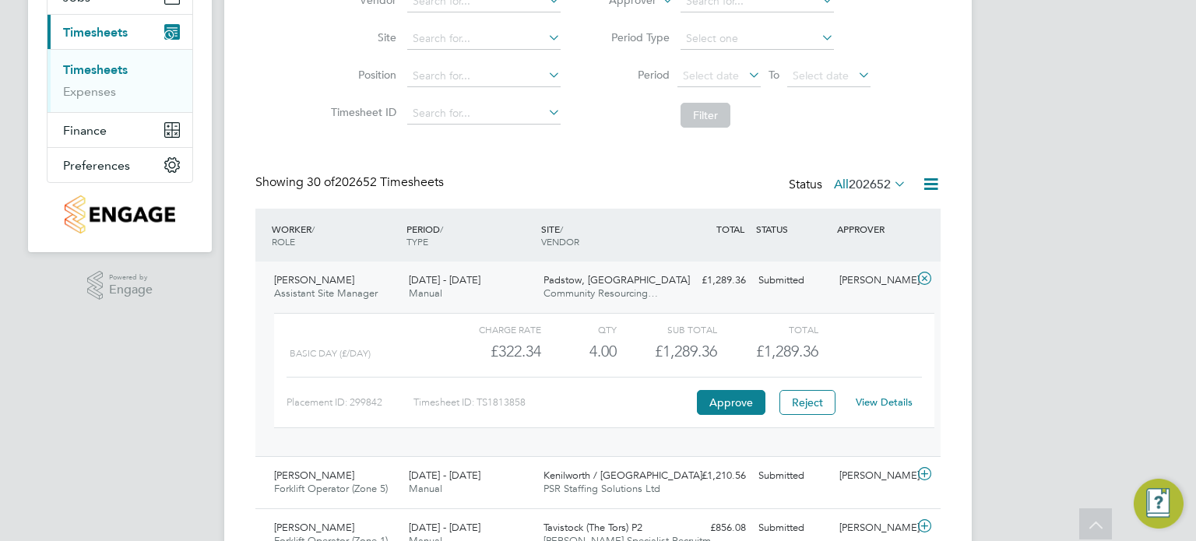
click at [898, 403] on link "View Details" at bounding box center [884, 402] width 57 height 13
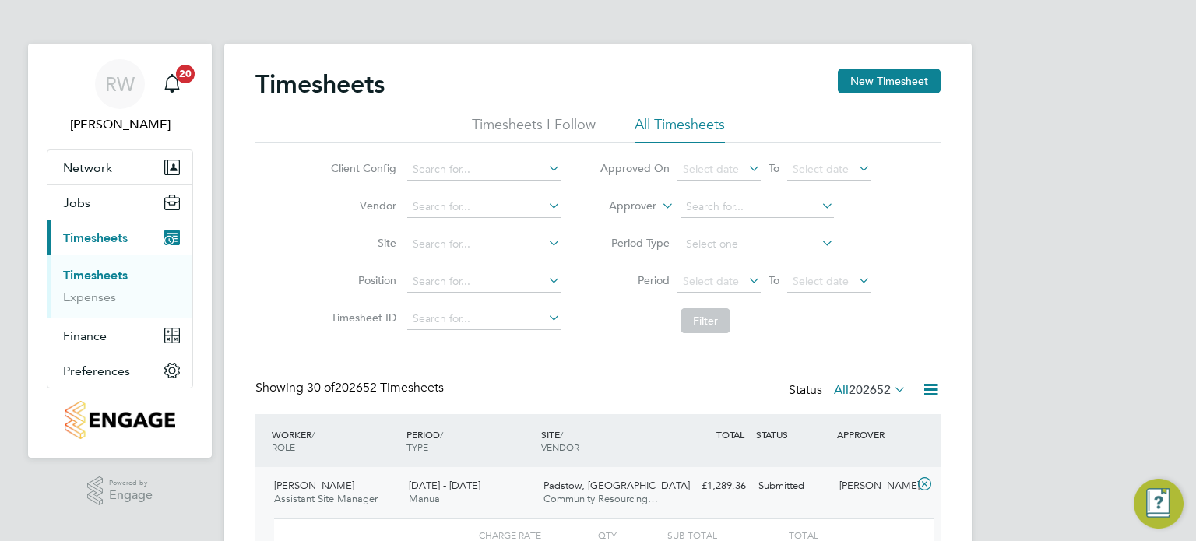
click at [445, 158] on li "Client Config" at bounding box center [443, 169] width 273 height 37
click at [447, 163] on input at bounding box center [483, 170] width 153 height 22
click at [495, 379] on li "Countryside Timber Frame Ltd" at bounding box center [606, 381] width 399 height 21
type input "Countryside Timber Frame Ltd"
click at [448, 210] on input at bounding box center [483, 207] width 153 height 22
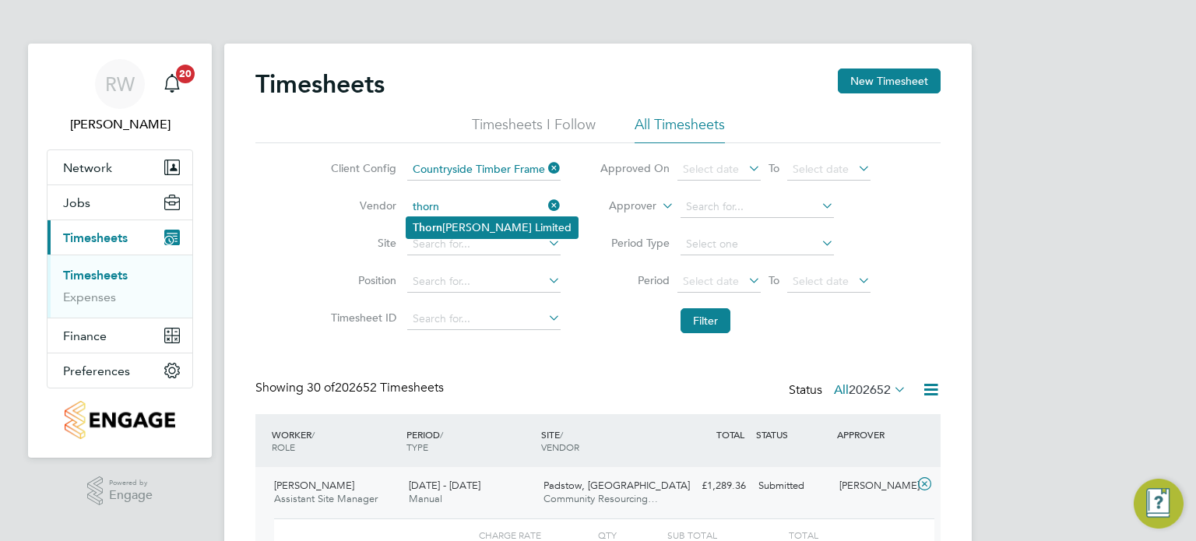
click at [455, 223] on li "Thorn Baker Limited" at bounding box center [492, 227] width 171 height 21
type input "Thorn Baker Limited"
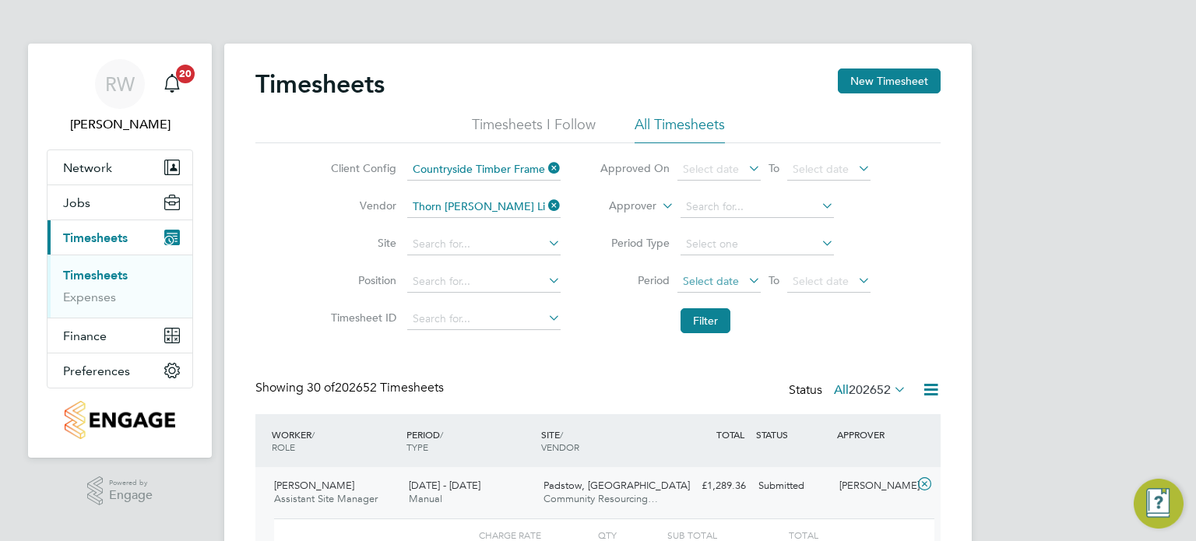
click at [723, 280] on span "Select date" at bounding box center [711, 281] width 56 height 14
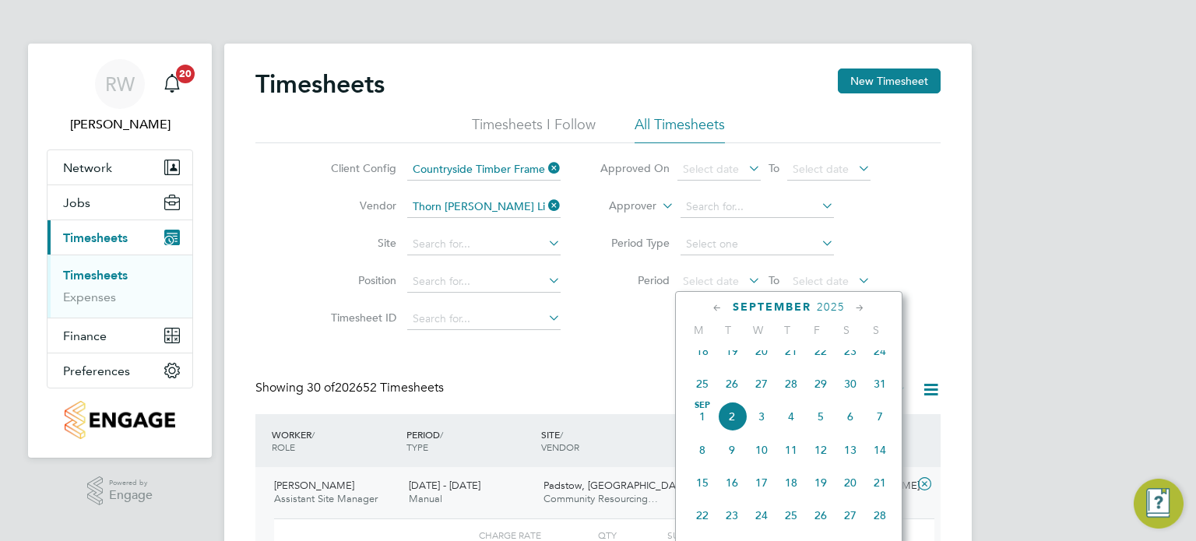
click at [703, 390] on span "25" at bounding box center [703, 384] width 30 height 30
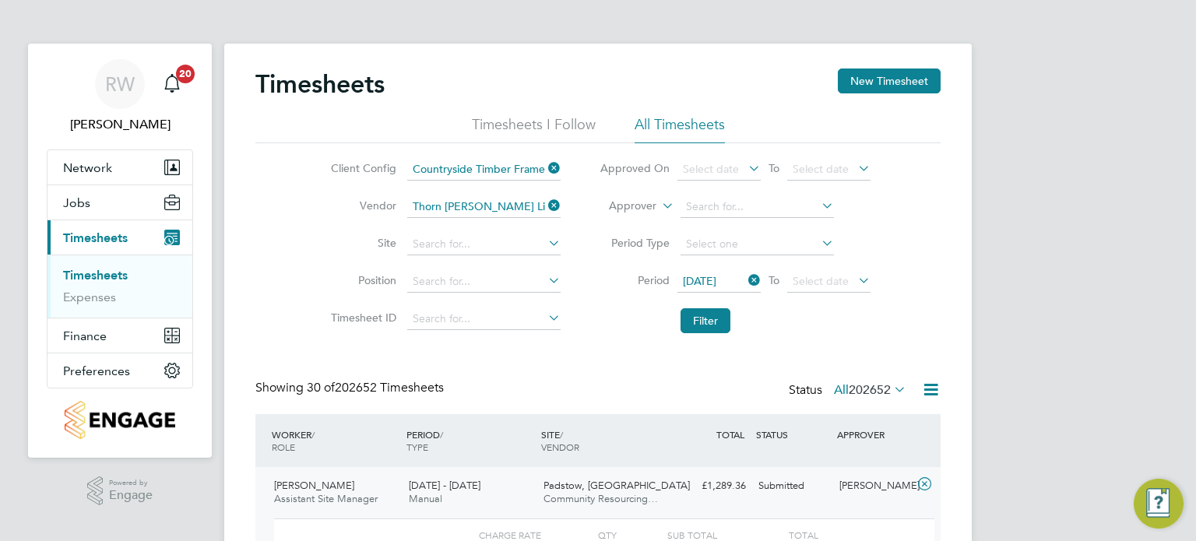
click at [712, 306] on li "Filter" at bounding box center [735, 321] width 310 height 40
click at [709, 317] on button "Filter" at bounding box center [706, 320] width 50 height 25
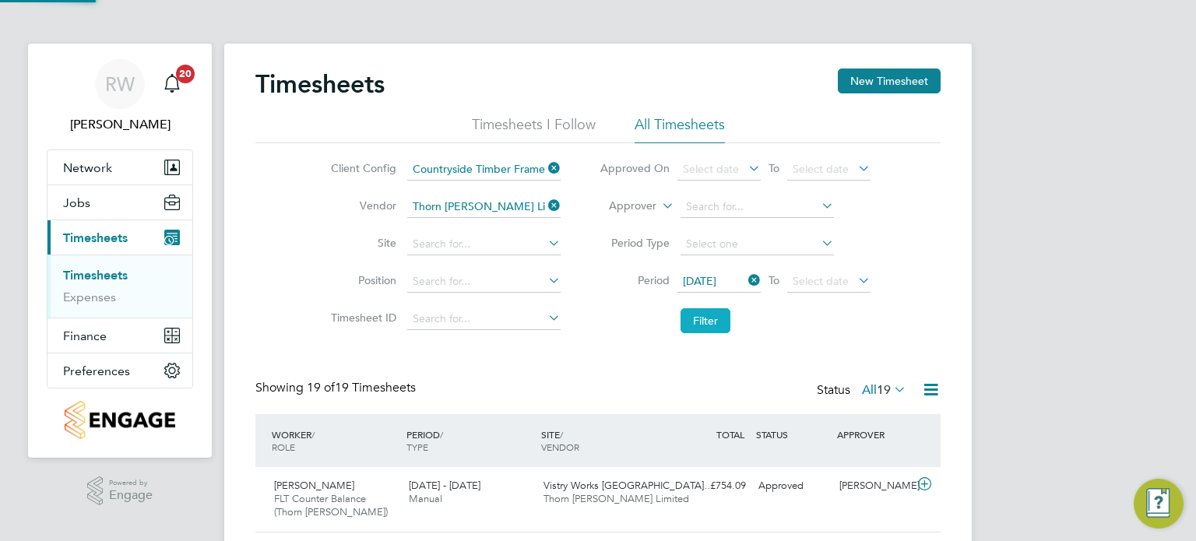
scroll to position [52, 136]
click at [545, 207] on icon at bounding box center [545, 206] width 0 height 22
click at [455, 210] on input at bounding box center [483, 207] width 153 height 22
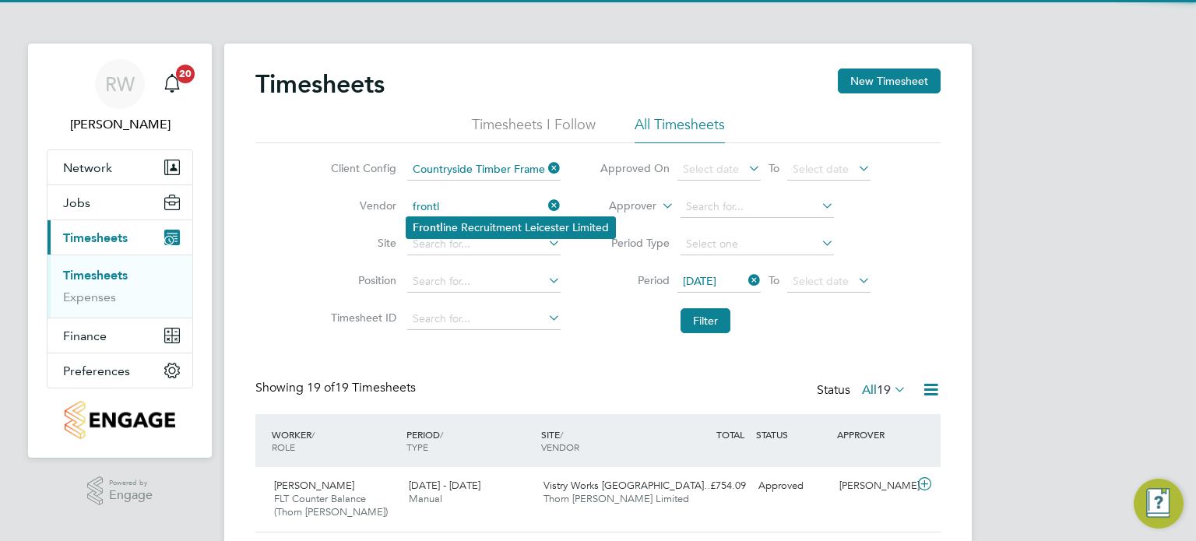
click at [462, 227] on li "Frontl ine Recruitment Leicester Limited" at bounding box center [511, 227] width 209 height 21
type input "Frontline Recruitment Leicester Limited"
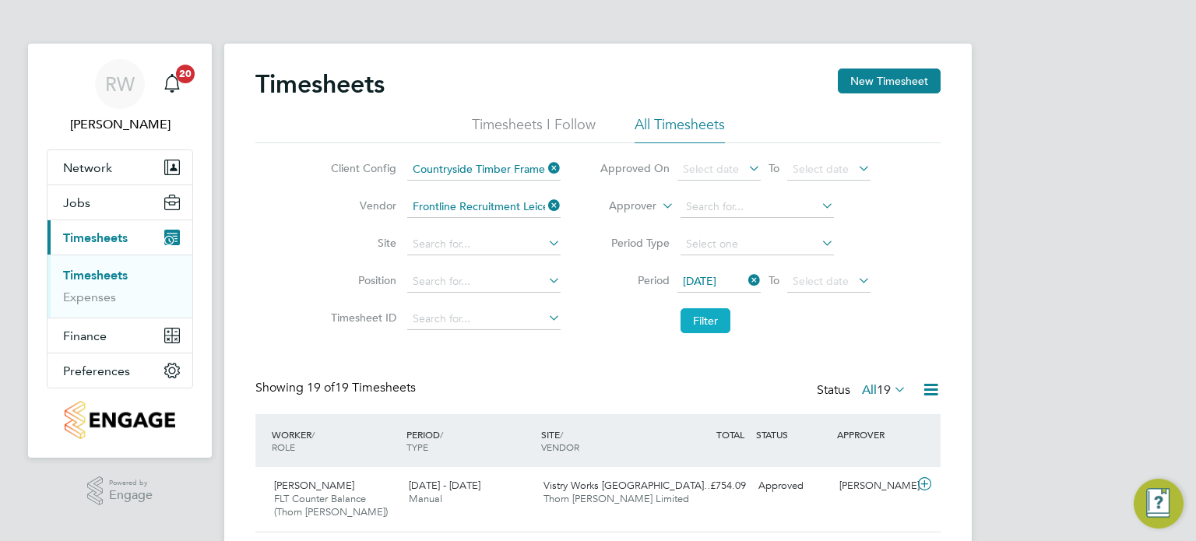
click at [720, 318] on button "Filter" at bounding box center [706, 320] width 50 height 25
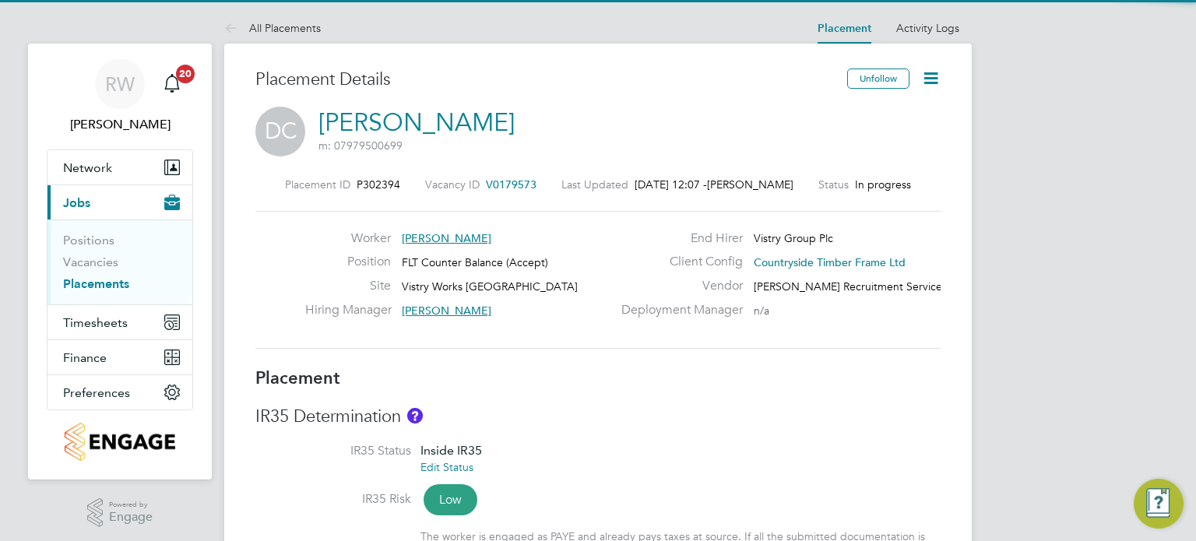
click at [938, 78] on icon at bounding box center [930, 78] width 19 height 19
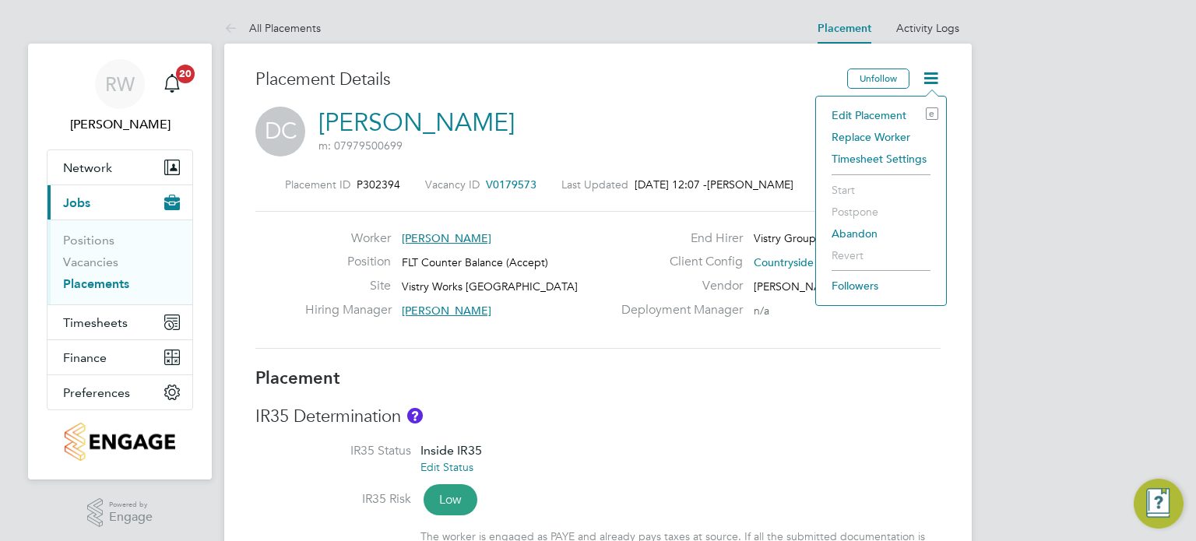
click at [863, 136] on li "Replace Worker" at bounding box center [881, 137] width 114 height 22
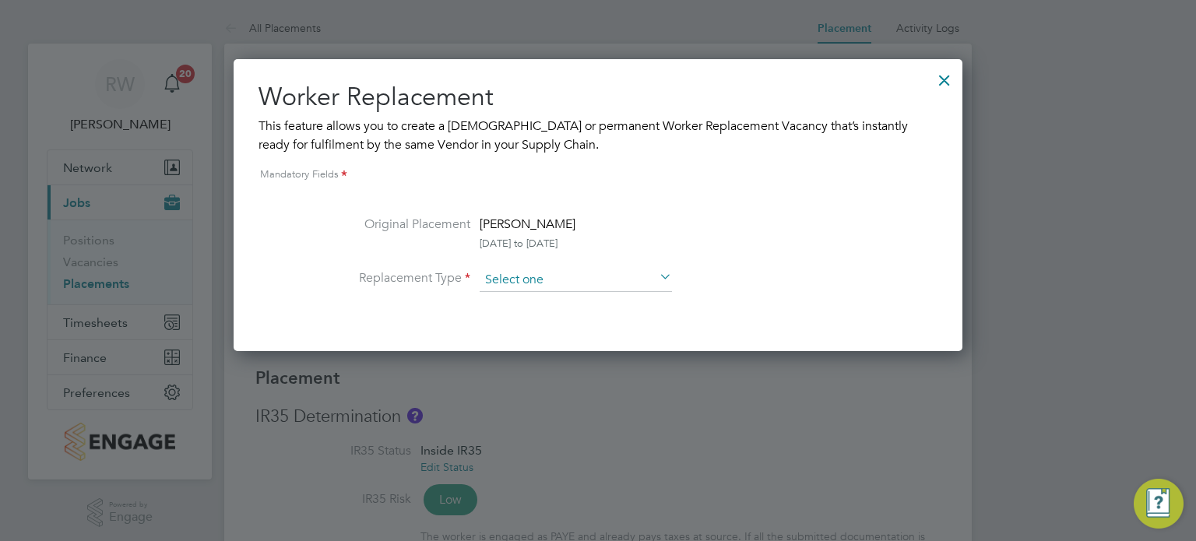
click at [583, 282] on input at bounding box center [576, 280] width 192 height 23
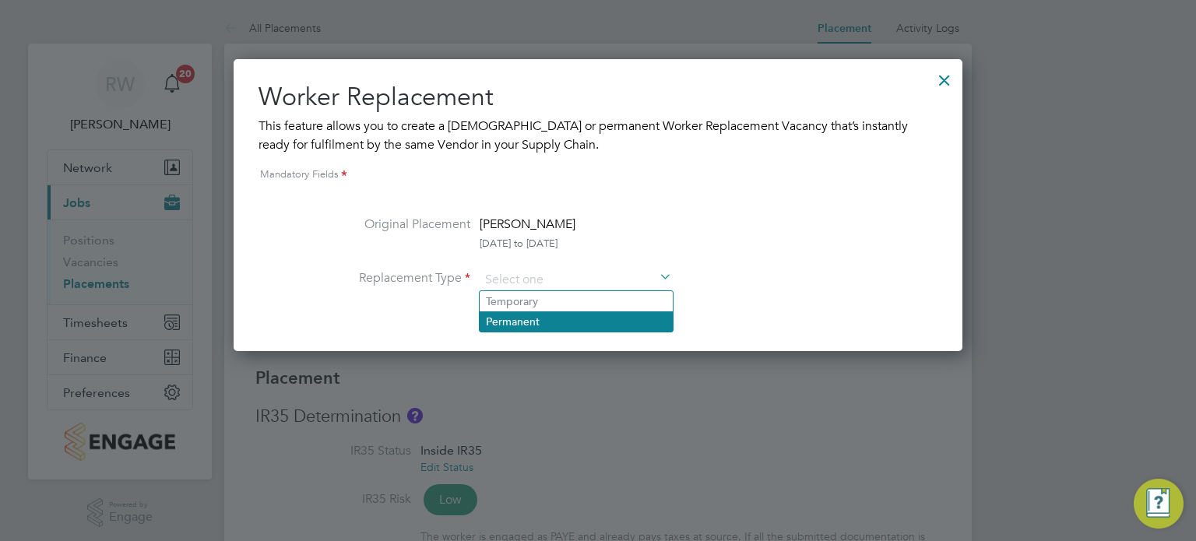
click at [547, 322] on li "Permanent" at bounding box center [576, 322] width 193 height 20
type input "Permanent"
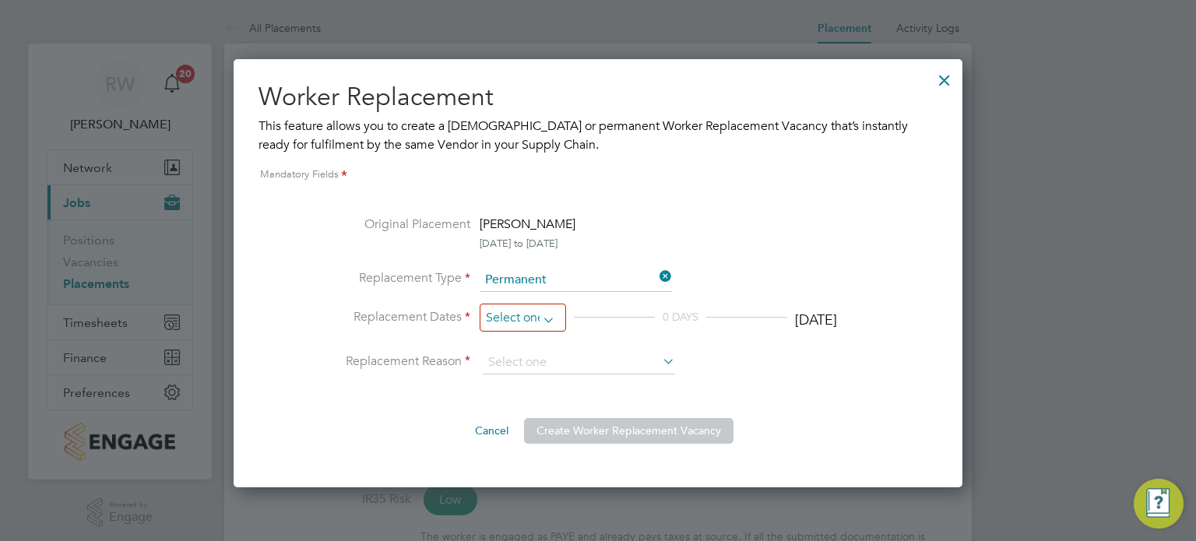
click at [510, 320] on input at bounding box center [523, 318] width 86 height 29
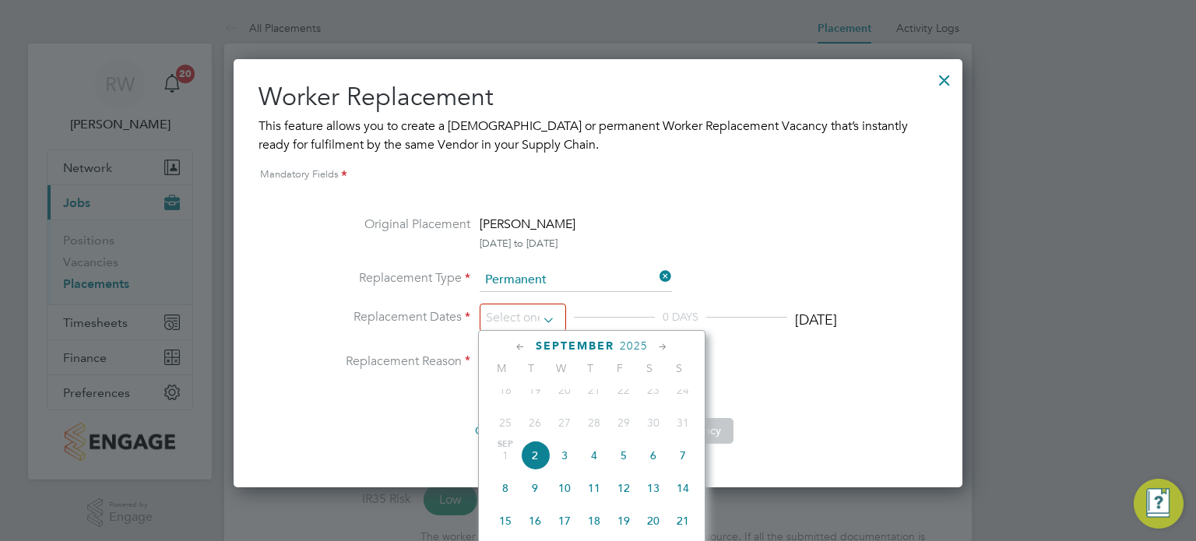
click at [533, 469] on span "2" at bounding box center [535, 456] width 30 height 30
type input "[DATE]"
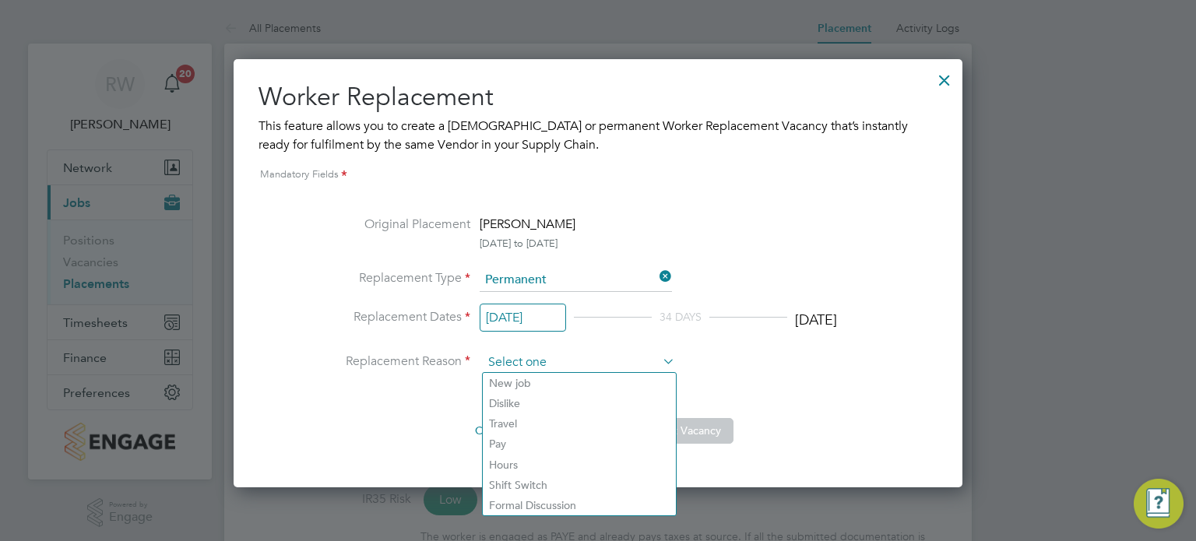
click at [565, 364] on input at bounding box center [579, 362] width 192 height 23
click at [526, 407] on li "Dislike" at bounding box center [579, 403] width 193 height 20
type input "Dislike"
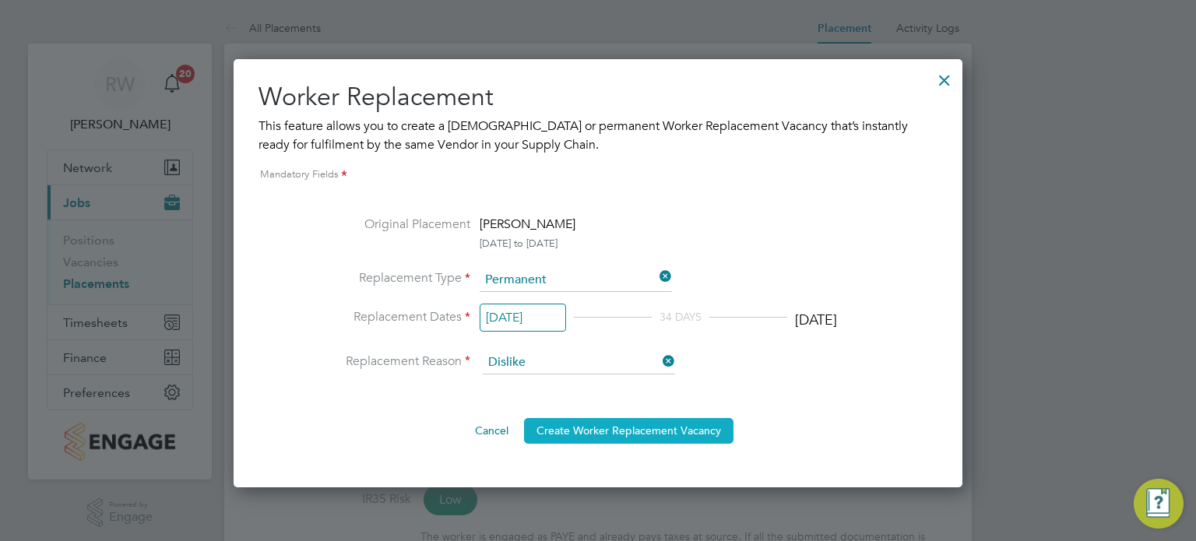
click at [651, 421] on button "Create Worker Replacement Vacancy" at bounding box center [629, 430] width 210 height 25
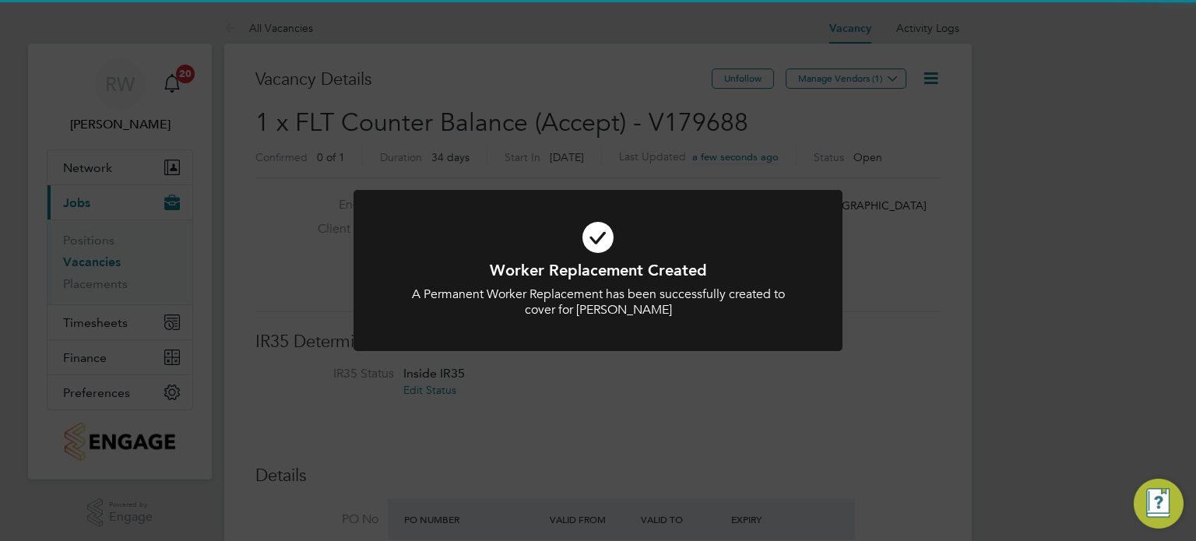
click at [950, 320] on div "Worker Replacement Created A Permanent Worker Replacement has been successfully…" at bounding box center [598, 270] width 1196 height 541
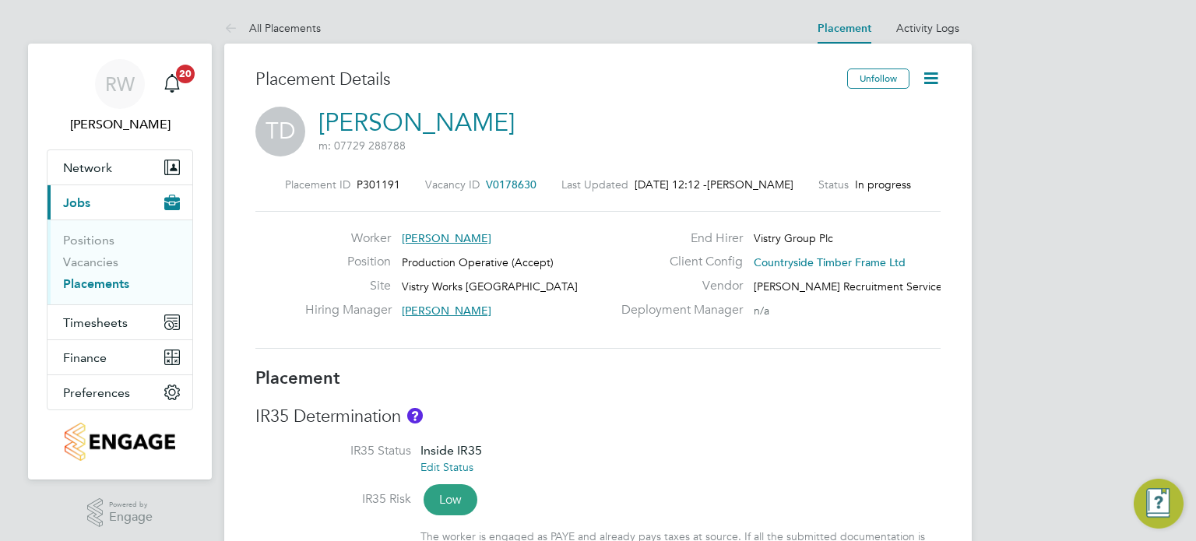
click at [930, 78] on icon at bounding box center [930, 78] width 19 height 19
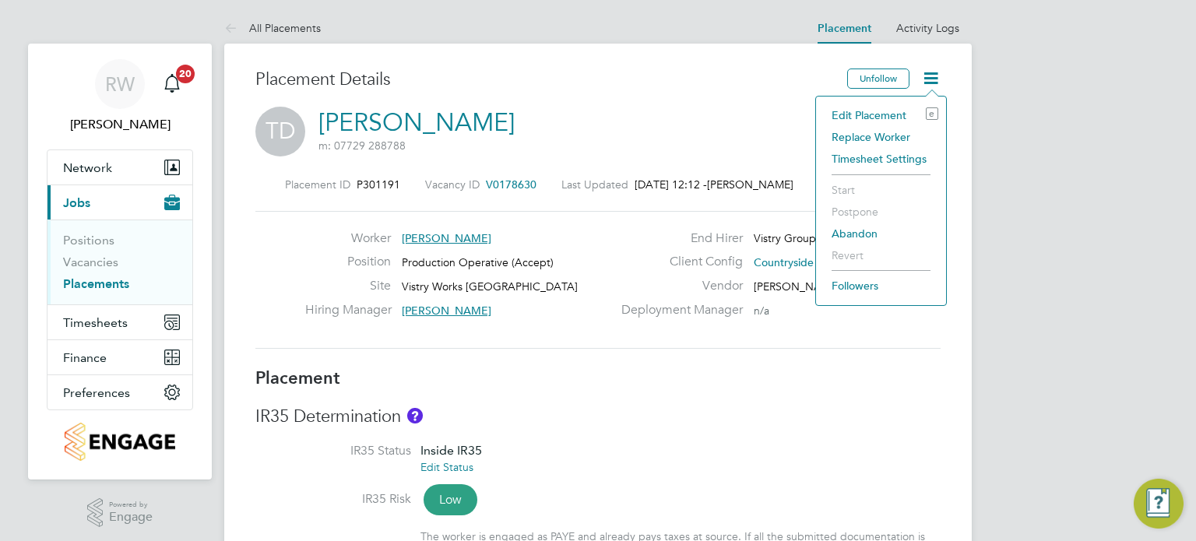
click at [868, 110] on li "Edit Placement e" at bounding box center [881, 115] width 114 height 22
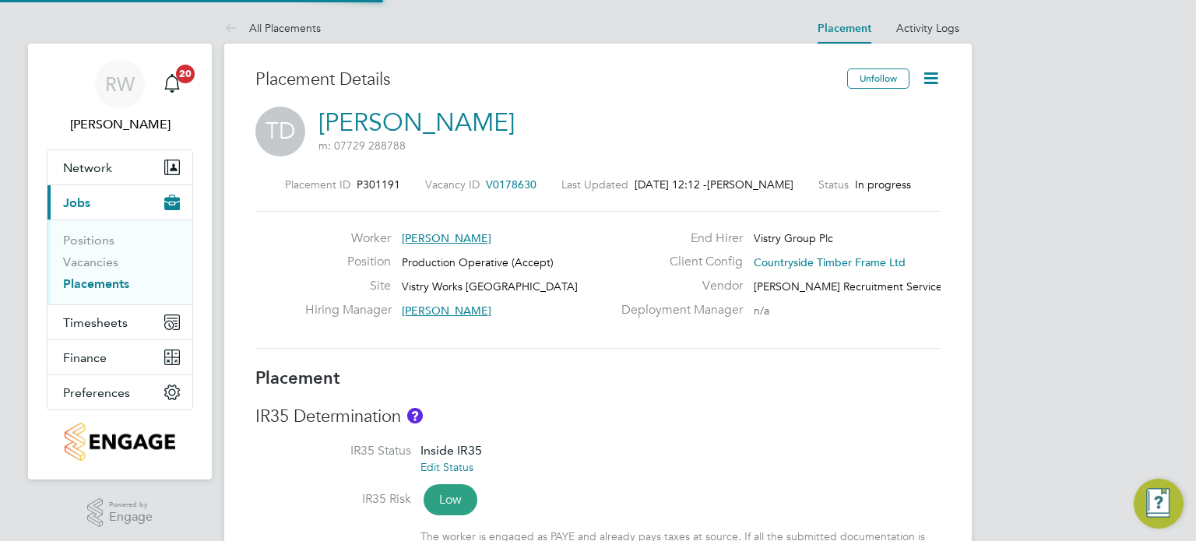
type input "[PERSON_NAME]"
type input "[DATE]"
type input "06:00"
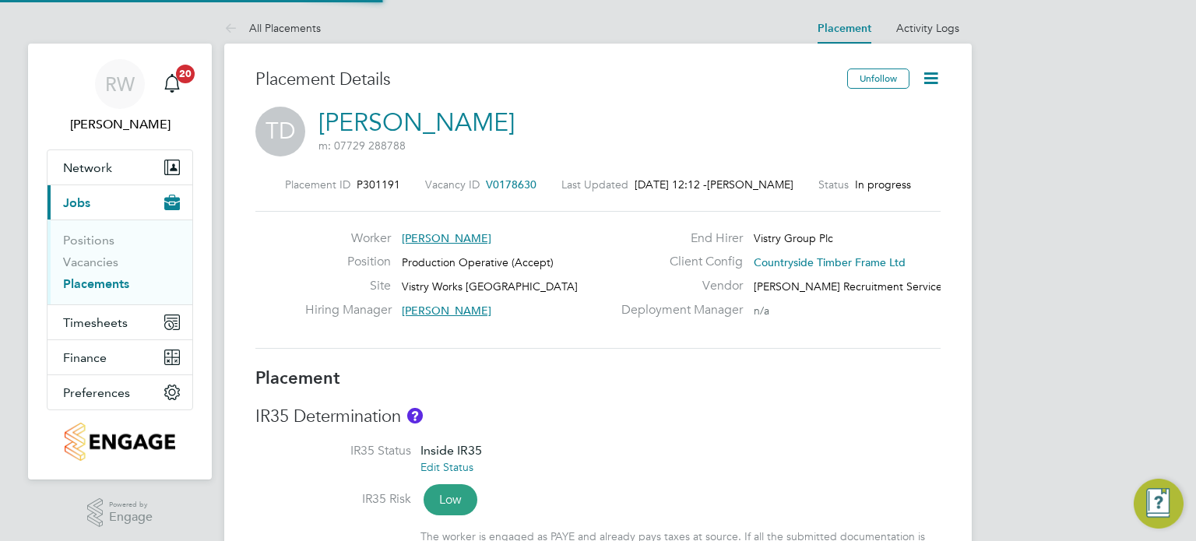
type input "14:00"
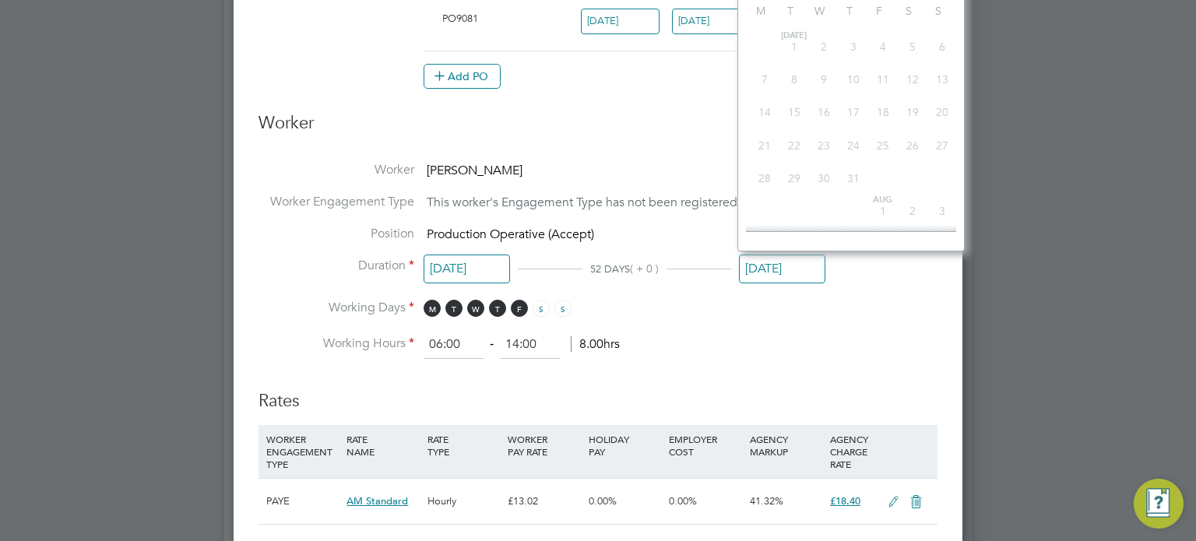
click at [783, 268] on input "[DATE]" at bounding box center [782, 269] width 86 height 29
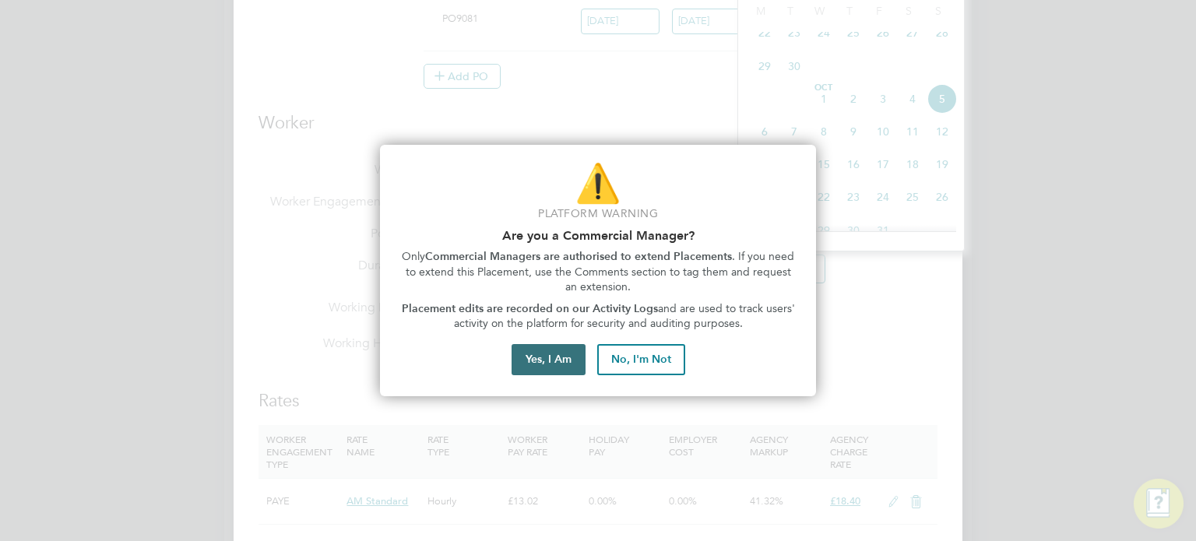
click at [538, 363] on button "Yes, I Am" at bounding box center [549, 359] width 74 height 31
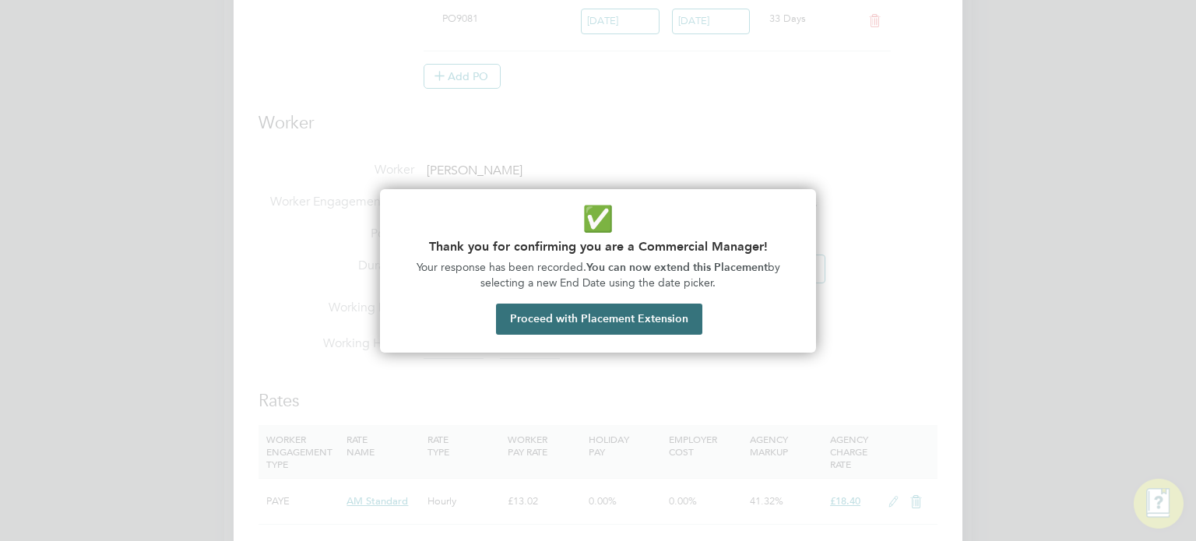
click at [642, 323] on button "Proceed with Placement Extension" at bounding box center [599, 319] width 206 height 31
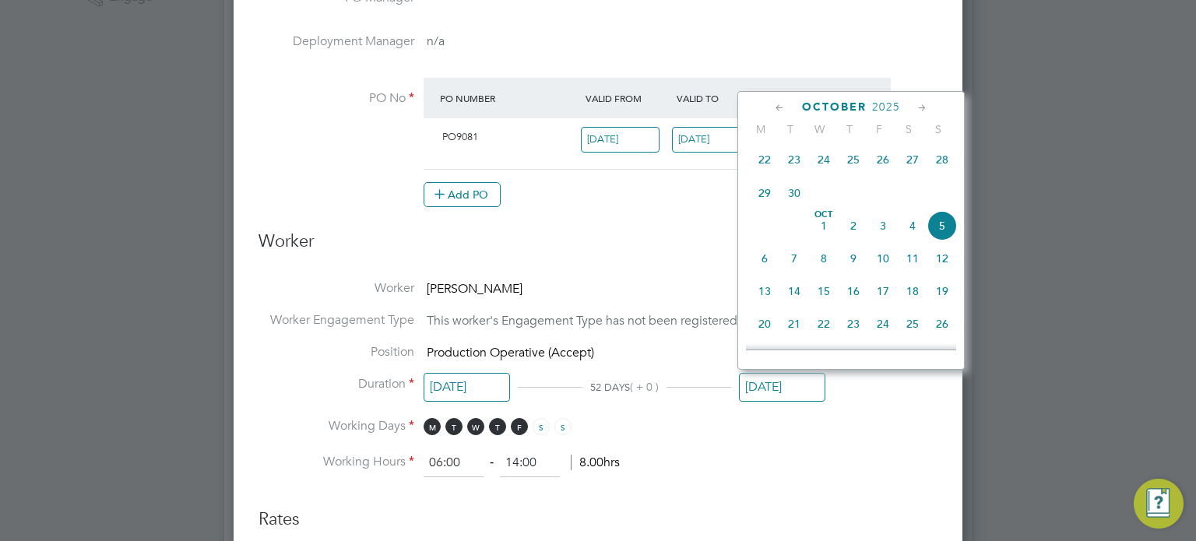
click at [666, 239] on h3 "Worker" at bounding box center [598, 248] width 679 height 35
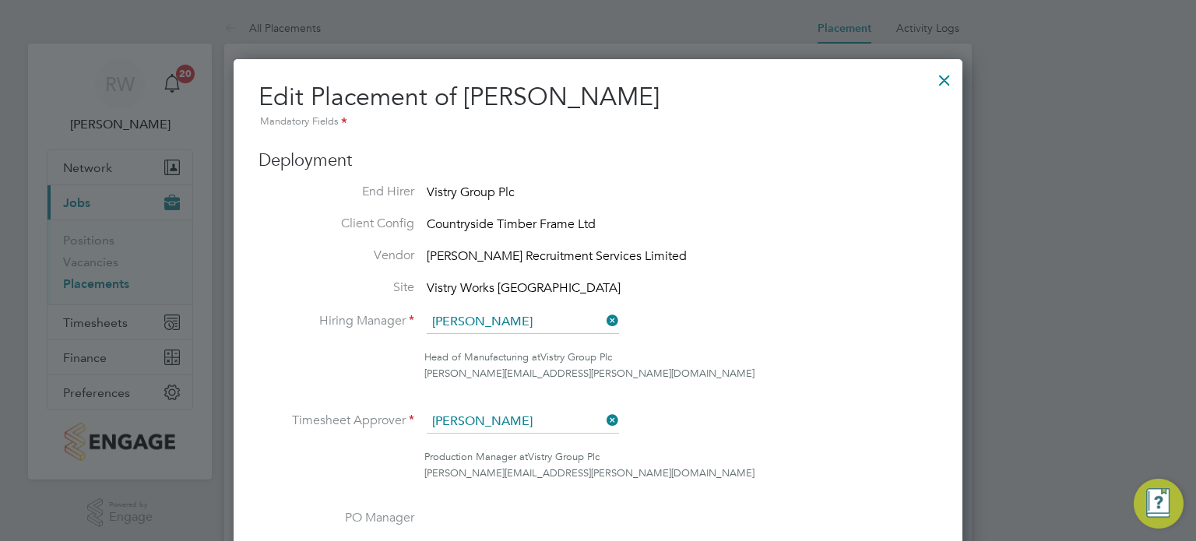
click at [948, 72] on div at bounding box center [945, 76] width 28 height 28
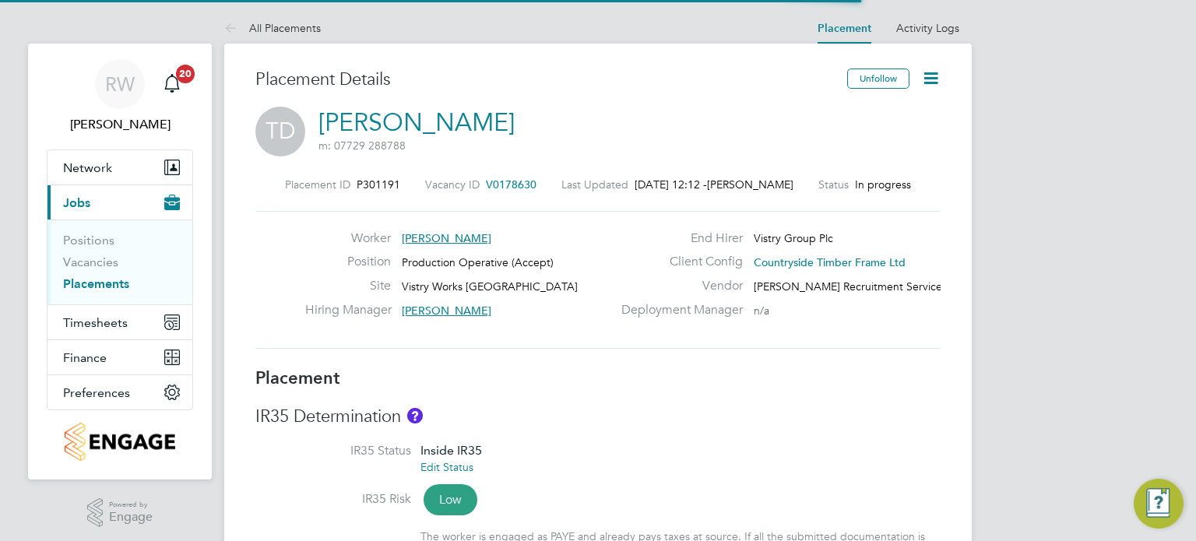
scroll to position [46, 109]
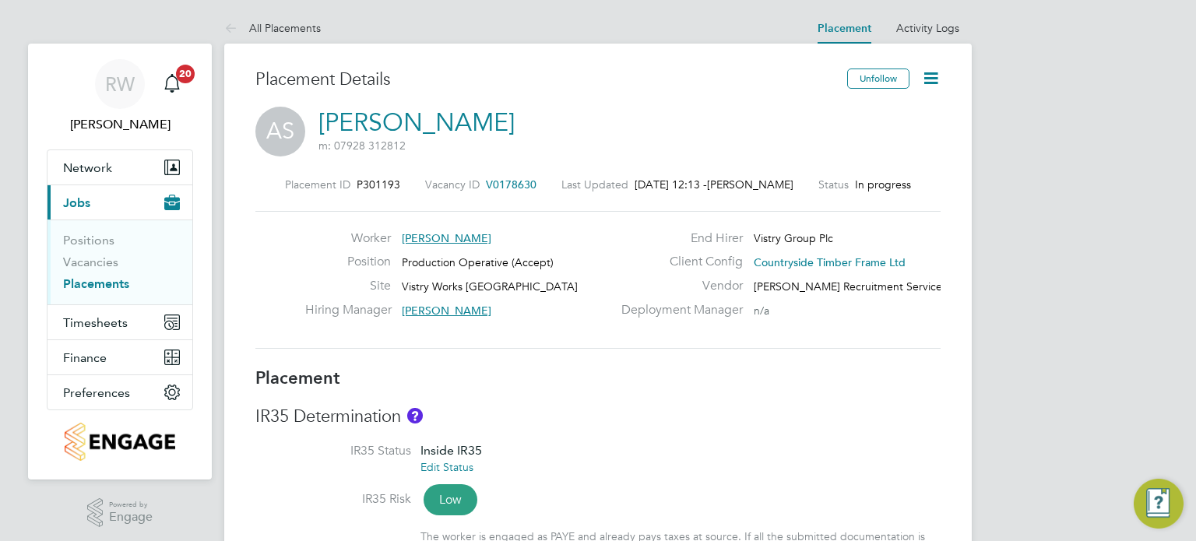
click at [935, 70] on icon at bounding box center [930, 78] width 19 height 19
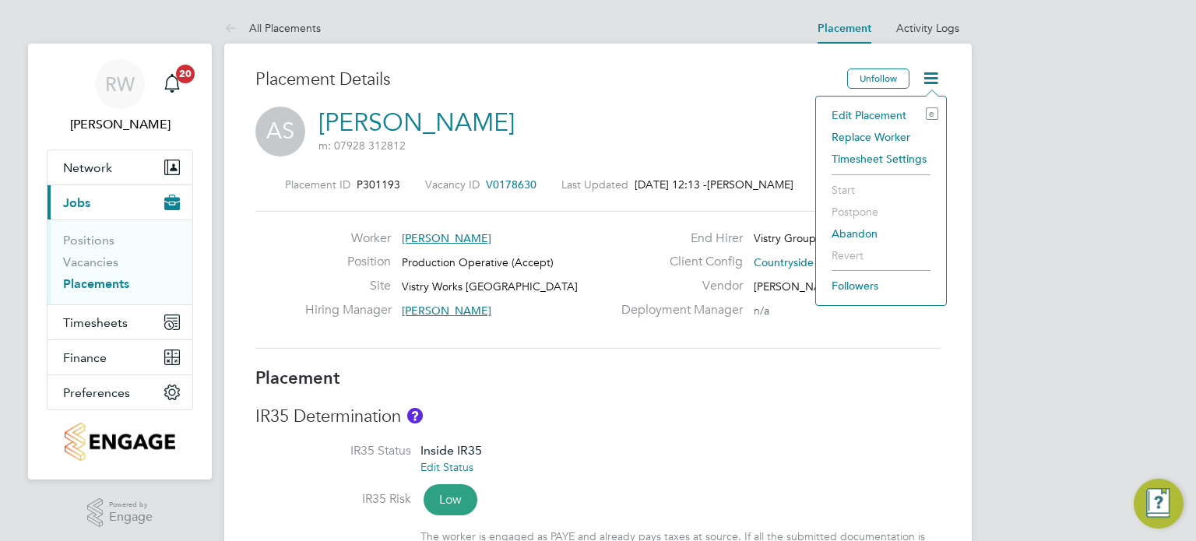
click at [881, 111] on li "Edit Placement e" at bounding box center [881, 115] width 114 height 22
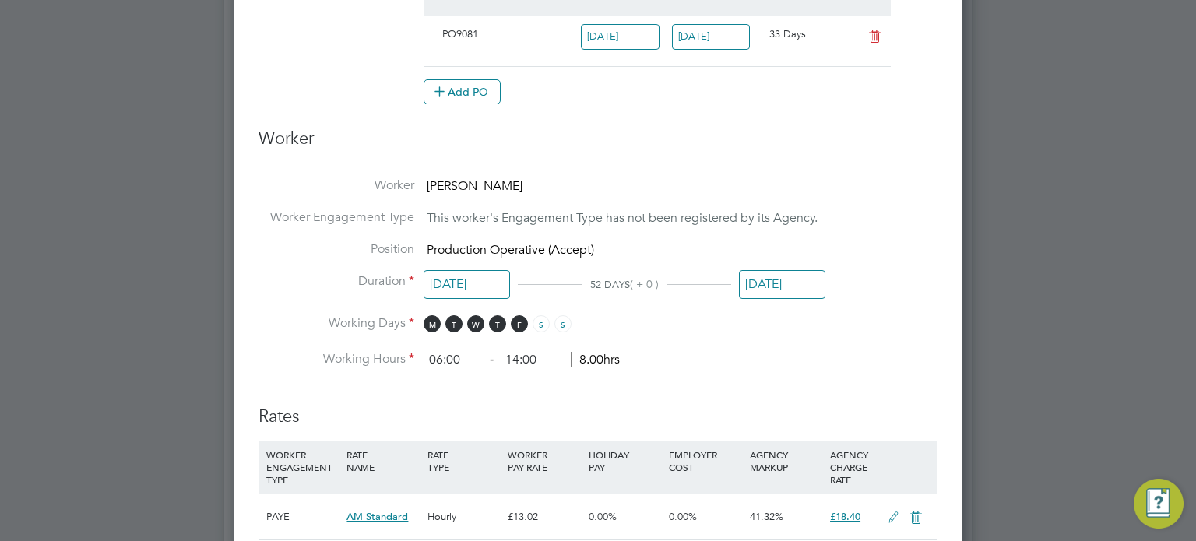
click at [794, 273] on input "[DATE]" at bounding box center [782, 284] width 86 height 29
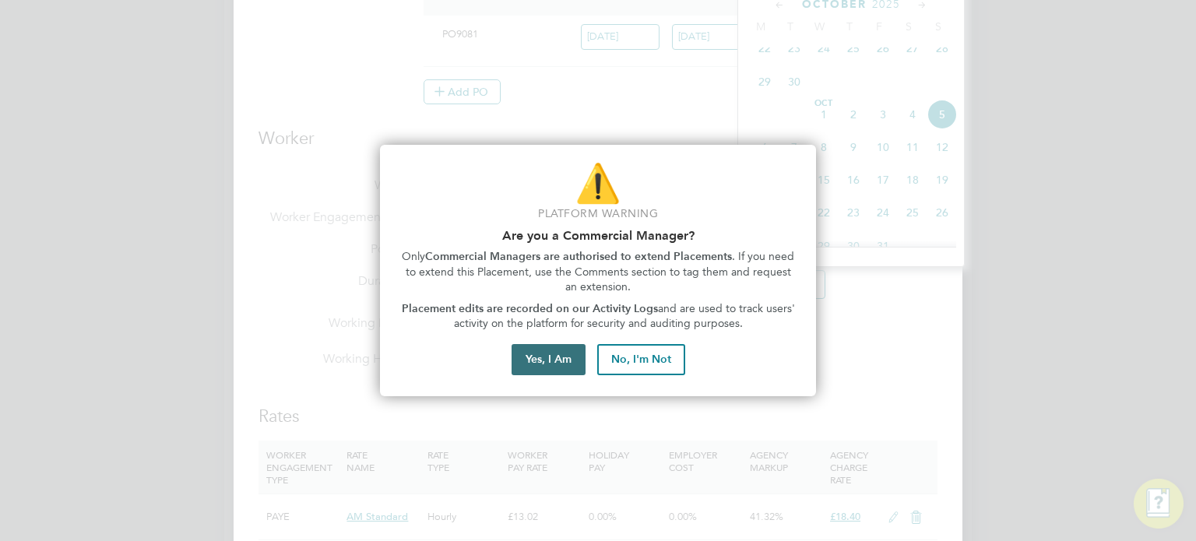
click at [547, 361] on button "Yes, I Am" at bounding box center [549, 359] width 74 height 31
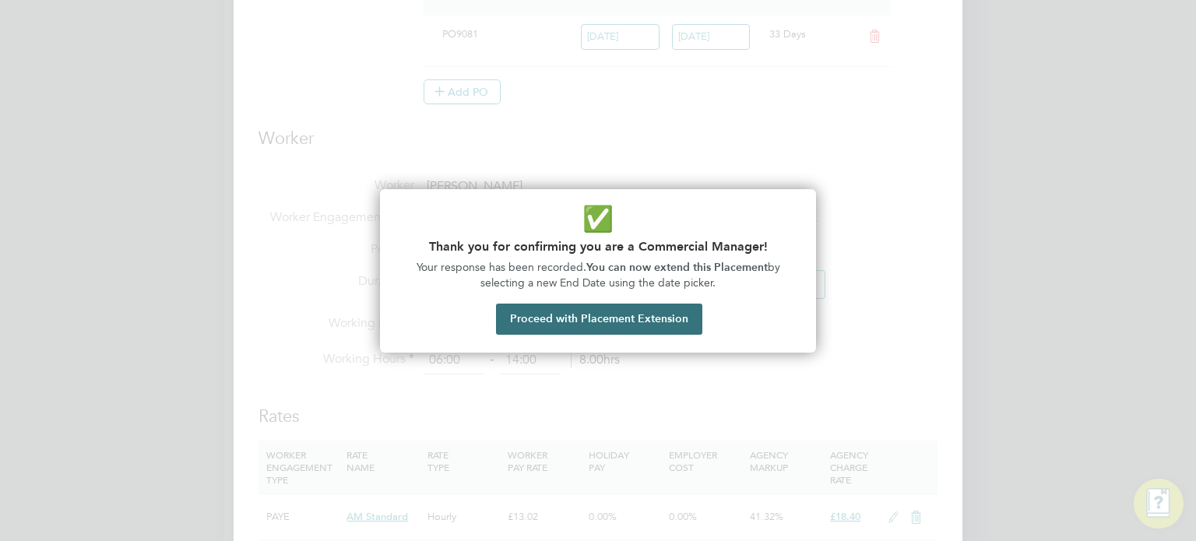
click at [588, 326] on button "Proceed with Placement Extension" at bounding box center [599, 319] width 206 height 31
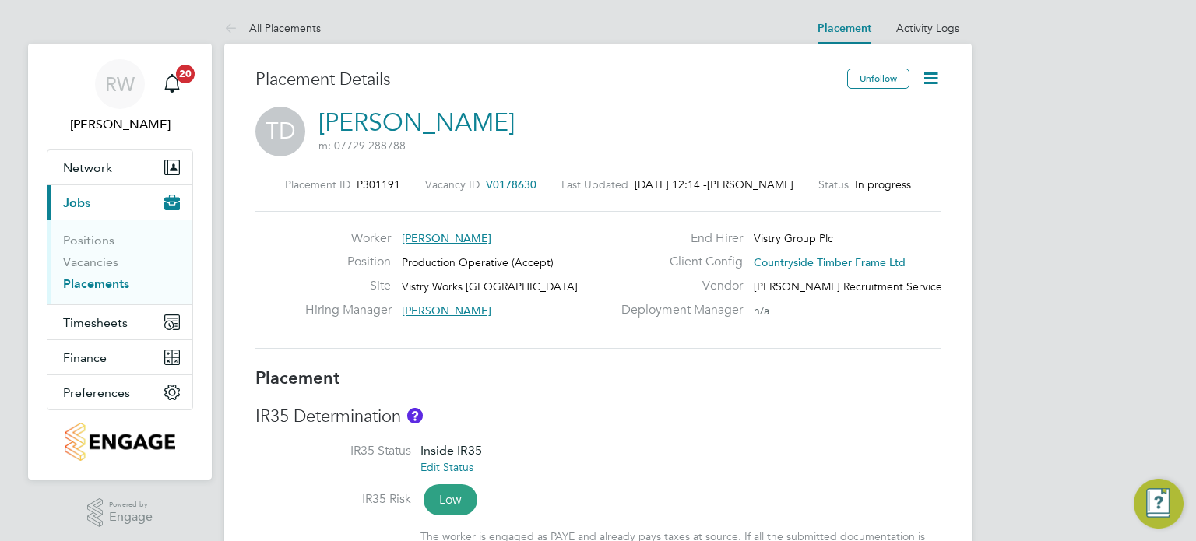
click at [431, 118] on link "[PERSON_NAME]" at bounding box center [417, 122] width 196 height 30
click at [90, 166] on span "Network" at bounding box center [87, 167] width 49 height 15
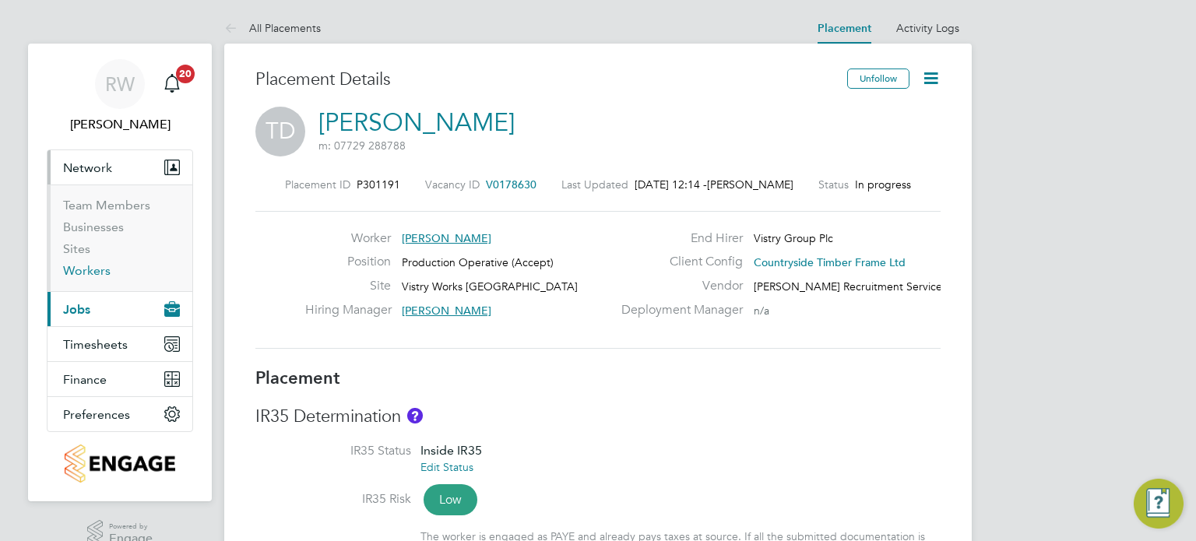
click at [82, 273] on link "Workers" at bounding box center [87, 270] width 48 height 15
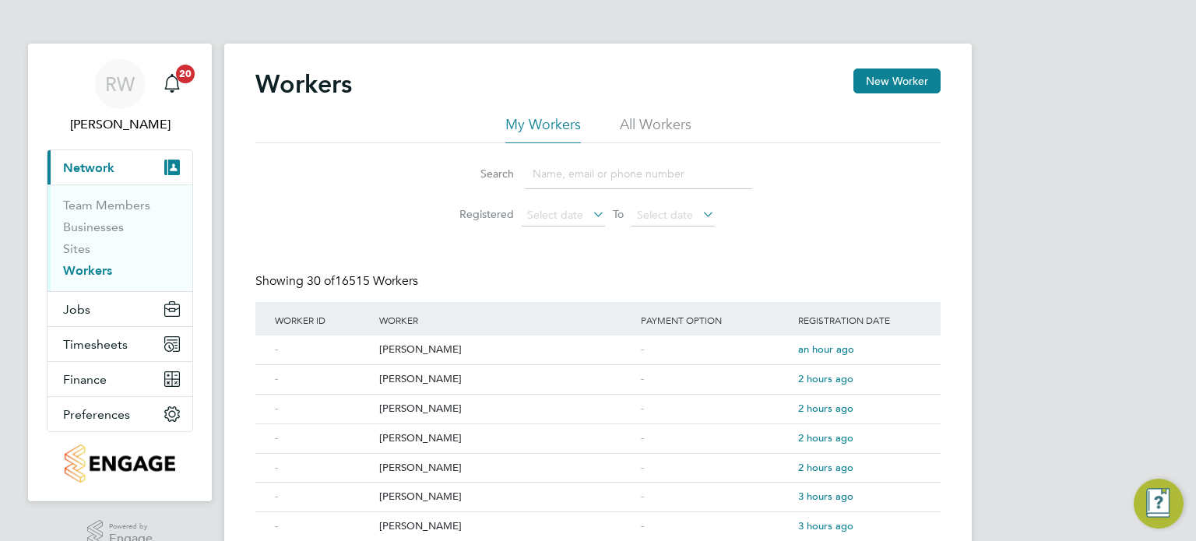
click at [655, 112] on div "Workers New Worker" at bounding box center [597, 92] width 685 height 47
click at [655, 123] on li "All Workers" at bounding box center [656, 129] width 72 height 28
click at [417, 407] on div "Tomas Ceti" at bounding box center [506, 409] width 262 height 29
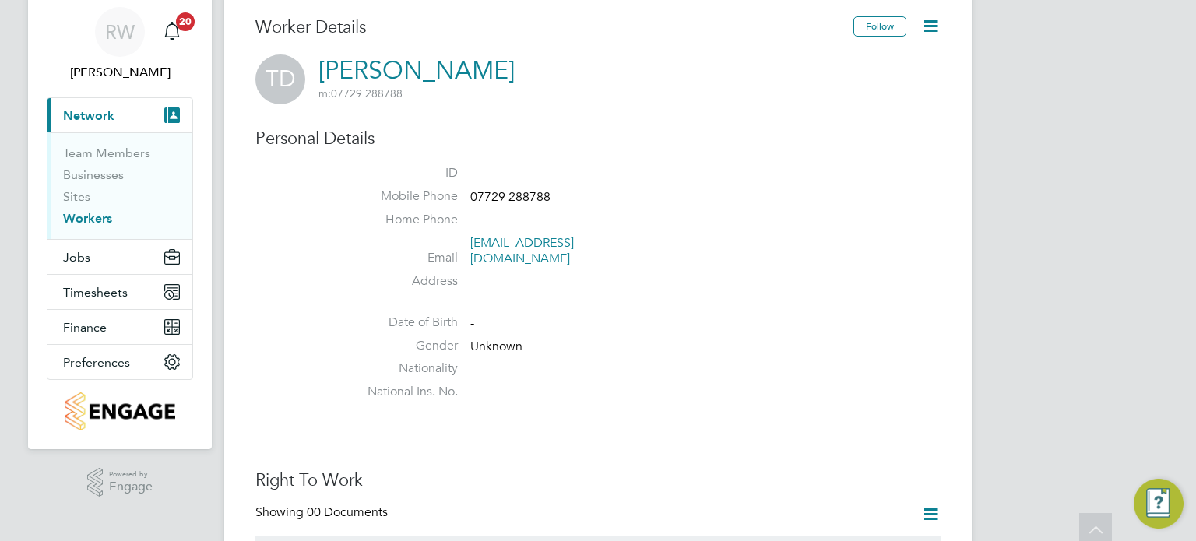
scroll to position [20, 0]
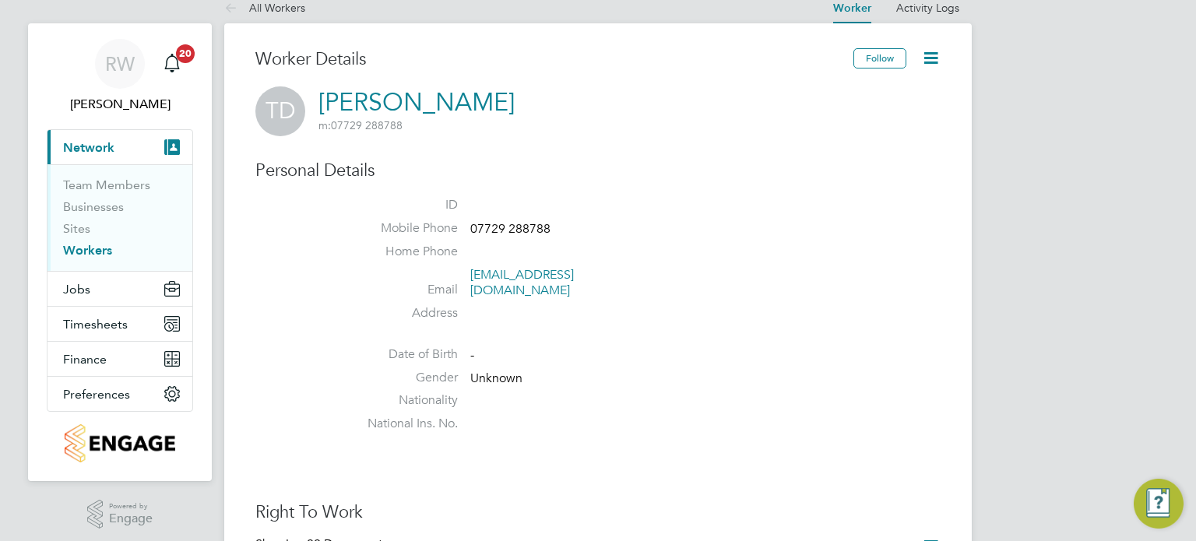
click at [932, 58] on icon at bounding box center [930, 57] width 19 height 19
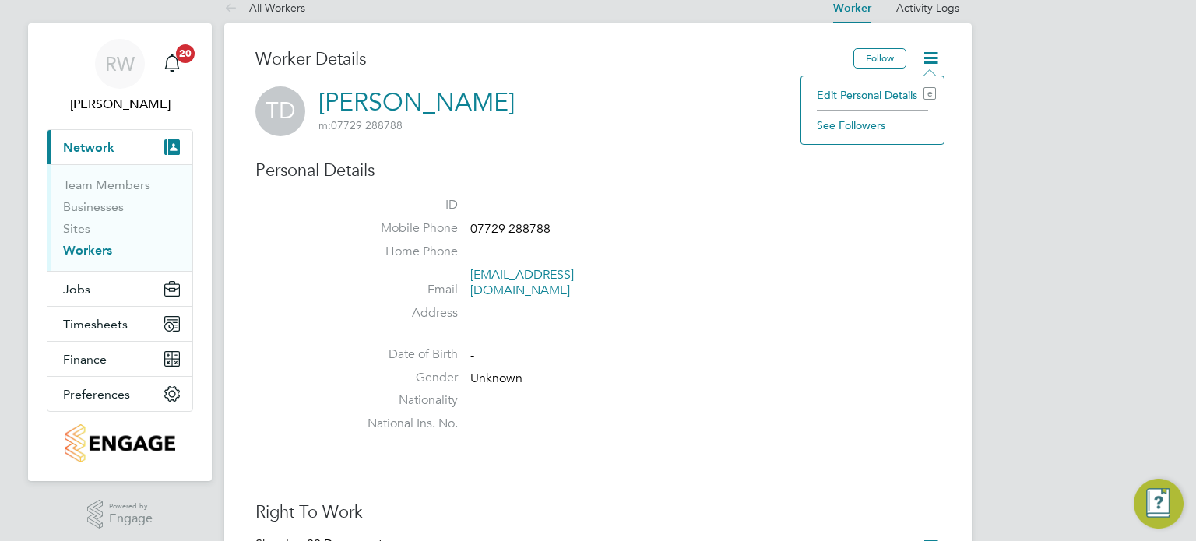
click at [882, 86] on li "Edit Personal Details e" at bounding box center [872, 95] width 127 height 22
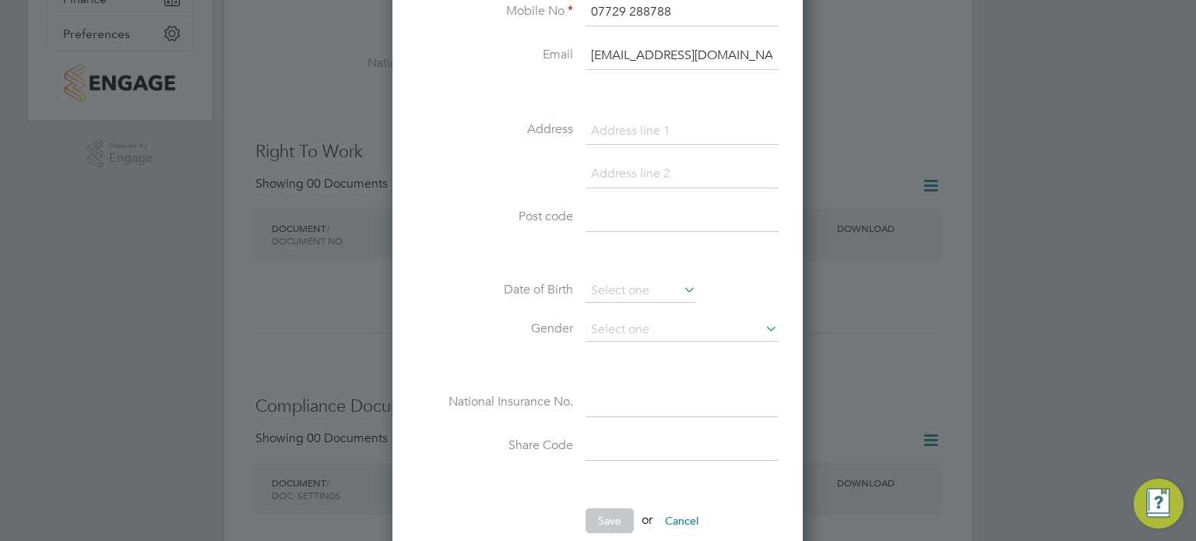
scroll to position [517, 0]
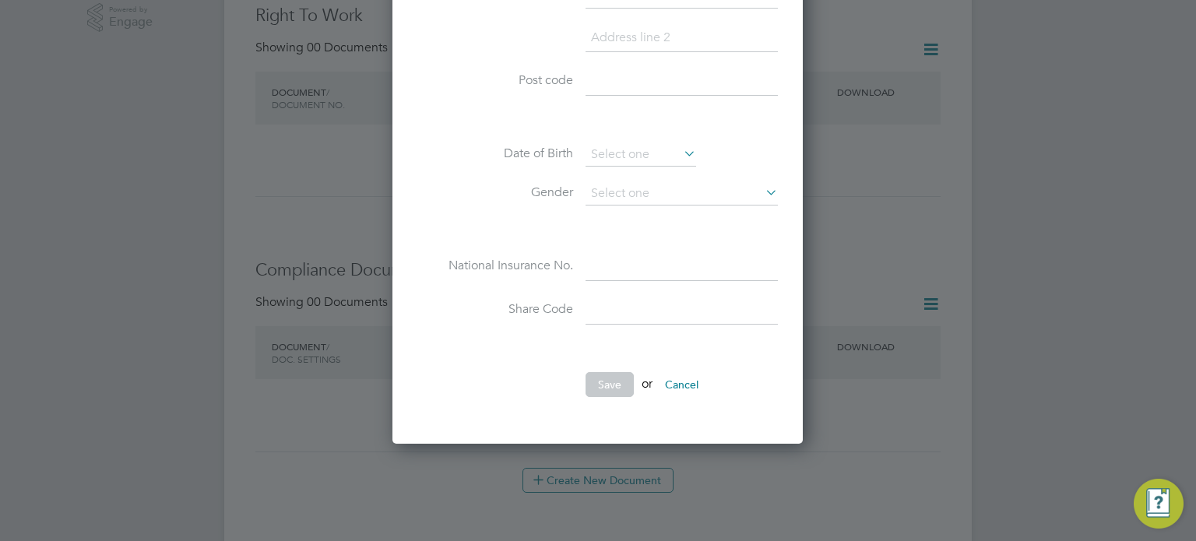
click at [688, 379] on button "Cancel" at bounding box center [682, 384] width 58 height 25
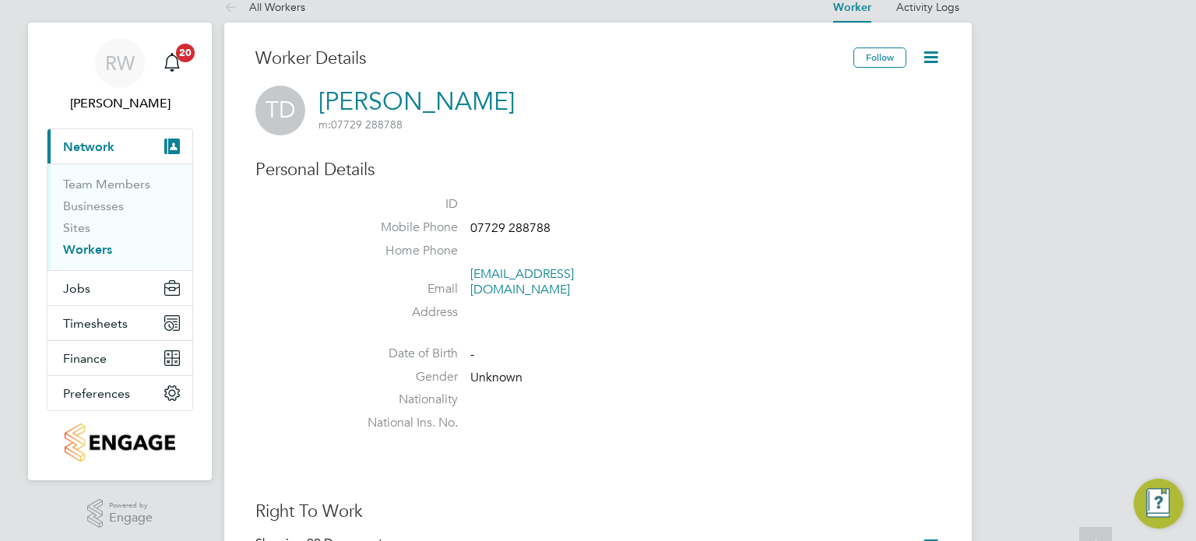
scroll to position [20, 0]
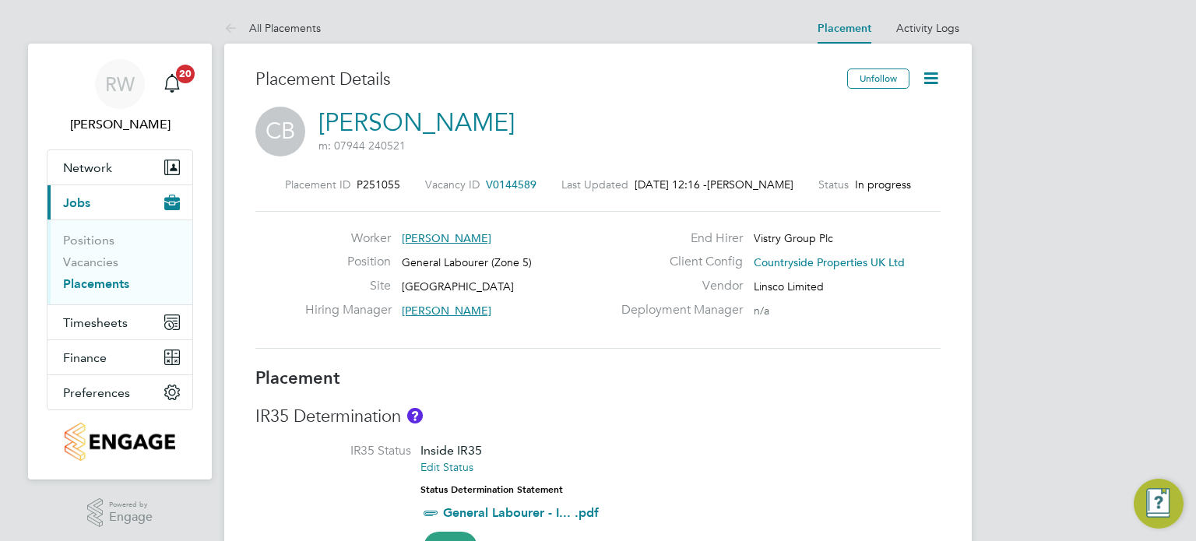
click at [456, 121] on link "Cristinel-Aurel Baciu" at bounding box center [417, 122] width 196 height 30
click at [90, 283] on link "Placements" at bounding box center [96, 283] width 66 height 15
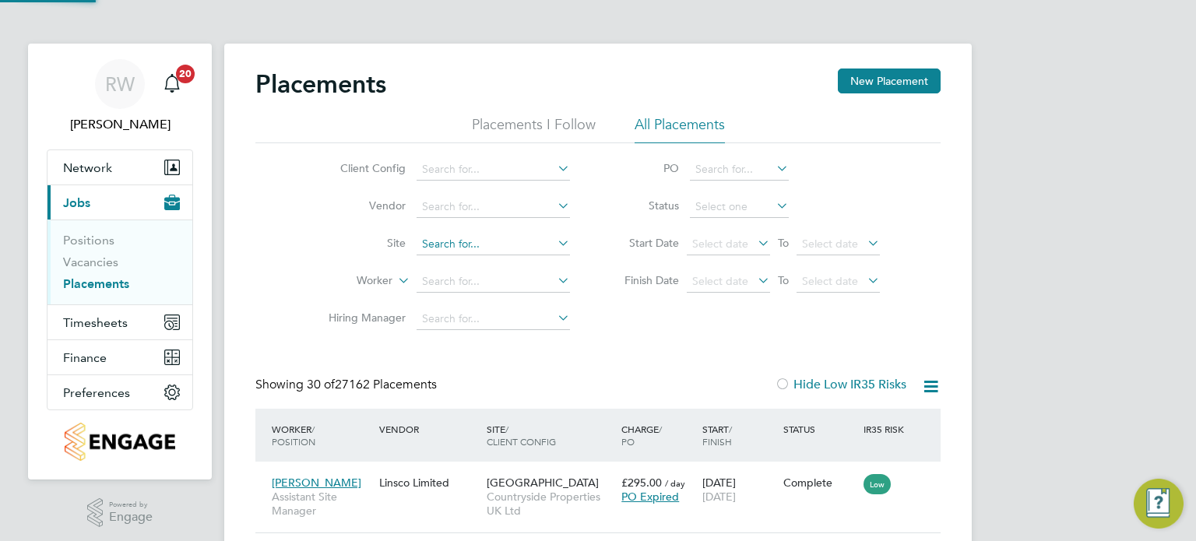
click at [444, 249] on input at bounding box center [493, 245] width 153 height 22
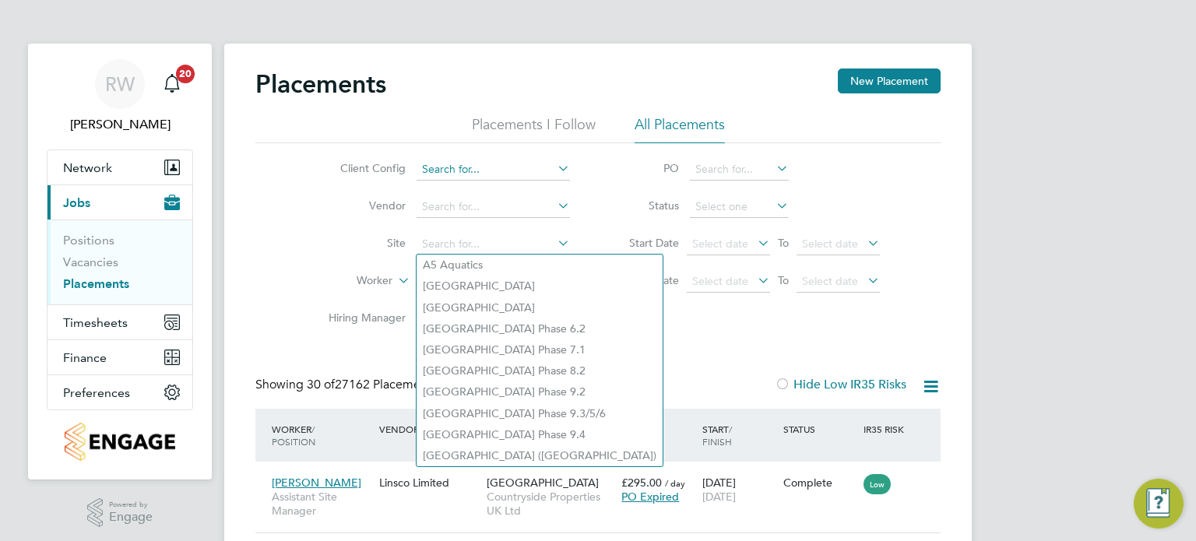
click at [439, 171] on input at bounding box center [493, 170] width 153 height 22
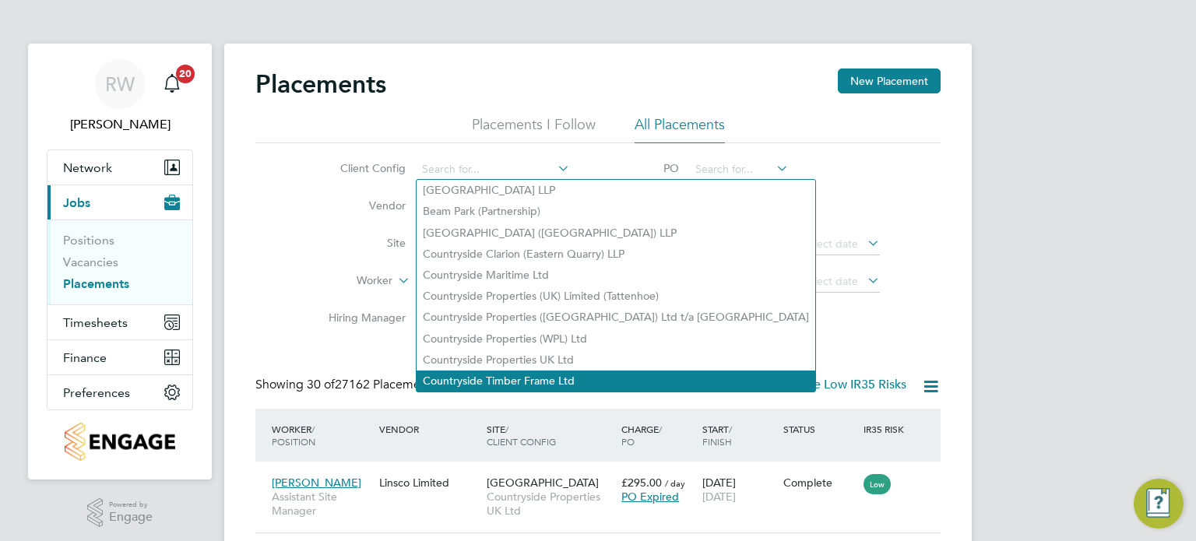
click at [481, 373] on li "Countryside Timber Frame Ltd" at bounding box center [616, 381] width 399 height 21
type input "Countryside Timber Frame Ltd"
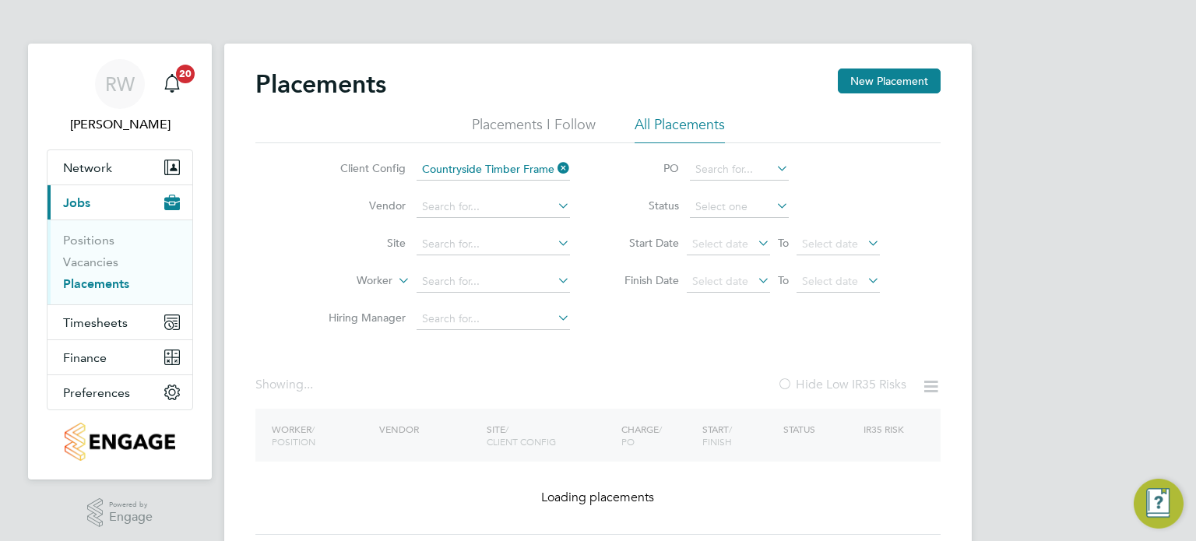
click at [444, 255] on li "Site" at bounding box center [443, 244] width 293 height 37
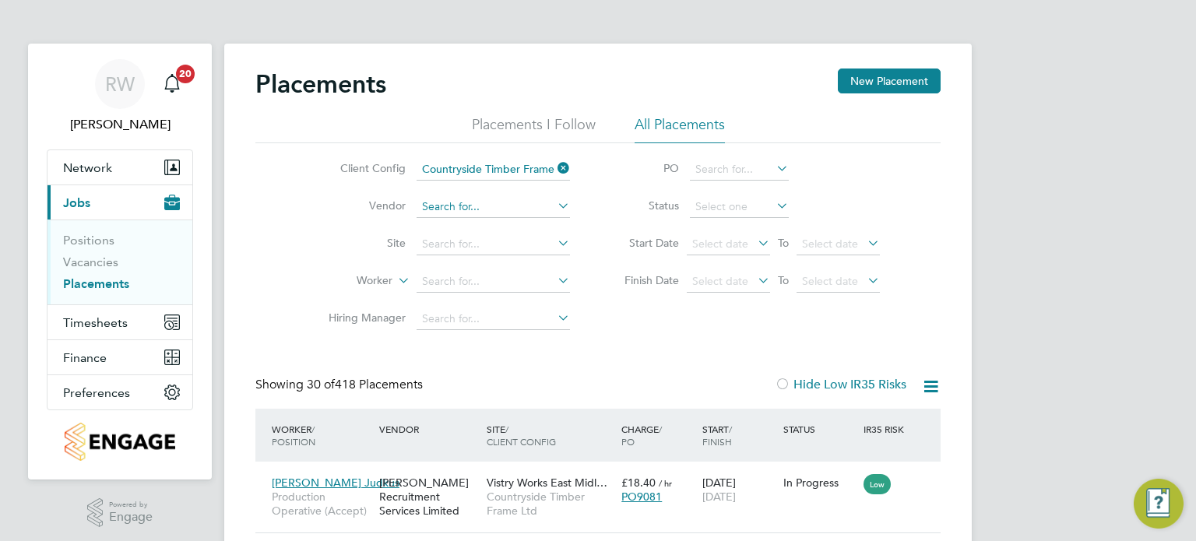
click at [432, 212] on input at bounding box center [493, 207] width 153 height 22
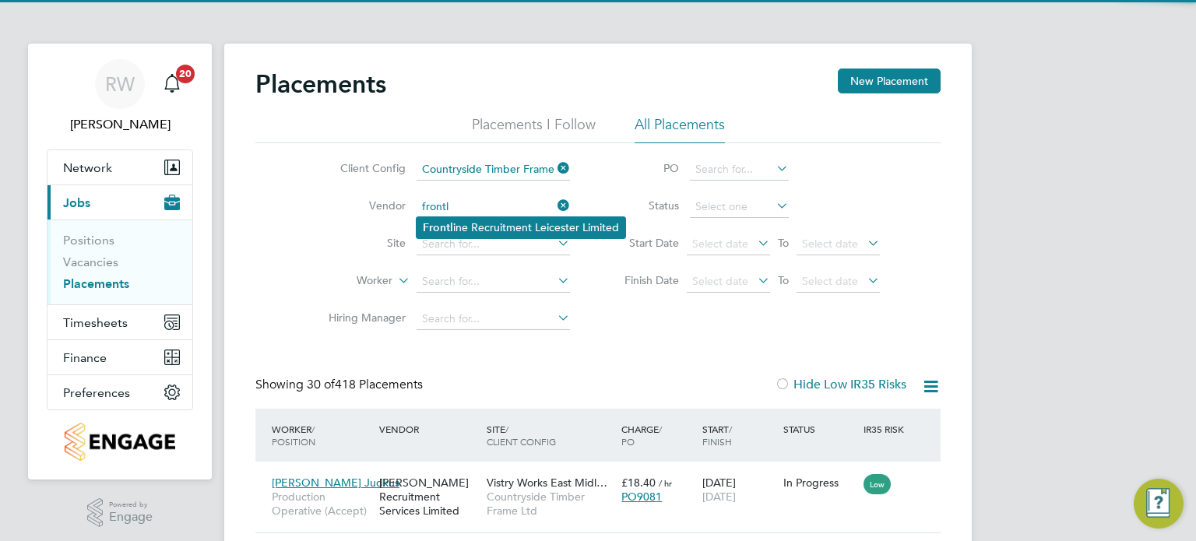
click at [450, 224] on b "Frontl" at bounding box center [438, 227] width 30 height 13
type input "Frontline Recruitment Leicester Limited"
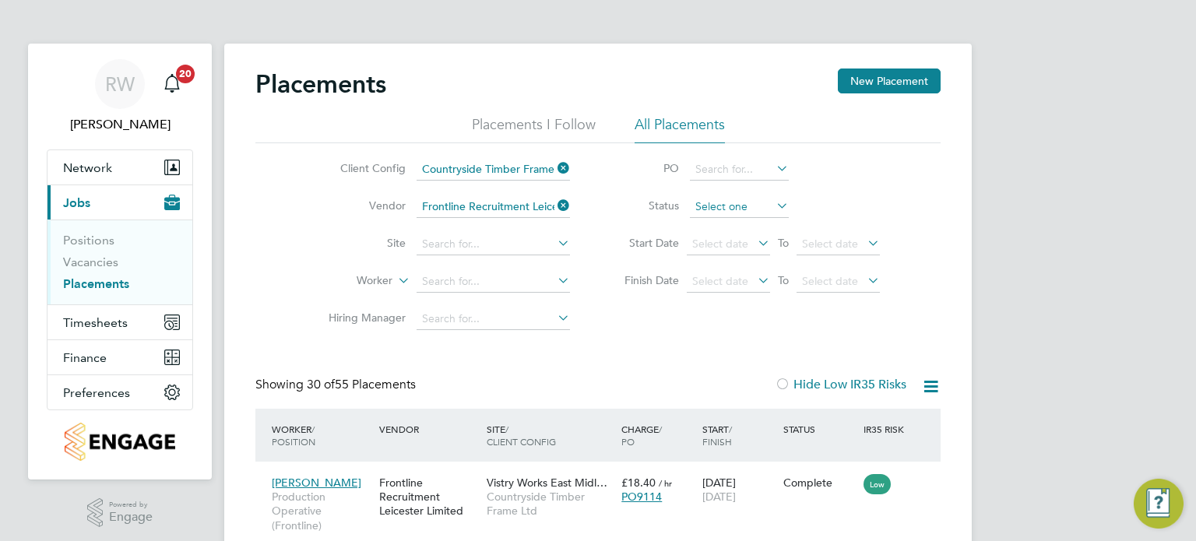
click at [706, 205] on input at bounding box center [739, 207] width 99 height 22
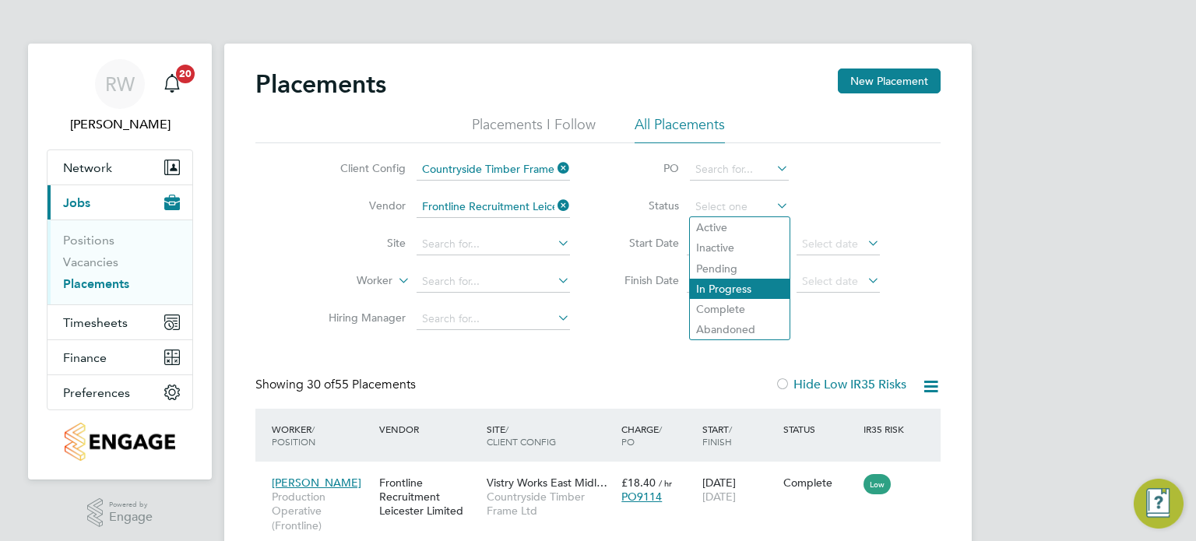
click at [728, 285] on li "In Progress" at bounding box center [740, 289] width 100 height 20
type input "In Progress"
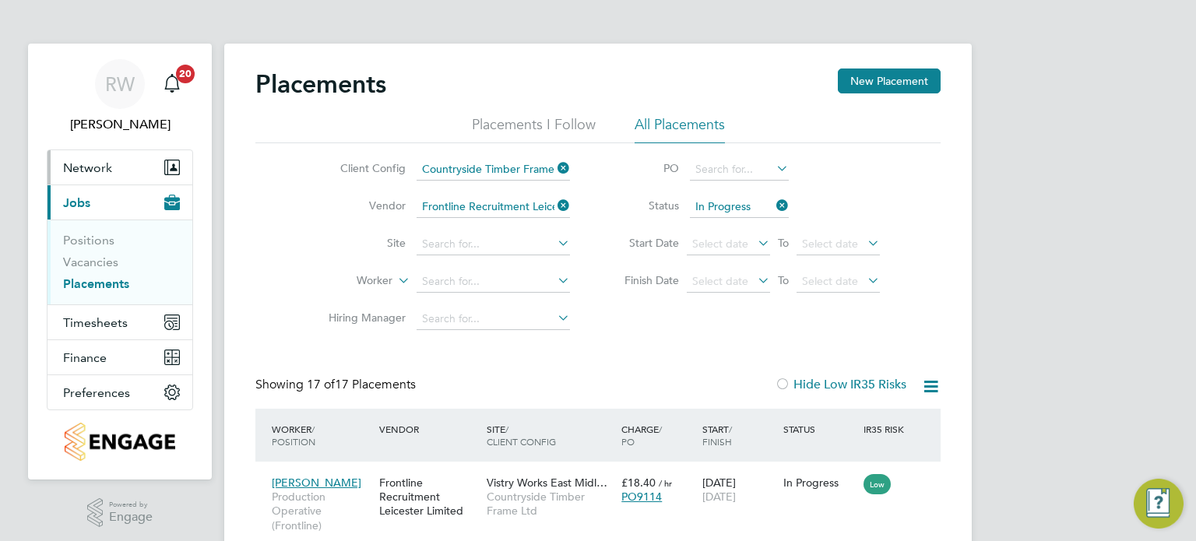
click at [99, 164] on span "Network" at bounding box center [87, 167] width 49 height 15
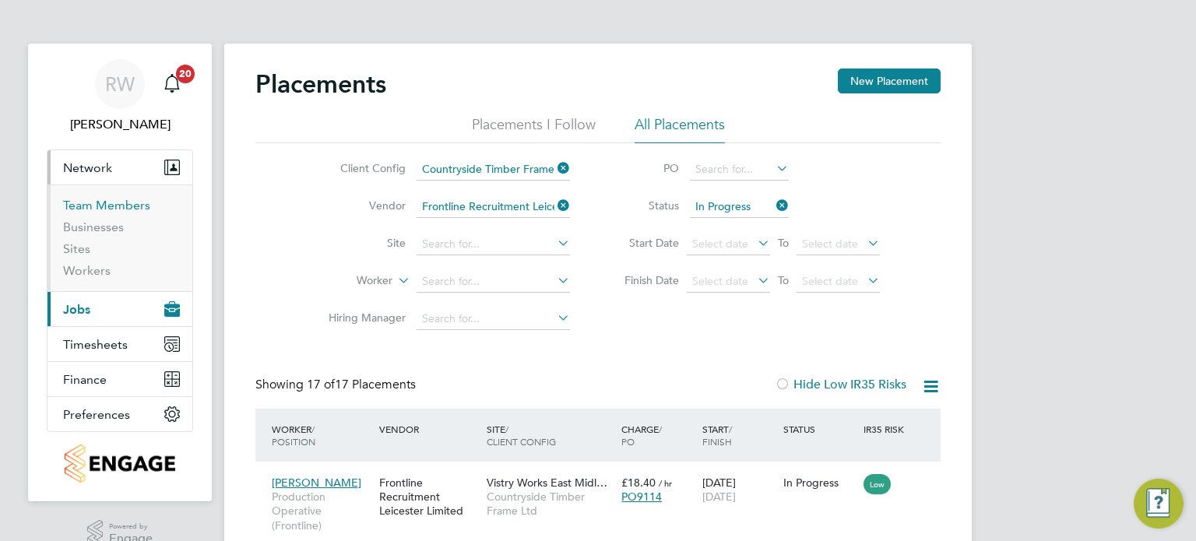
click at [97, 204] on link "Team Members" at bounding box center [106, 205] width 87 height 15
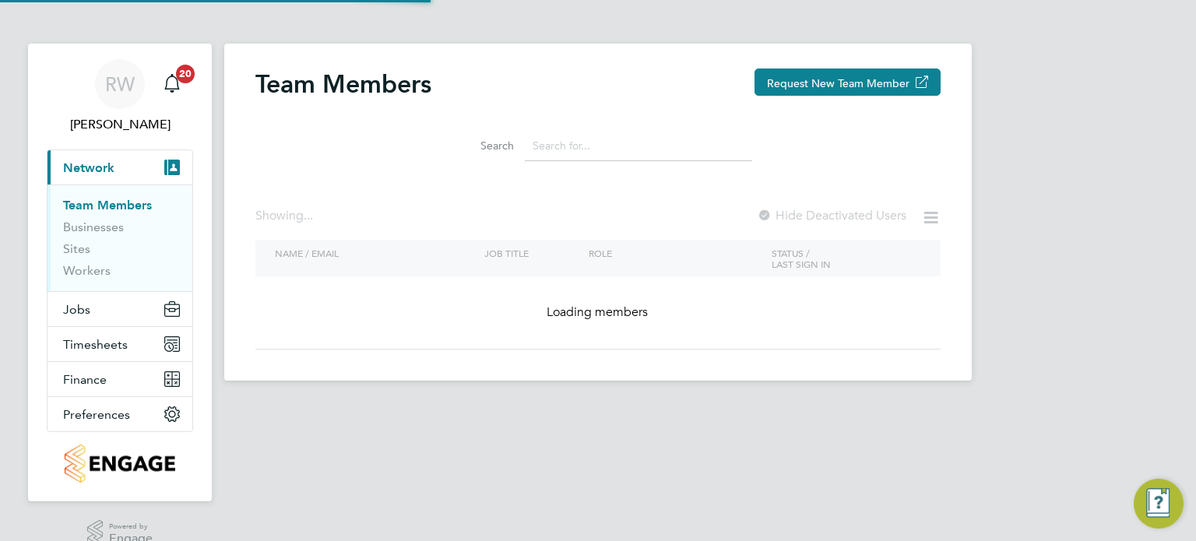
click at [611, 143] on input at bounding box center [638, 146] width 227 height 30
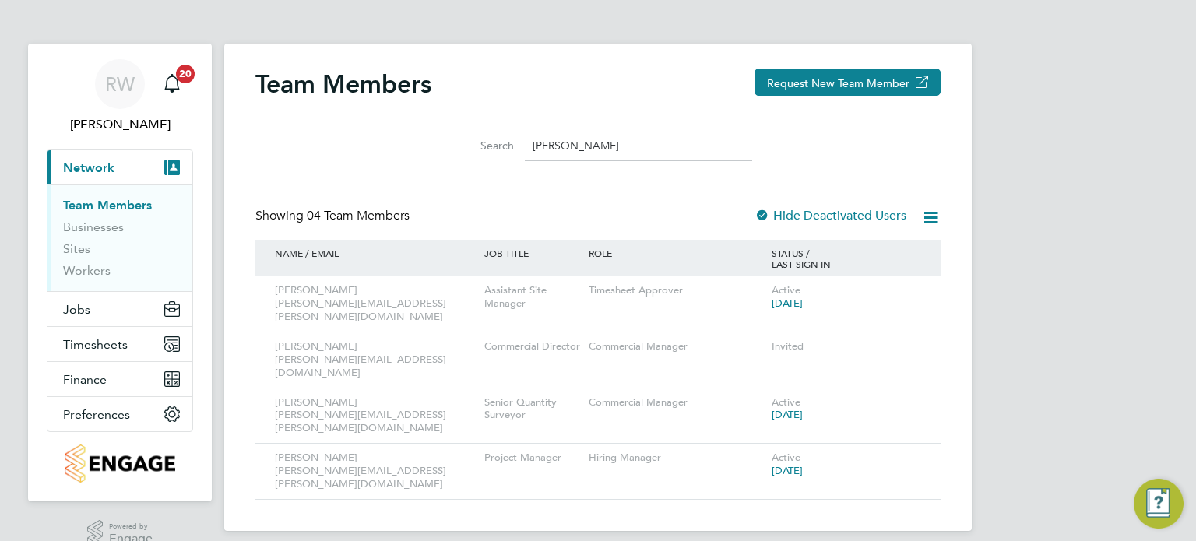
type input "christopher"
click at [103, 160] on span "Network" at bounding box center [88, 167] width 51 height 15
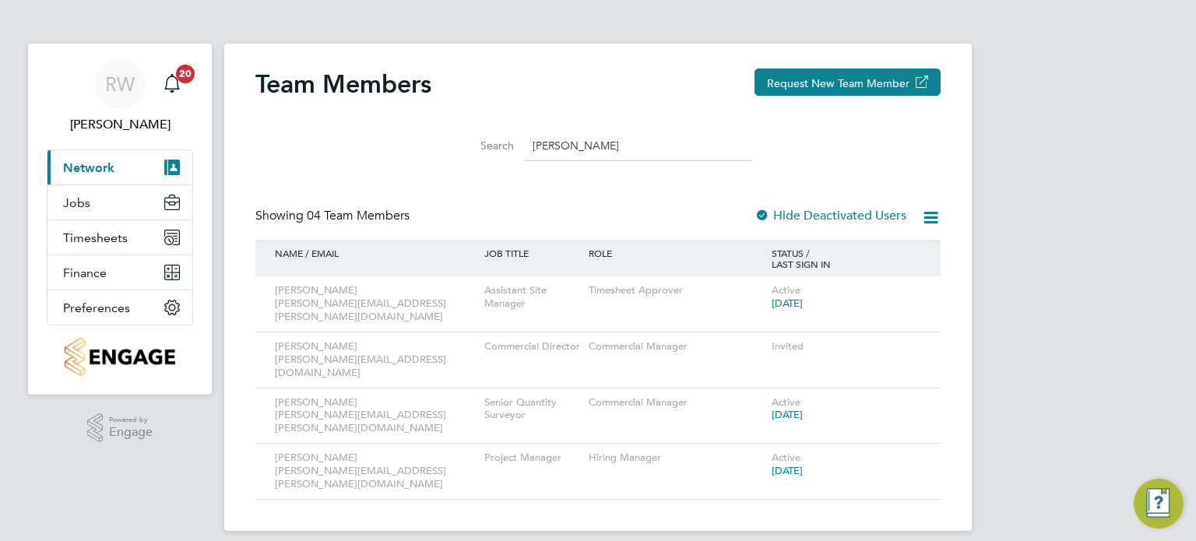
click at [90, 161] on span "Network" at bounding box center [88, 167] width 51 height 15
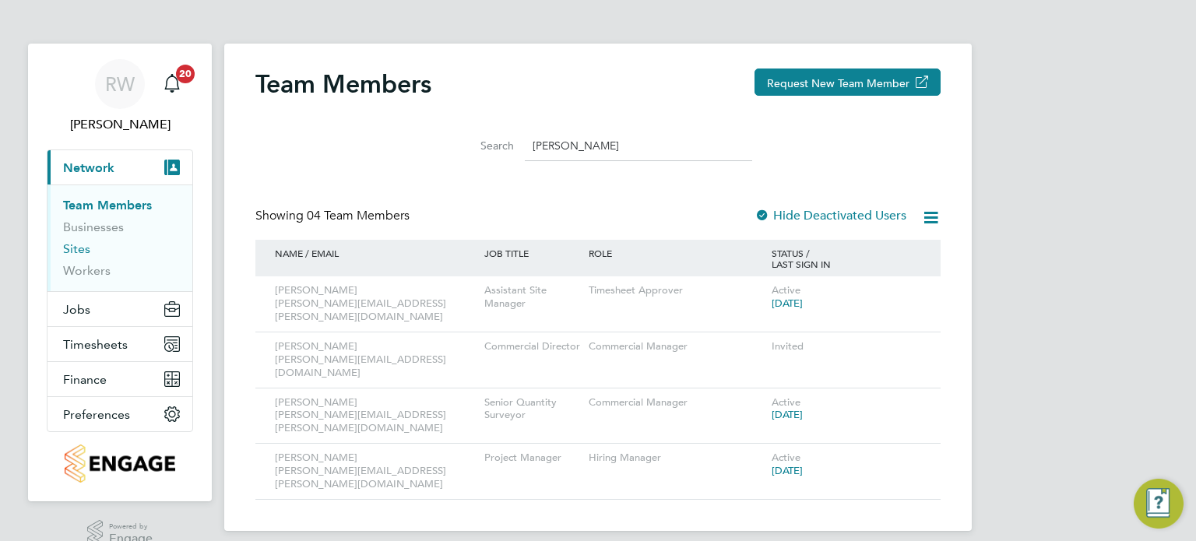
click at [76, 249] on link "Sites" at bounding box center [76, 248] width 27 height 15
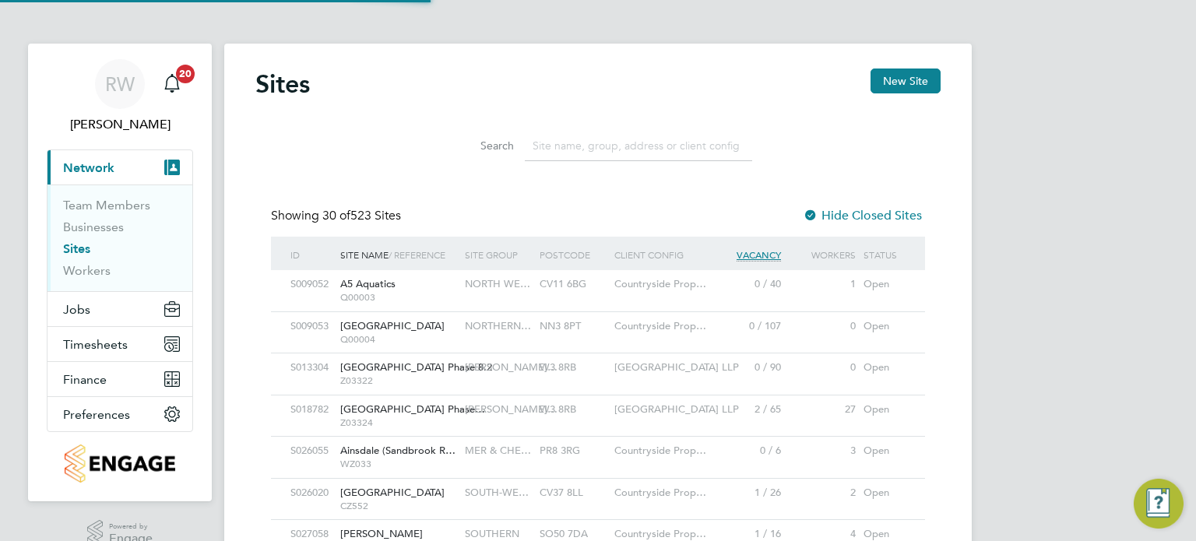
scroll to position [30, 76]
click at [127, 202] on link "Team Members" at bounding box center [106, 205] width 87 height 15
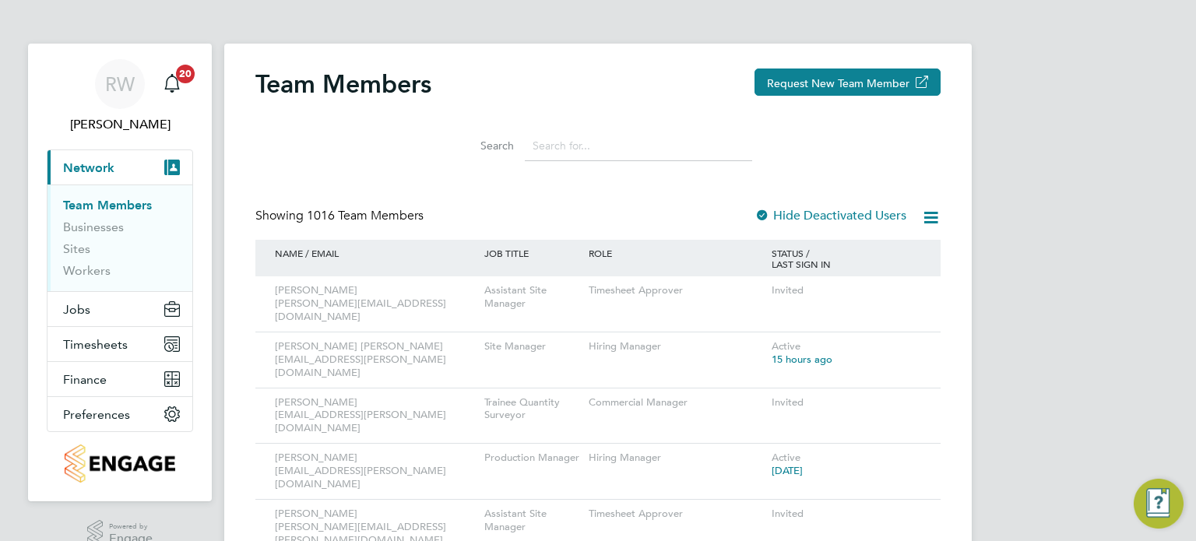
click at [590, 149] on input at bounding box center [638, 146] width 227 height 30
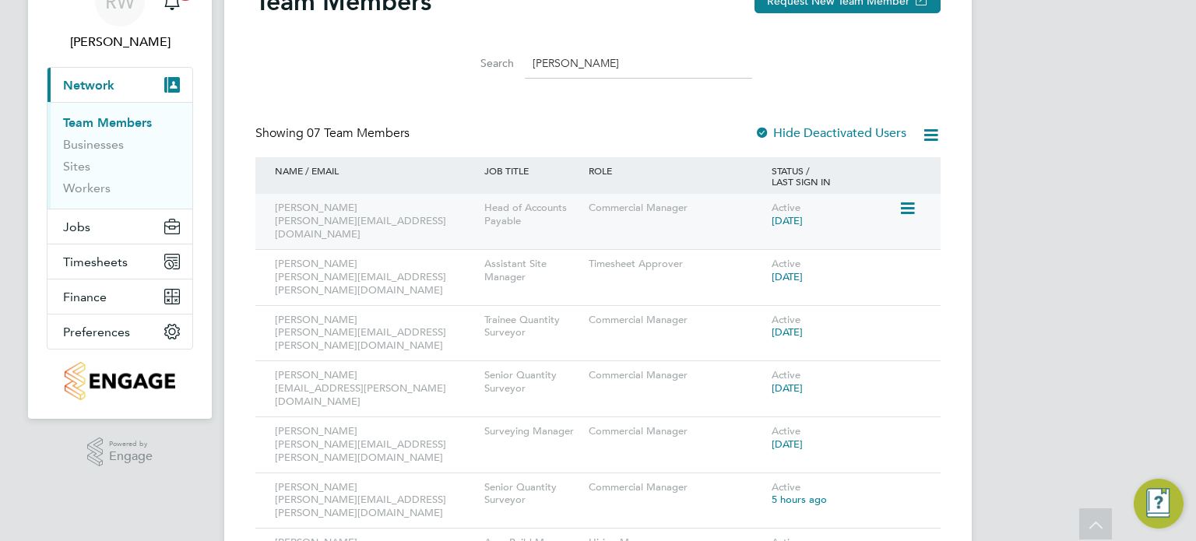
type input "joseph"
click at [654, 310] on div "Joseph Duddy joseph.duddy@vistry.co.uk Trainee Quantity Surveyor Commercial Man…" at bounding box center [597, 333] width 685 height 56
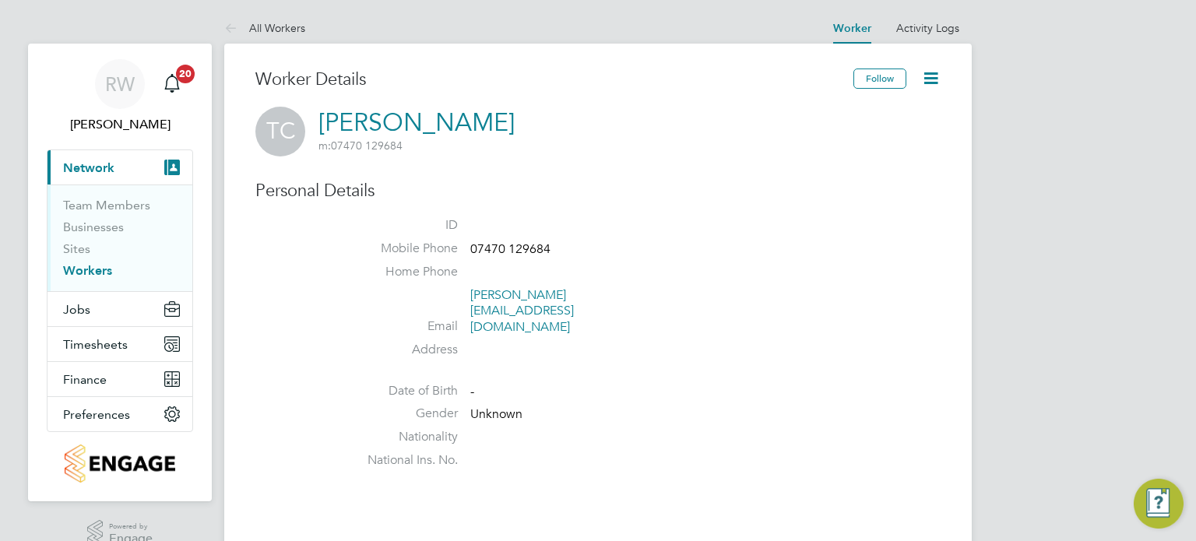
click at [937, 77] on icon at bounding box center [930, 78] width 19 height 19
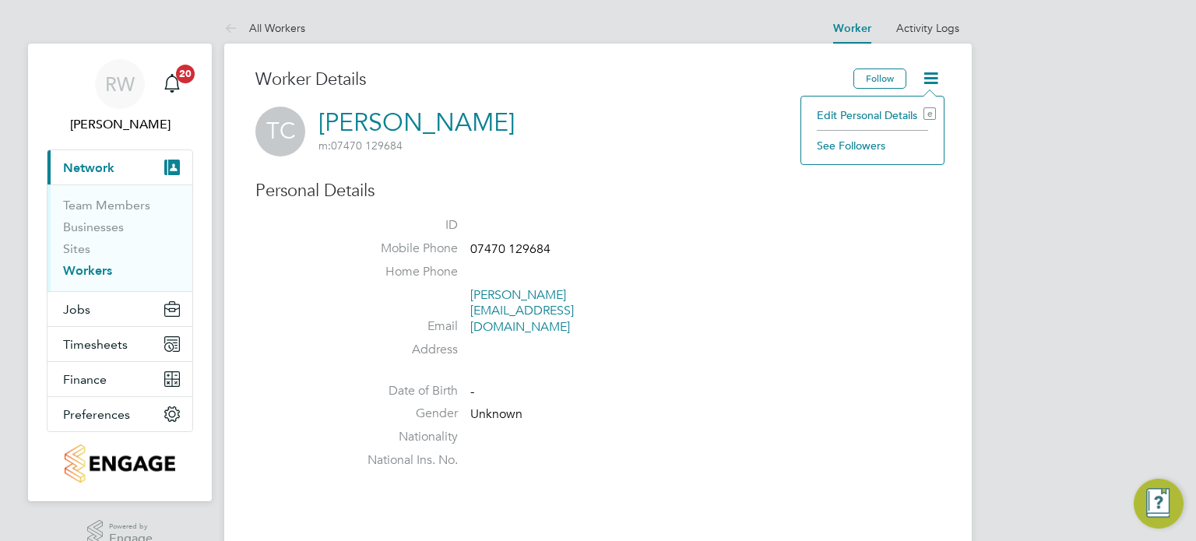
click at [868, 114] on li "Edit Personal Details e" at bounding box center [872, 115] width 127 height 22
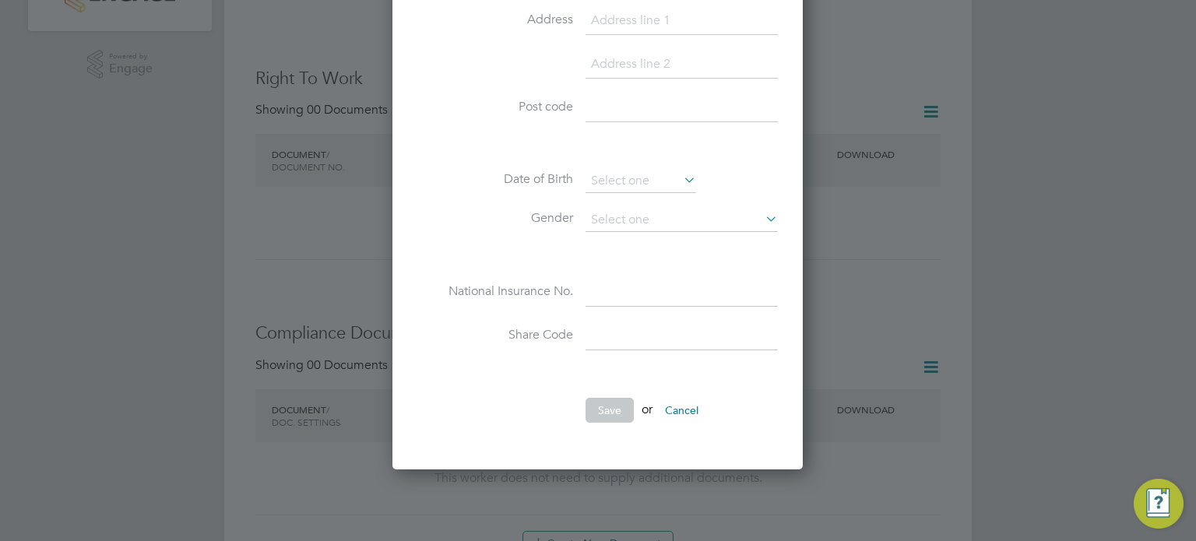
scroll to position [472, 0]
click at [685, 404] on button "Cancel" at bounding box center [682, 408] width 58 height 25
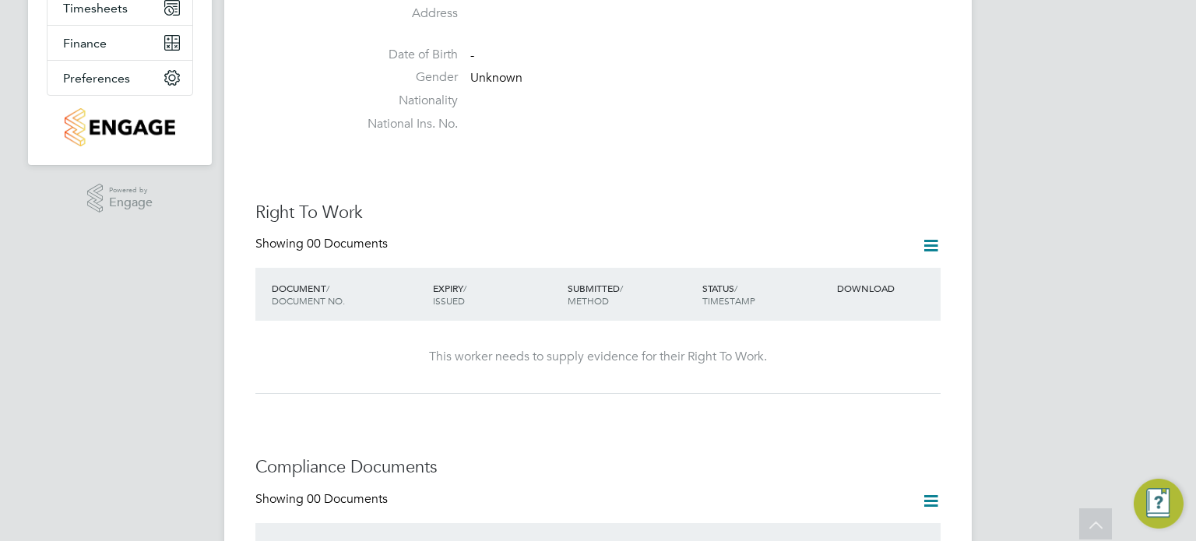
scroll to position [338, 0]
click at [927, 234] on icon at bounding box center [930, 243] width 19 height 19
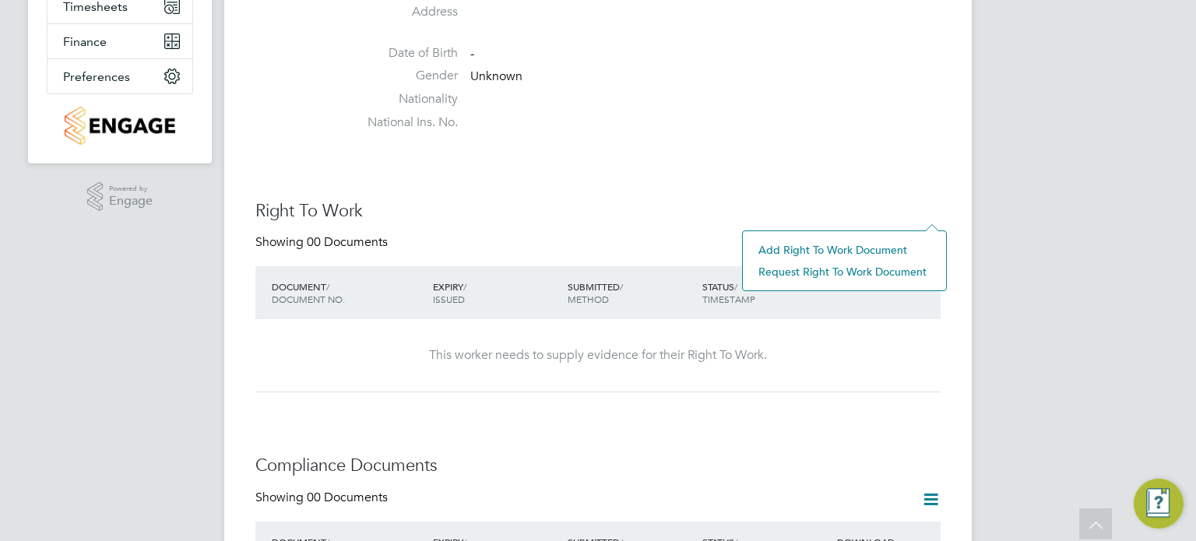
click at [861, 245] on li "Add Right To Work Document" at bounding box center [845, 250] width 188 height 22
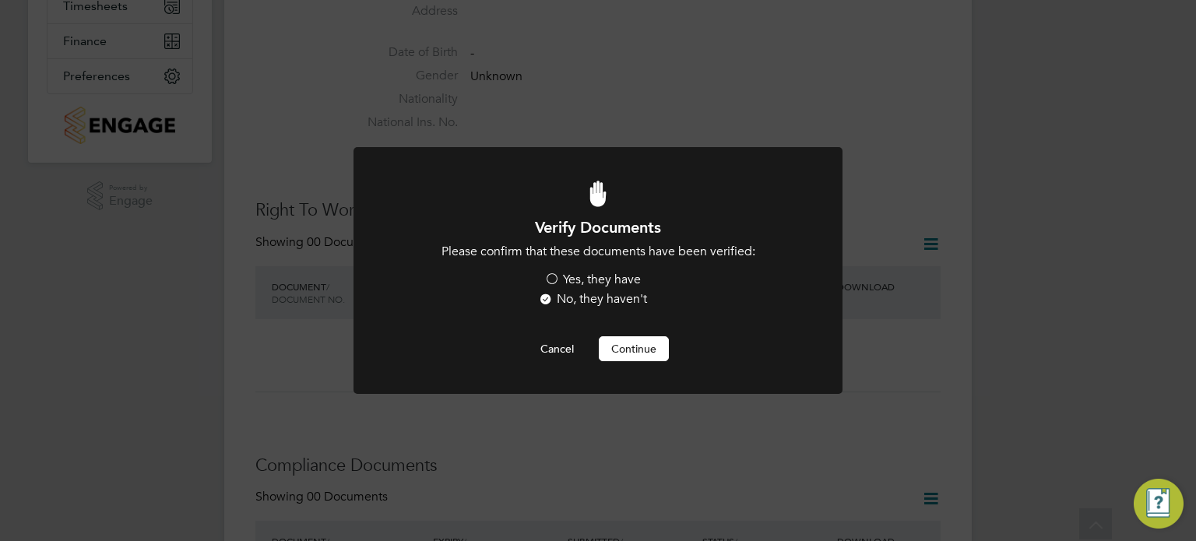
scroll to position [0, 0]
click at [555, 272] on label "Yes, they have" at bounding box center [592, 280] width 97 height 16
click at [0, 0] on input "Yes, they have" at bounding box center [0, 0] width 0 height 0
click at [609, 354] on button "Continue" at bounding box center [634, 348] width 70 height 25
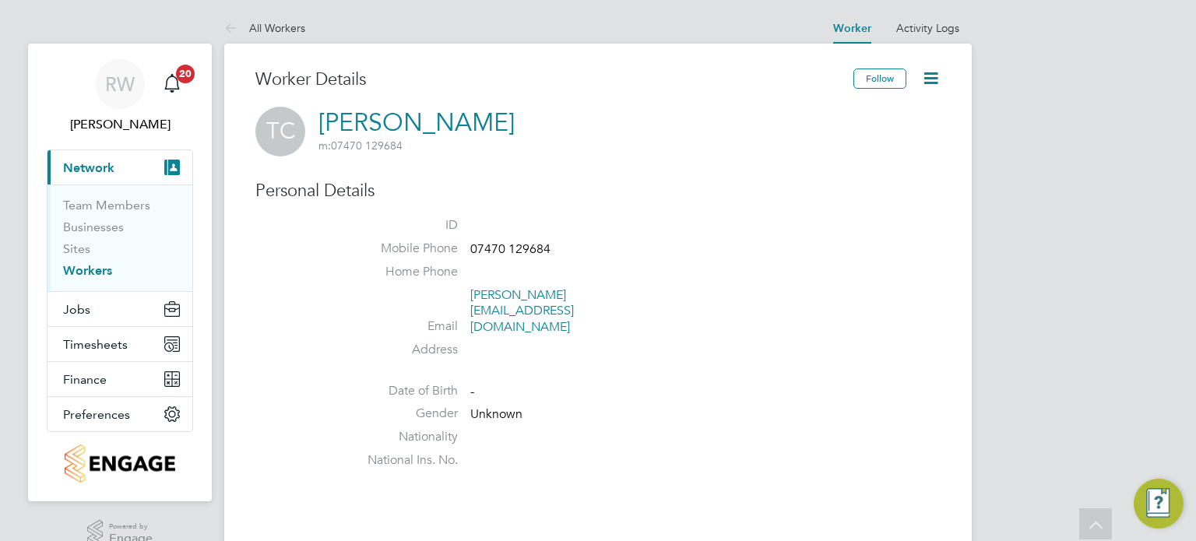
scroll to position [338, 0]
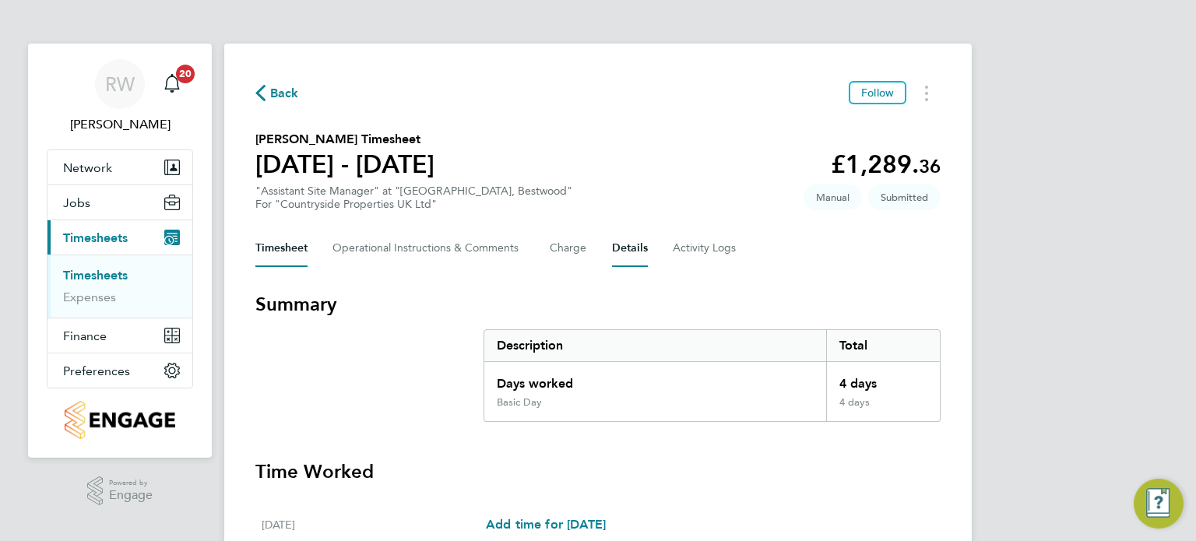
click at [629, 252] on button "Details" at bounding box center [630, 248] width 36 height 37
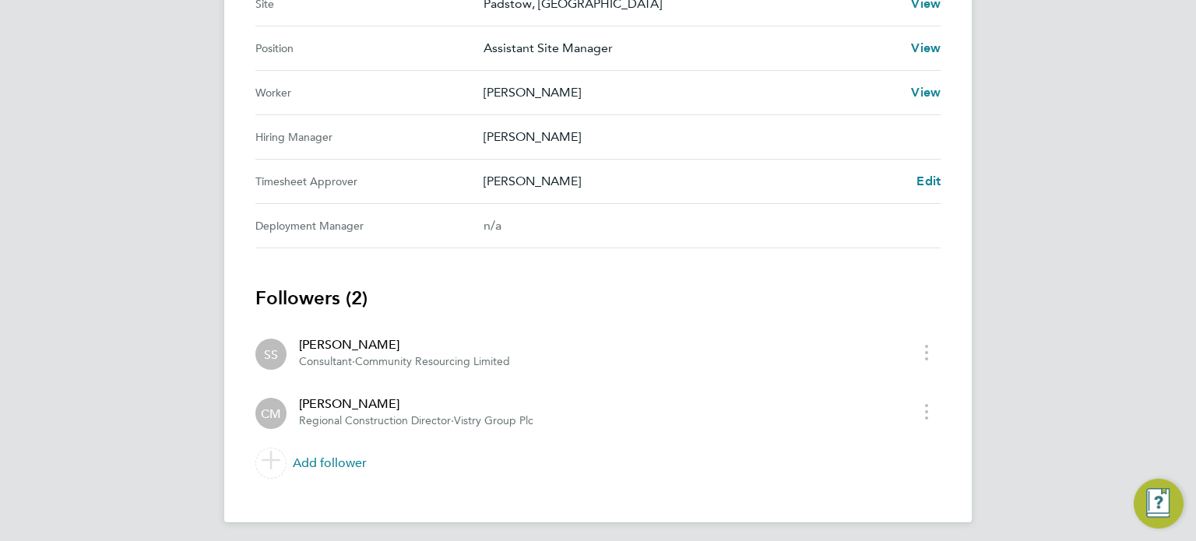
scroll to position [691, 0]
click at [925, 180] on span "Edit" at bounding box center [929, 178] width 24 height 15
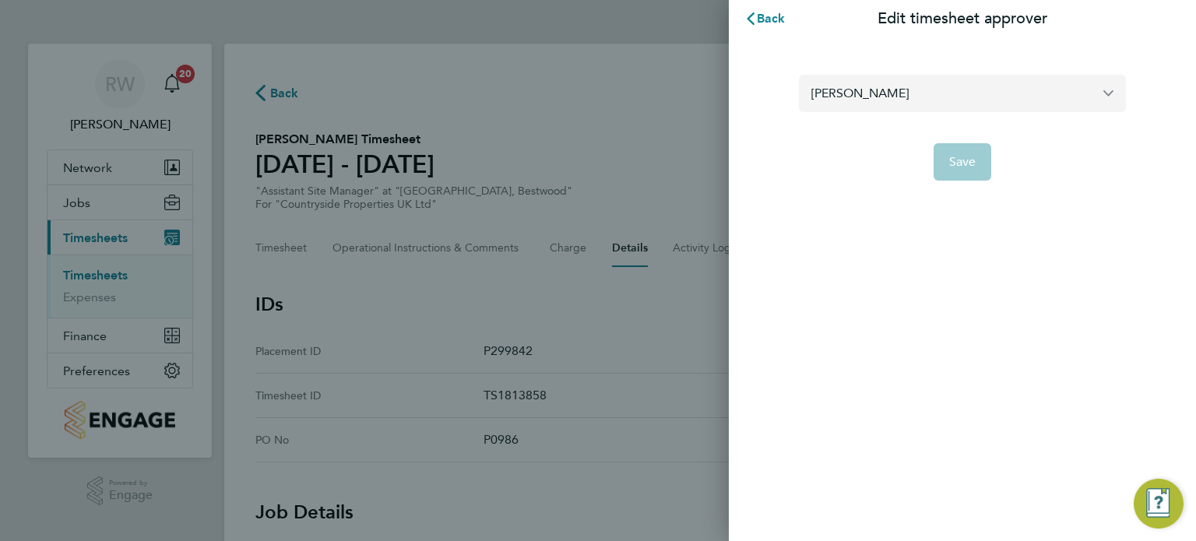
click at [938, 92] on input "[PERSON_NAME]" at bounding box center [962, 93] width 327 height 37
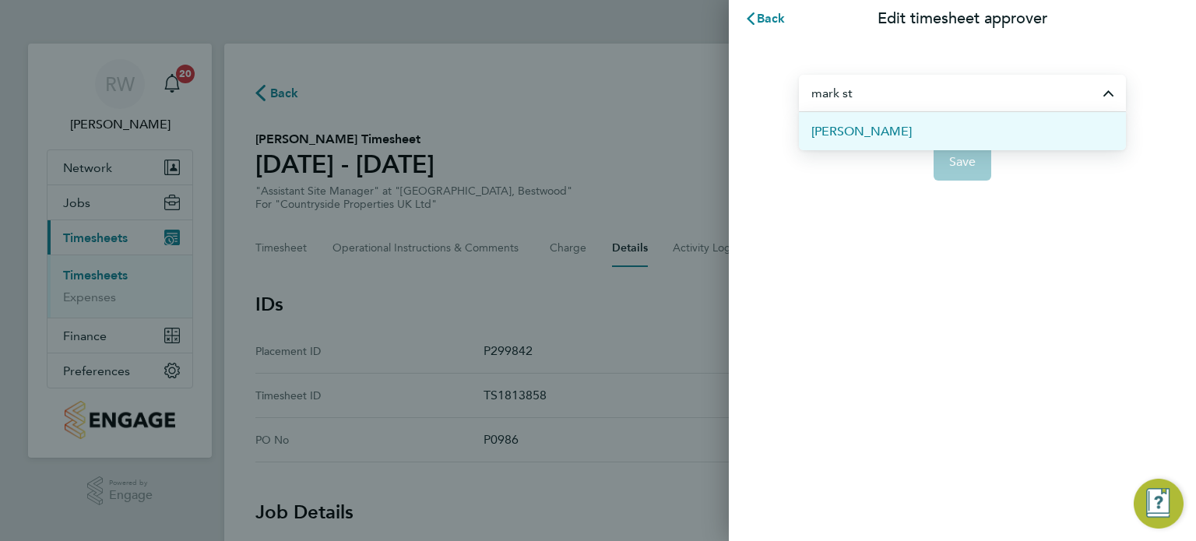
click at [890, 134] on span "[PERSON_NAME]" at bounding box center [862, 131] width 100 height 19
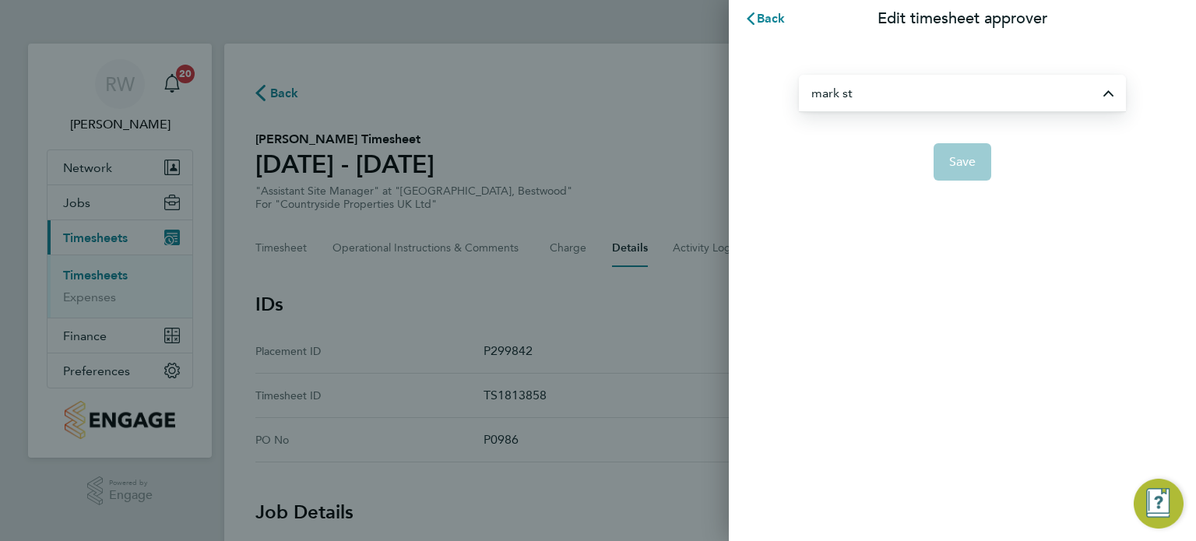
type input "[PERSON_NAME]"
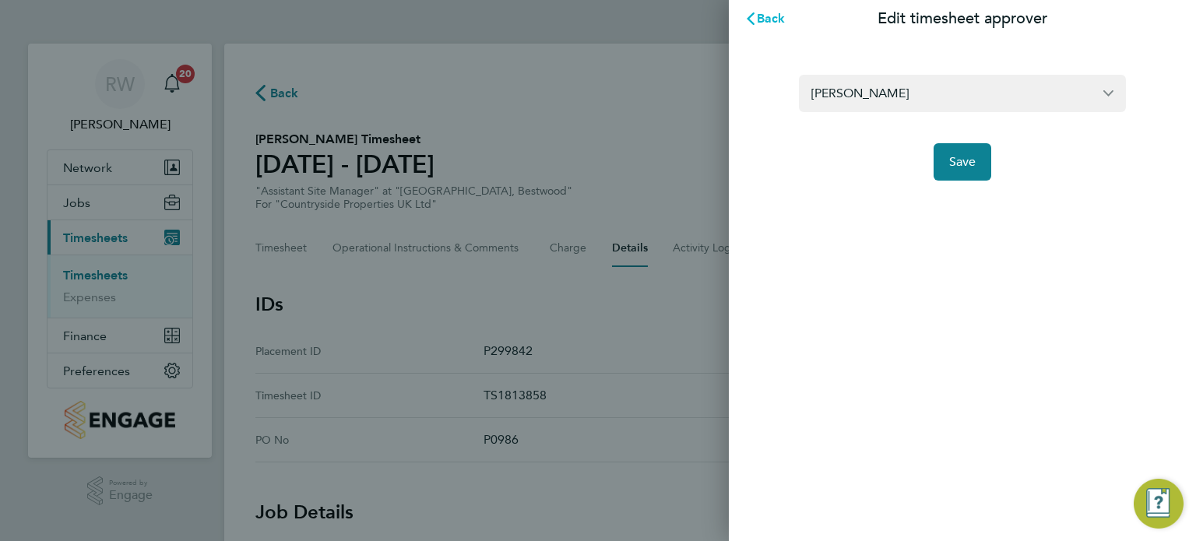
click at [773, 15] on span "Back" at bounding box center [771, 18] width 29 height 15
